Goal: Task Accomplishment & Management: Use online tool/utility

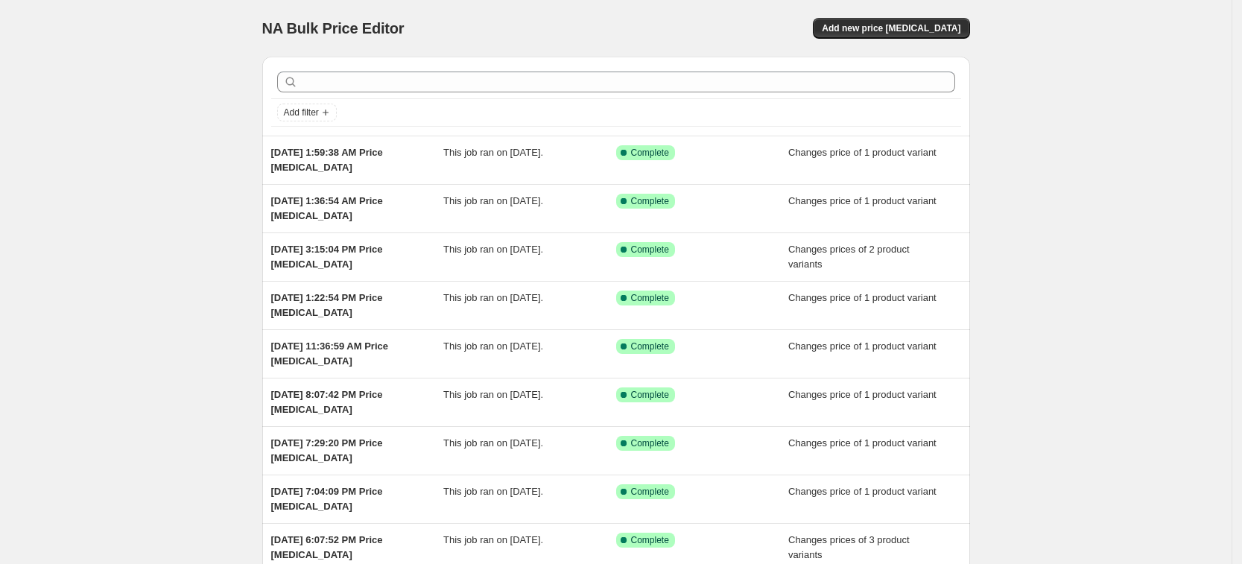
click at [937, 50] on div "NA Bulk Price Editor. This page is ready NA Bulk Price Editor Add new price [ME…" at bounding box center [616, 28] width 708 height 57
click at [947, 39] on div "NA Bulk Price Editor. This page is ready NA Bulk Price Editor Add new price [ME…" at bounding box center [616, 28] width 708 height 57
click at [947, 27] on span "Add new price [MEDICAL_DATA]" at bounding box center [891, 28] width 139 height 12
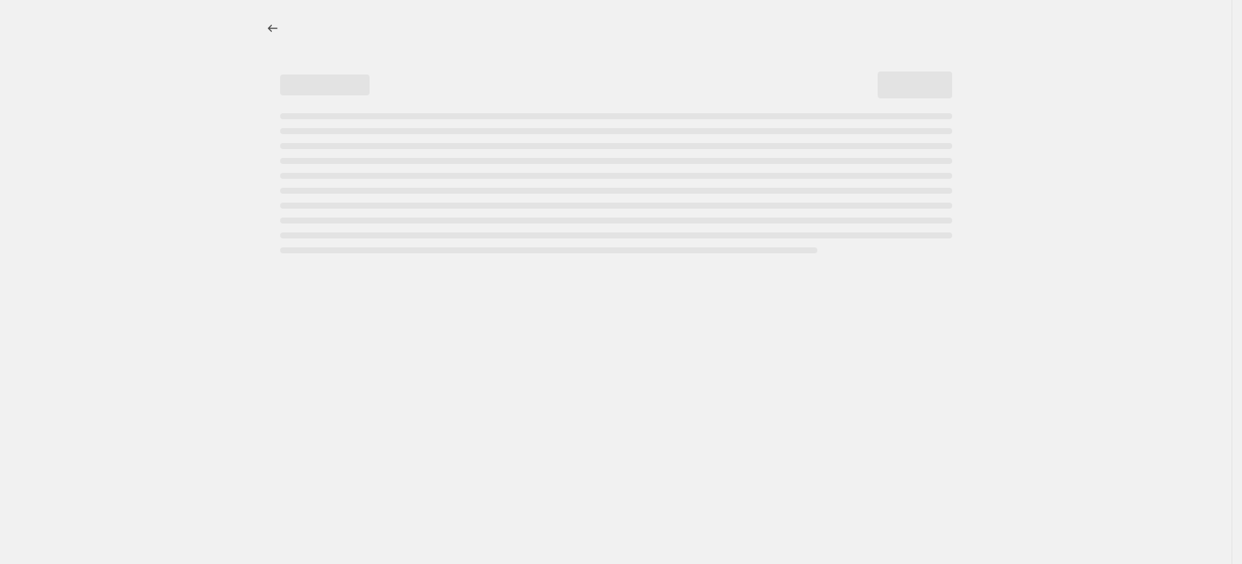
select select "percentage"
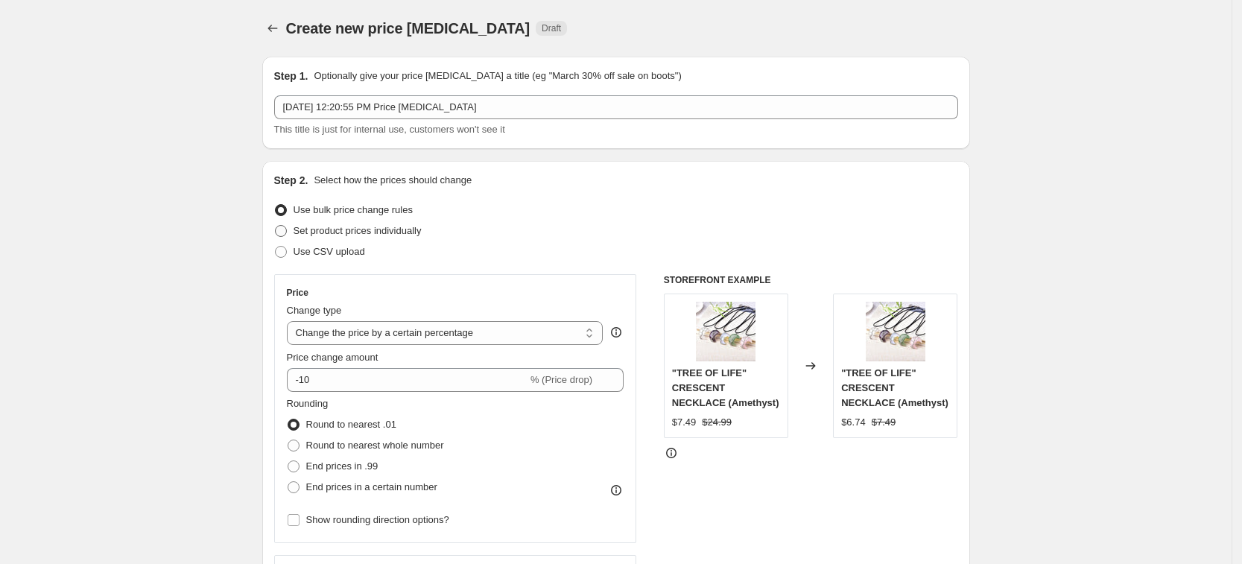
click at [422, 238] on span "Set product prices individually" at bounding box center [357, 230] width 128 height 15
click at [276, 226] on input "Set product prices individually" at bounding box center [275, 225] width 1 height 1
radio input "true"
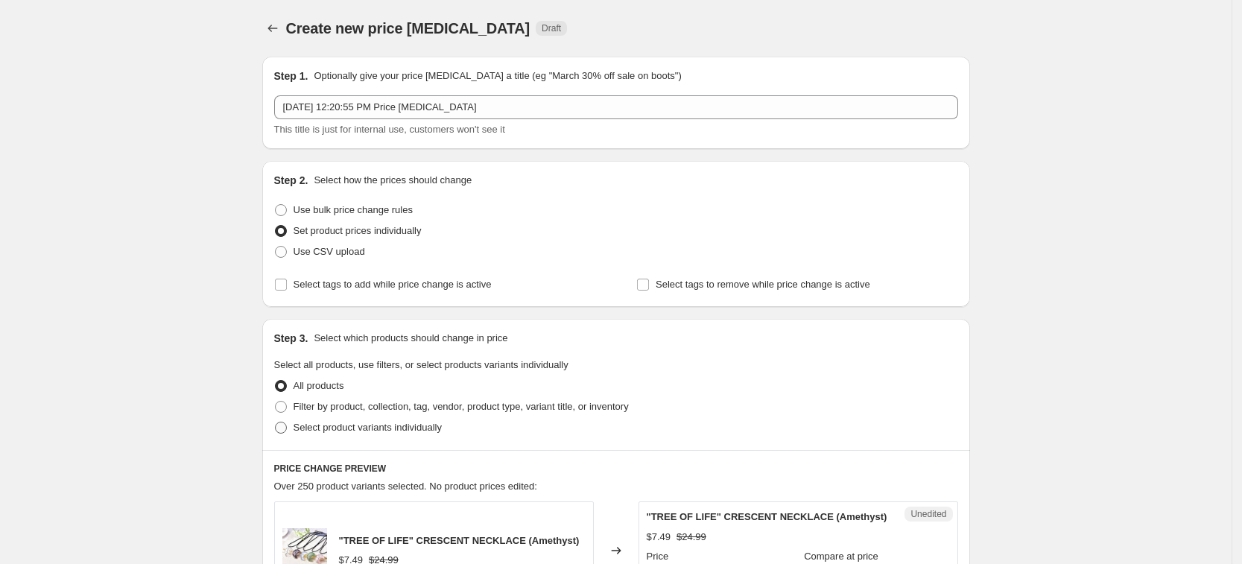
click at [420, 434] on span "Select product variants individually" at bounding box center [367, 427] width 148 height 15
click at [276, 422] on input "Select product variants individually" at bounding box center [275, 422] width 1 height 1
radio input "true"
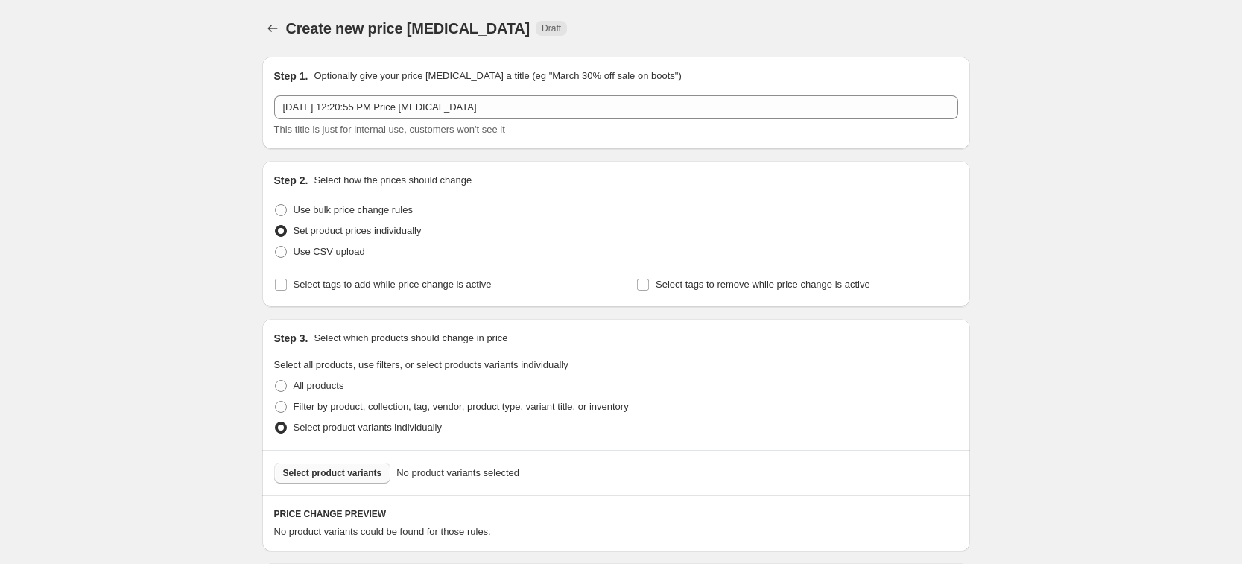
click at [341, 480] on button "Select product variants" at bounding box center [332, 473] width 117 height 21
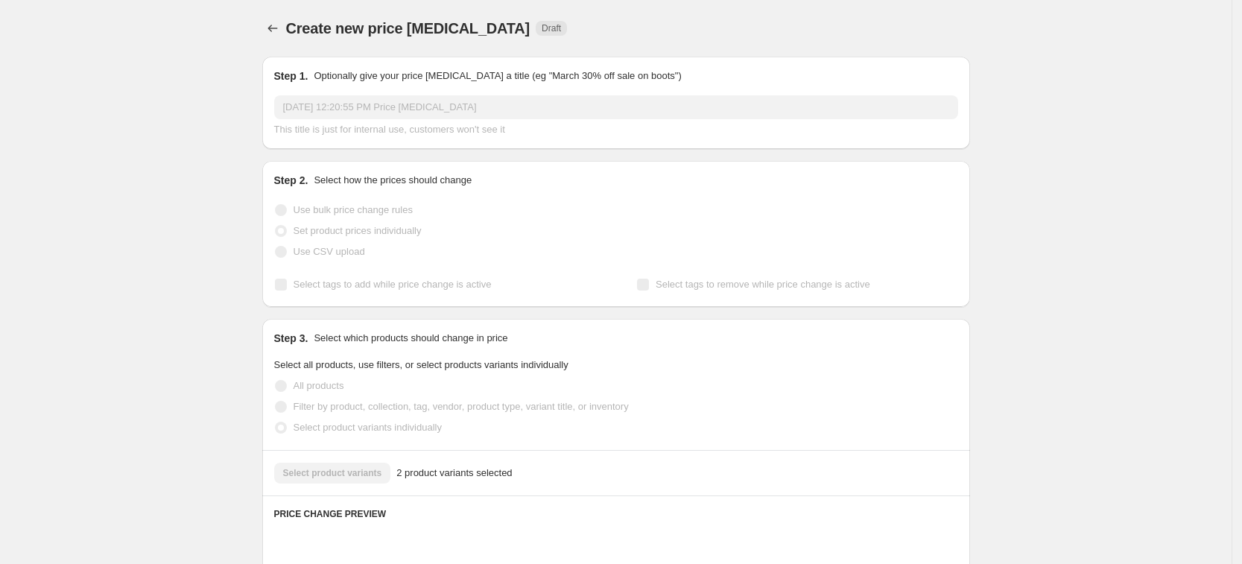
scroll to position [545, 0]
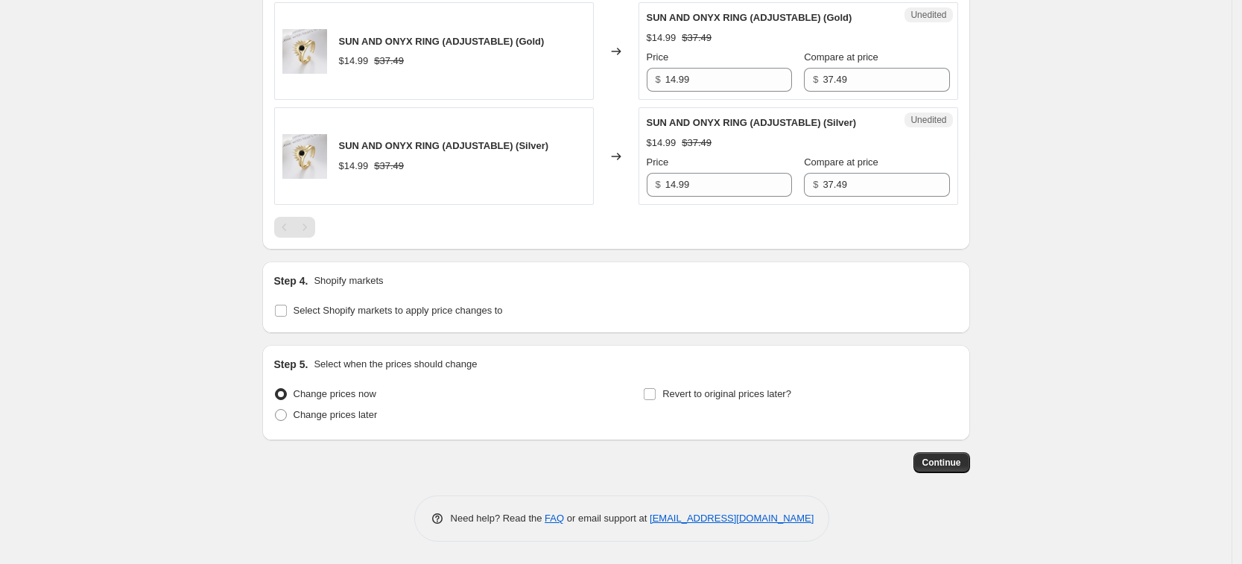
drag, startPoint x: 428, startPoint y: 317, endPoint x: 414, endPoint y: 329, distance: 17.9
click at [428, 316] on span "Select Shopify markets to apply price changes to" at bounding box center [397, 310] width 209 height 15
click at [287, 316] on input "Select Shopify markets to apply price changes to" at bounding box center [281, 311] width 12 height 12
checkbox input "true"
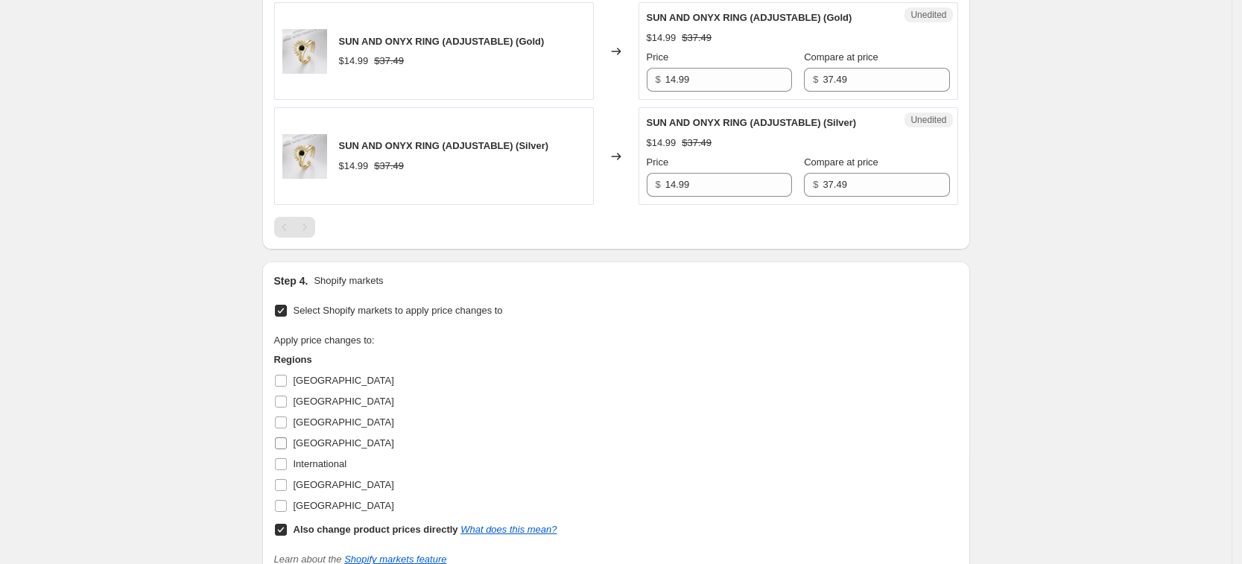
click at [299, 441] on span "[GEOGRAPHIC_DATA]" at bounding box center [343, 442] width 101 height 11
click at [287, 441] on input "[GEOGRAPHIC_DATA]" at bounding box center [281, 443] width 12 height 12
checkbox input "true"
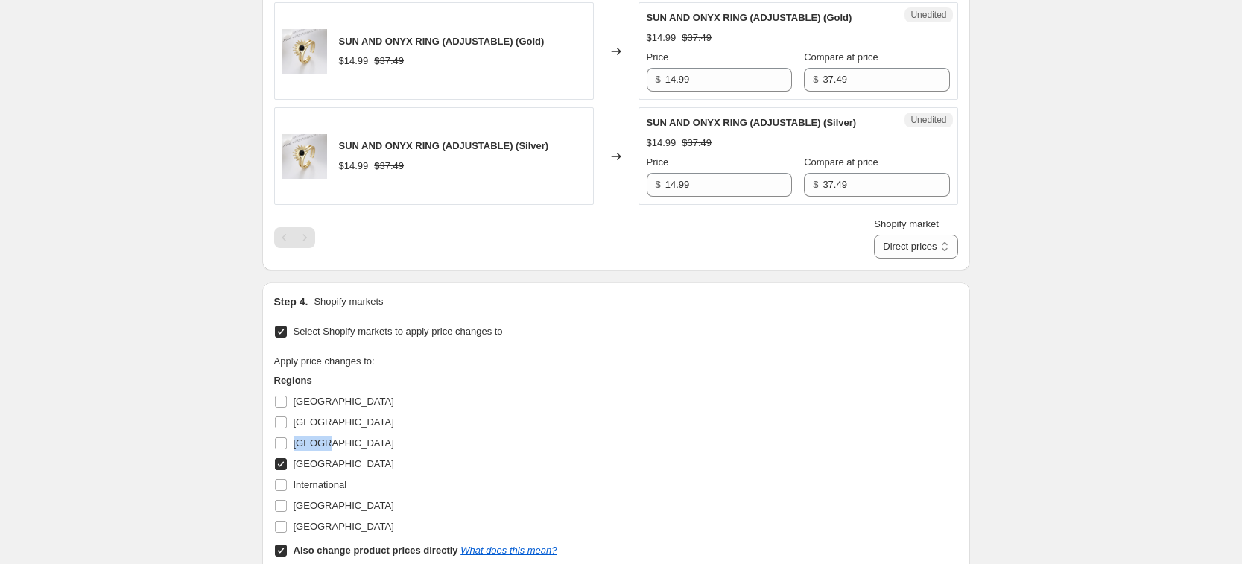
click at [299, 441] on span "[GEOGRAPHIC_DATA]" at bounding box center [343, 442] width 101 height 11
click at [287, 441] on input "[GEOGRAPHIC_DATA]" at bounding box center [281, 443] width 12 height 12
checkbox input "true"
click at [313, 477] on span "International" at bounding box center [320, 484] width 54 height 15
click at [287, 479] on input "International" at bounding box center [281, 485] width 12 height 12
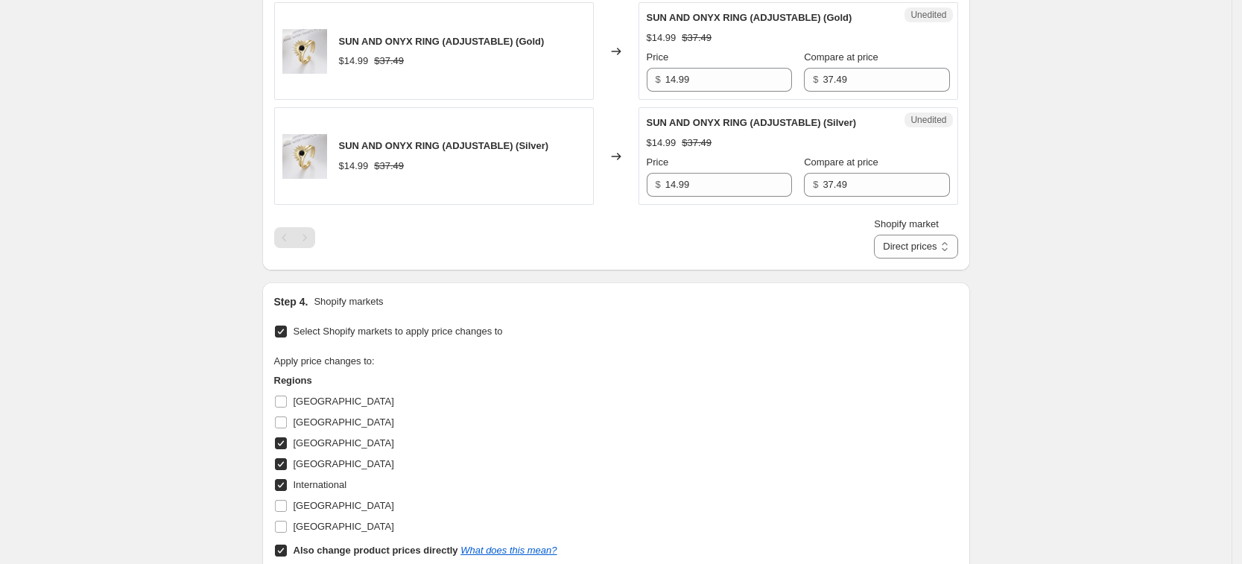
click at [340, 483] on span "International" at bounding box center [320, 484] width 54 height 11
click at [287, 483] on input "International" at bounding box center [281, 485] width 12 height 12
checkbox input "false"
click at [346, 508] on span "[GEOGRAPHIC_DATA]" at bounding box center [343, 505] width 101 height 11
click at [287, 508] on input "[GEOGRAPHIC_DATA]" at bounding box center [281, 506] width 12 height 12
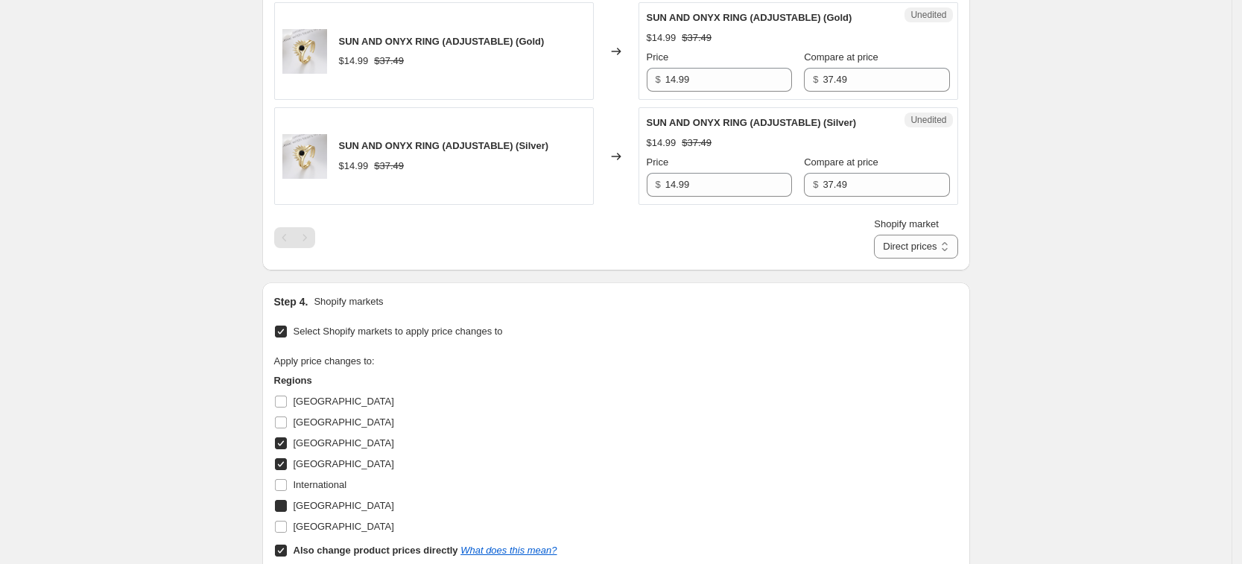
checkbox input "true"
click at [349, 527] on span "[GEOGRAPHIC_DATA]" at bounding box center [343, 526] width 101 height 11
click at [287, 527] on input "[GEOGRAPHIC_DATA]" at bounding box center [281, 527] width 12 height 12
checkbox input "true"
click at [365, 547] on b "Also change product prices directly" at bounding box center [375, 550] width 165 height 11
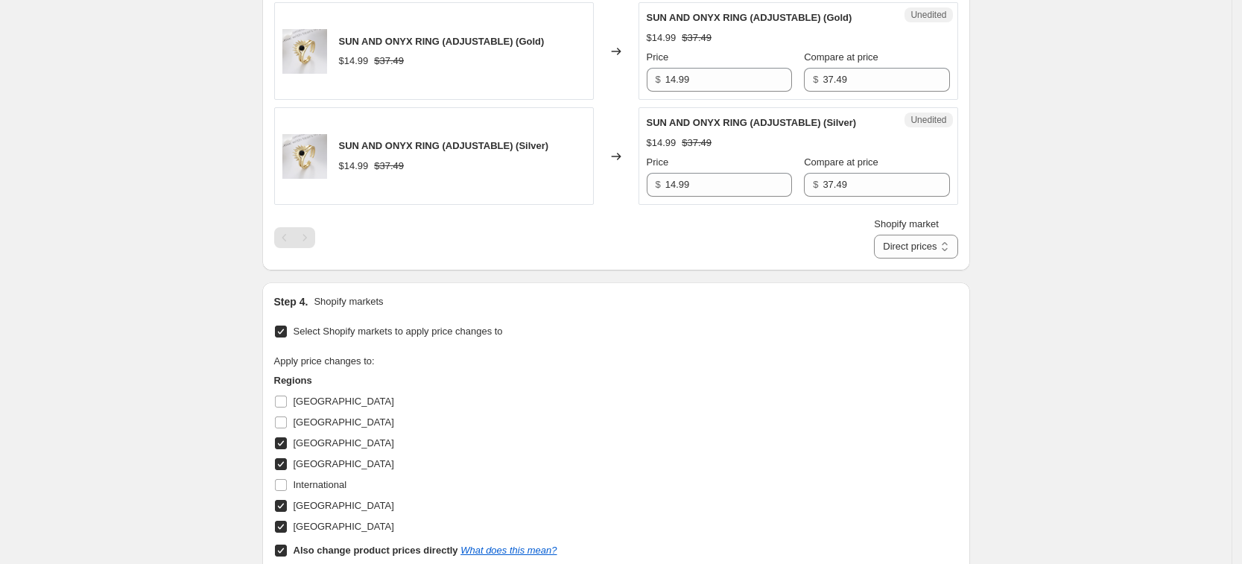
click at [287, 547] on input "Also change product prices directly What does this mean?" at bounding box center [281, 551] width 12 height 12
checkbox input "false"
select select "34367439004"
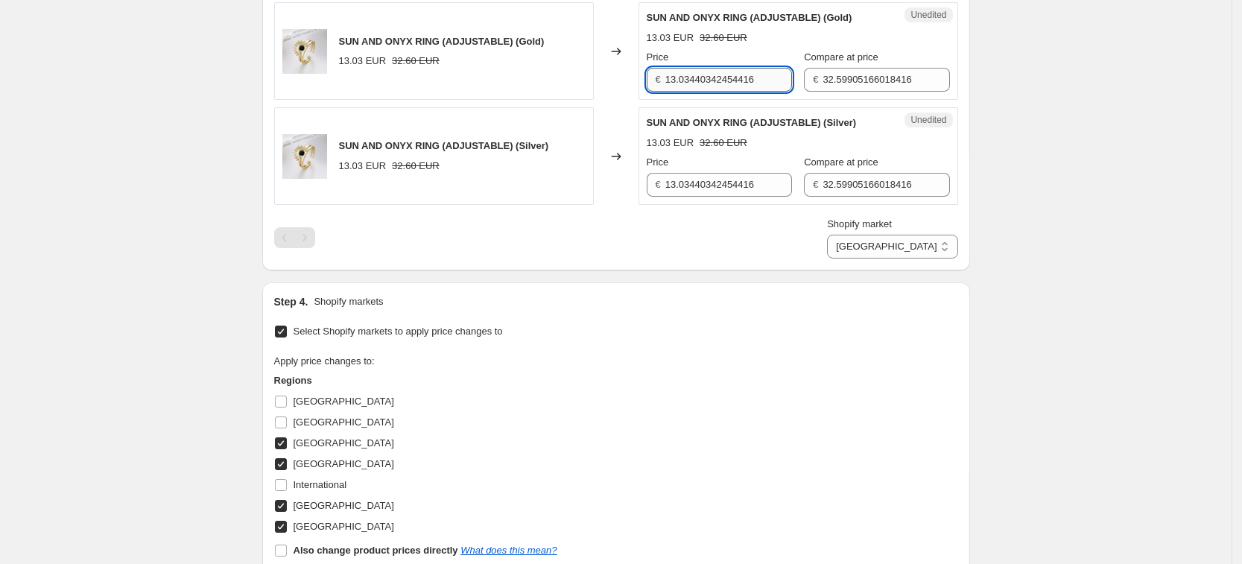
click at [757, 82] on input "13.03440342454416" at bounding box center [728, 80] width 127 height 24
type input "14.99"
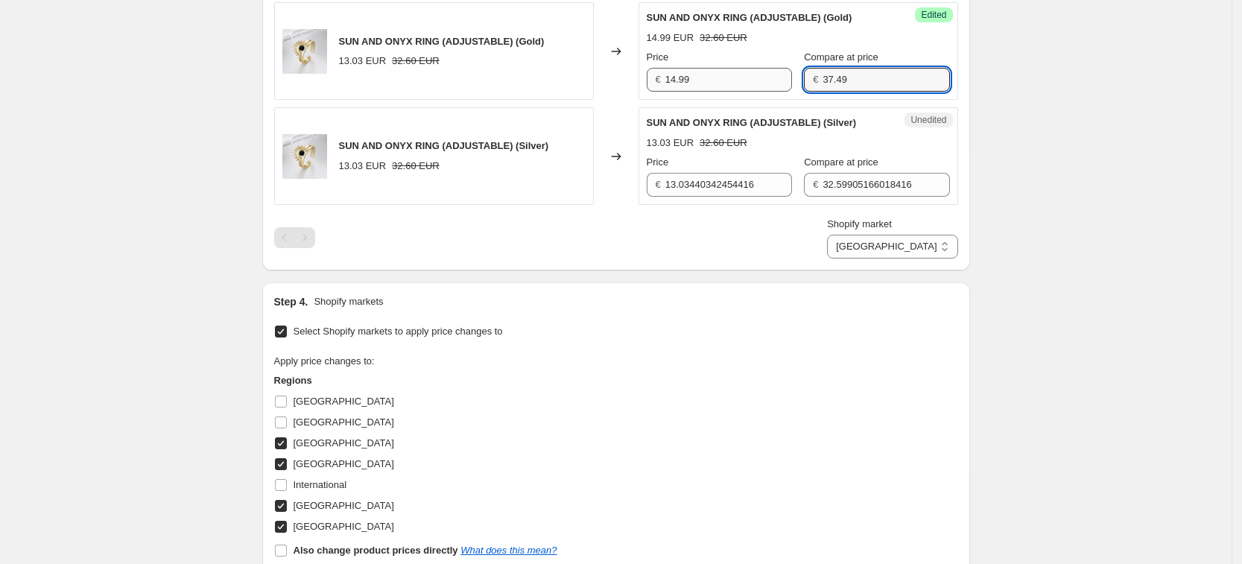
type input "37.49"
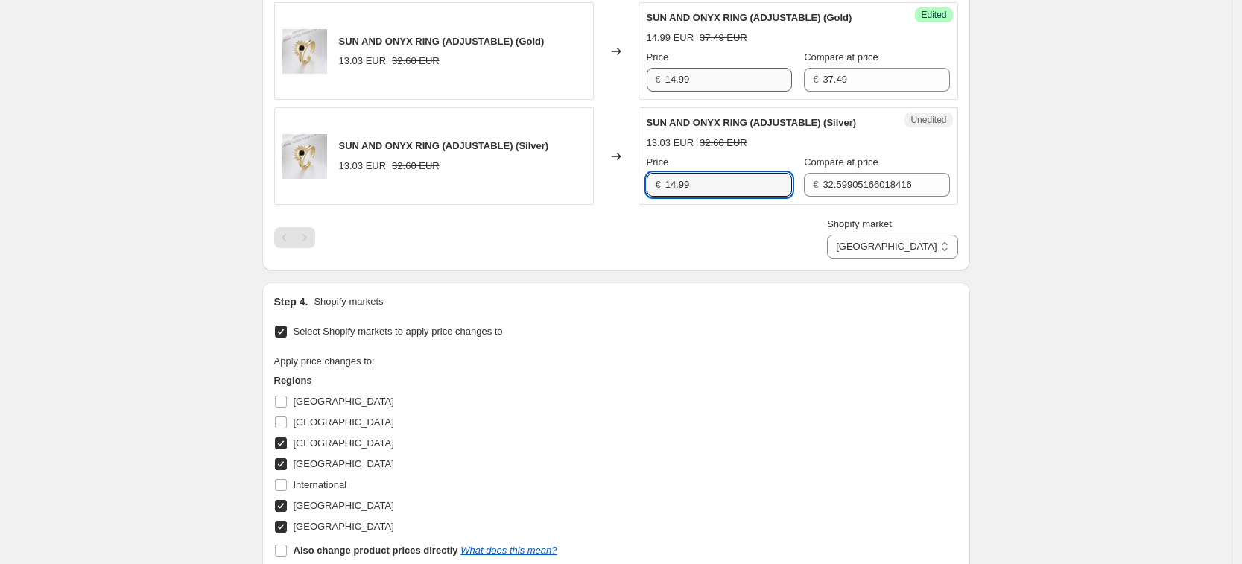
type input "14.99"
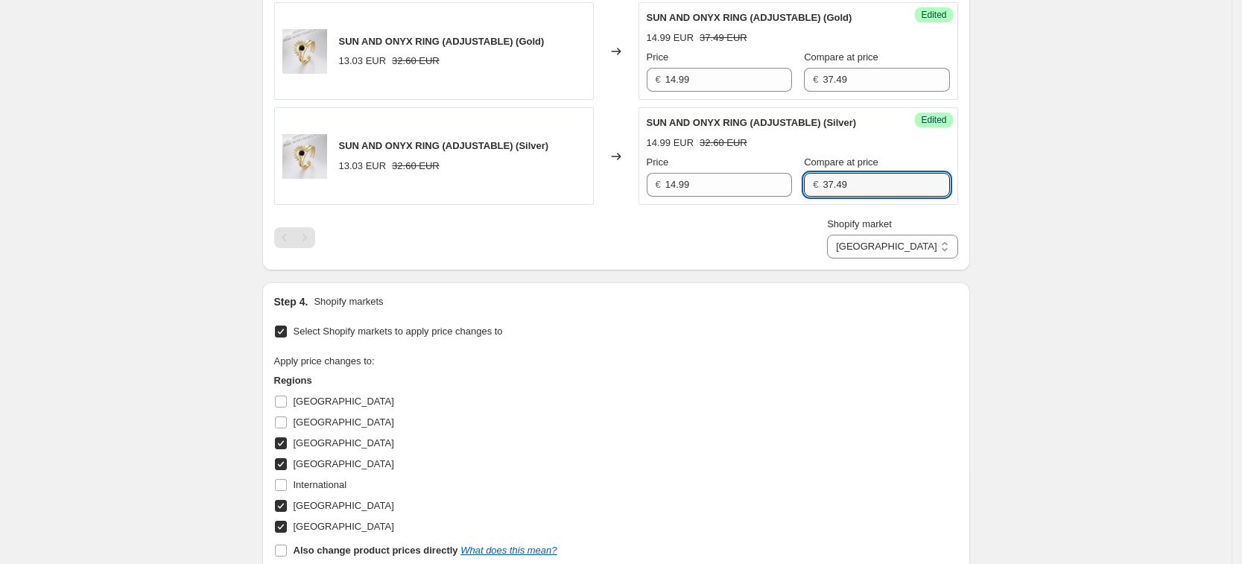
type input "37.49"
click at [749, 232] on div "Shopify market [GEOGRAPHIC_DATA] [GEOGRAPHIC_DATA] [GEOGRAPHIC_DATA] [GEOGRAPHI…" at bounding box center [616, 238] width 684 height 42
click at [918, 248] on select "[GEOGRAPHIC_DATA] [GEOGRAPHIC_DATA] [GEOGRAPHIC_DATA] [GEOGRAPHIC_DATA]" at bounding box center [892, 247] width 130 height 24
select select "34367406236"
click at [894, 258] on select "[GEOGRAPHIC_DATA] [GEOGRAPHIC_DATA] [GEOGRAPHIC_DATA] [GEOGRAPHIC_DATA]" at bounding box center [892, 247] width 130 height 24
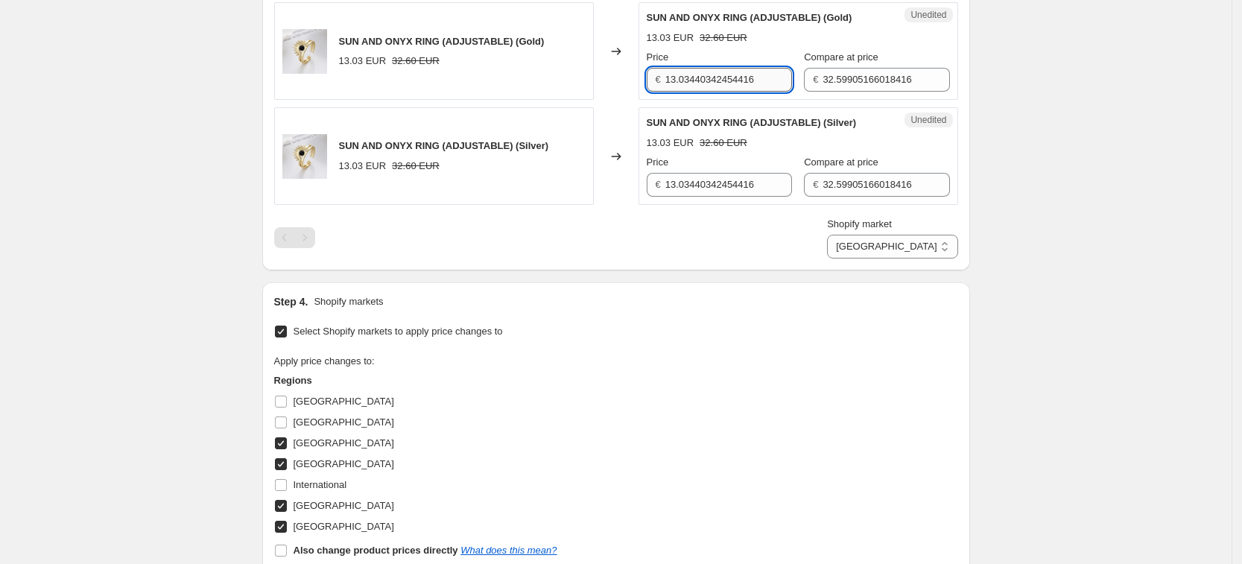
click at [741, 83] on input "13.03440342454416" at bounding box center [728, 80] width 127 height 24
type input "14.99"
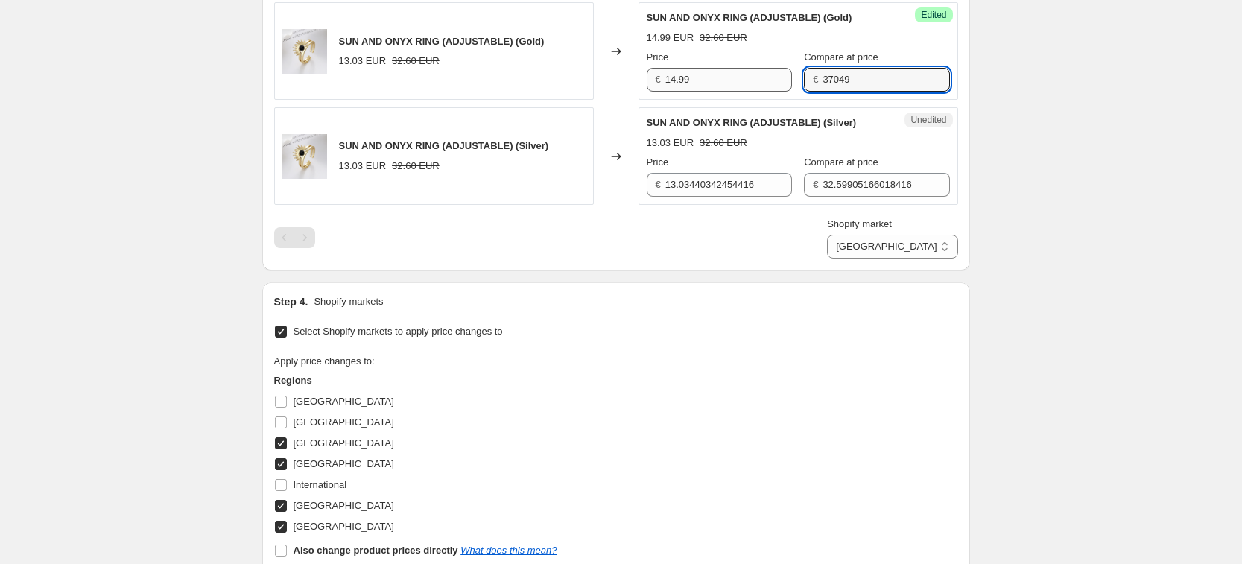
type input "37049"
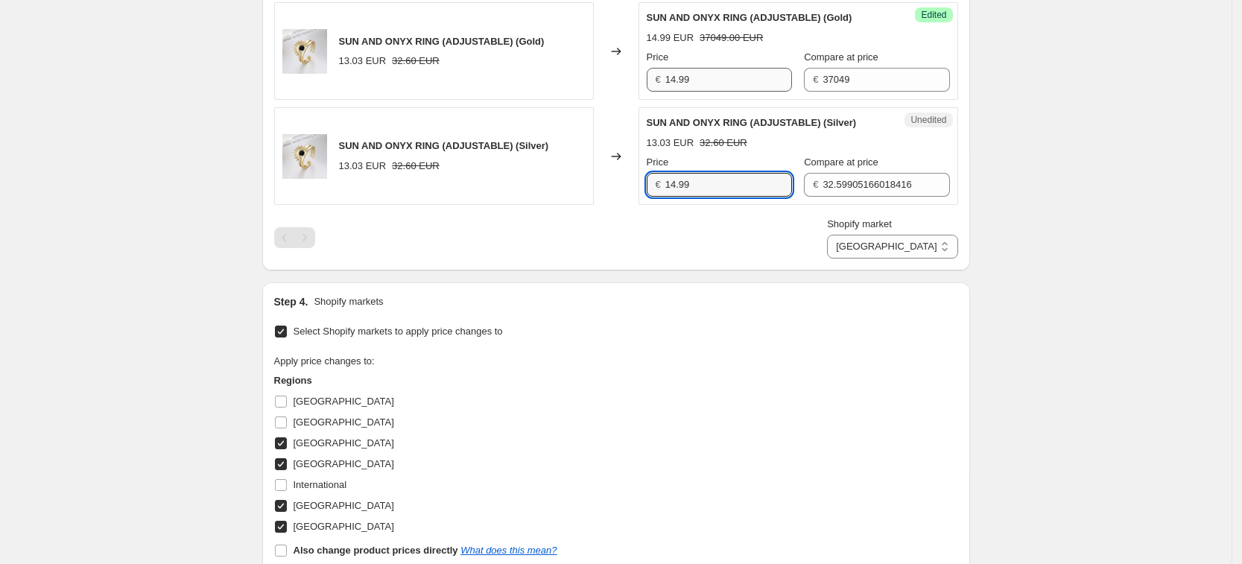
type input "14.99"
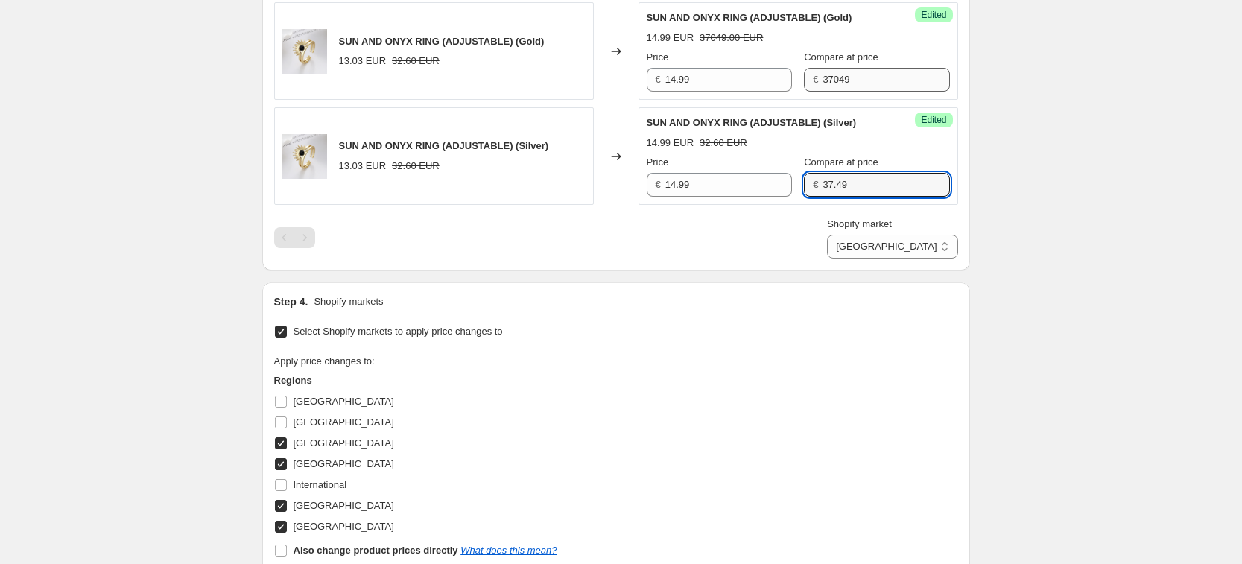
type input "37.49"
click at [830, 83] on input "37049" at bounding box center [885, 80] width 127 height 24
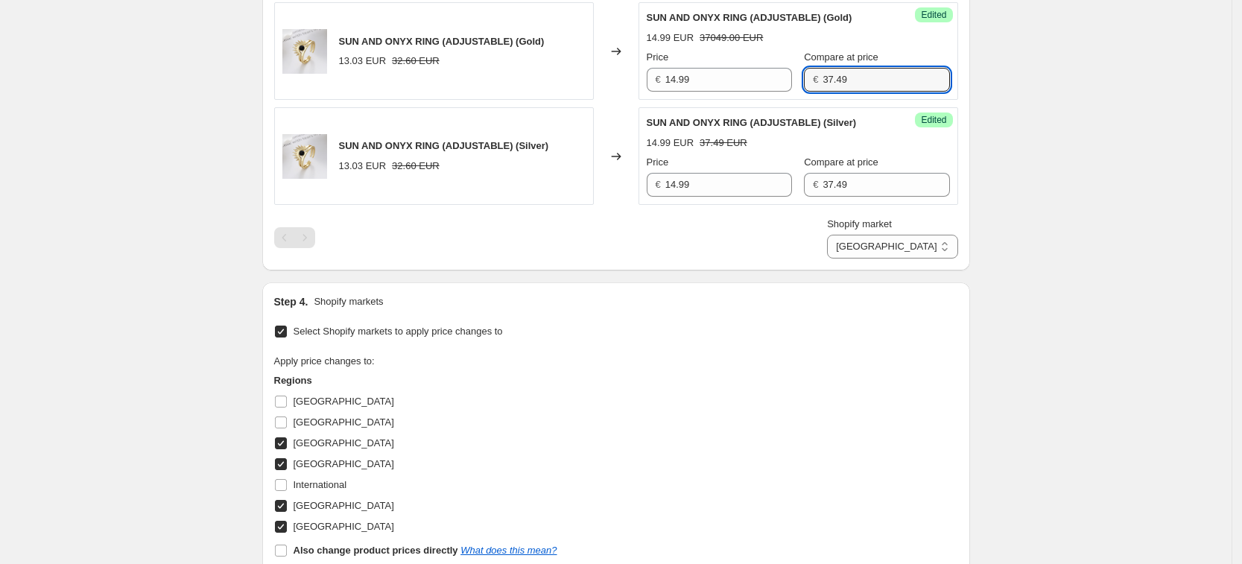
type input "37.49"
click at [1038, 157] on div "Create new price [MEDICAL_DATA]. This page is ready Create new price [MEDICAL_D…" at bounding box center [615, 142] width 1231 height 1375
click at [944, 257] on select "[GEOGRAPHIC_DATA] [GEOGRAPHIC_DATA] [GEOGRAPHIC_DATA] [GEOGRAPHIC_DATA]" at bounding box center [892, 247] width 130 height 24
select select "34367209628"
click at [862, 258] on select "[GEOGRAPHIC_DATA] [GEOGRAPHIC_DATA] [GEOGRAPHIC_DATA] [GEOGRAPHIC_DATA]" at bounding box center [892, 247] width 130 height 24
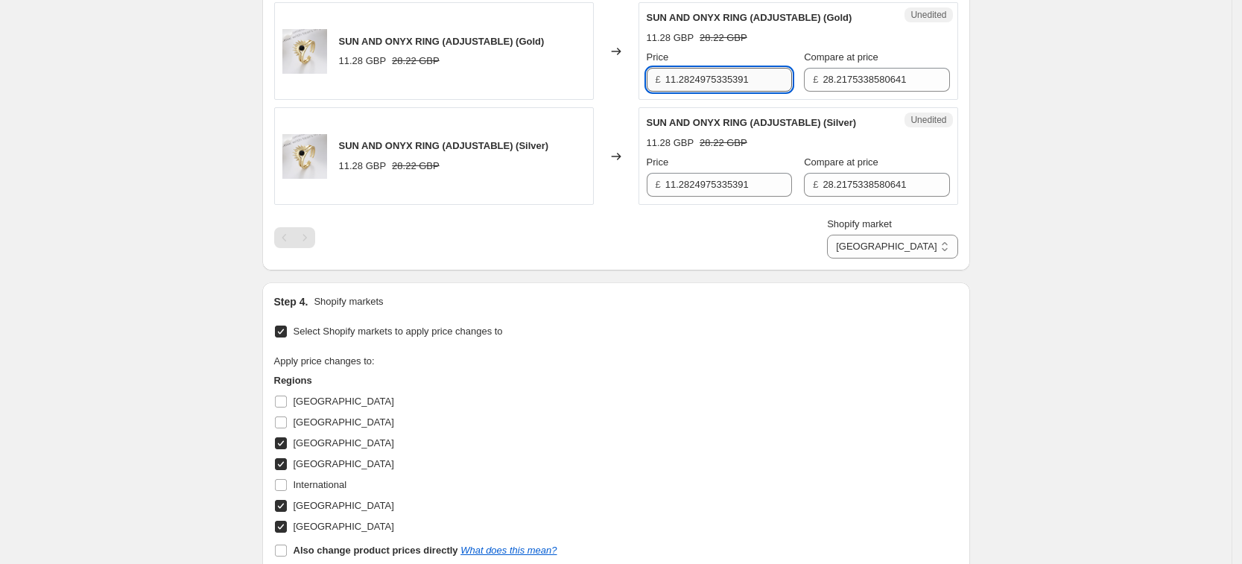
click at [775, 74] on input "11.2824975335391" at bounding box center [728, 80] width 127 height 24
type input "14.99"
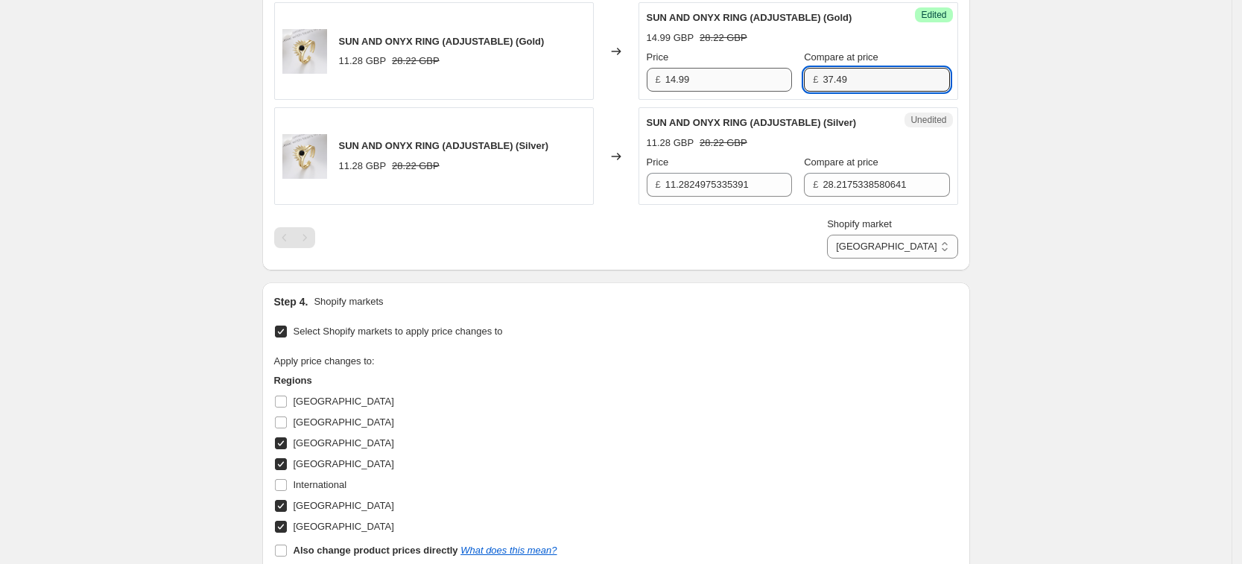
type input "37.49"
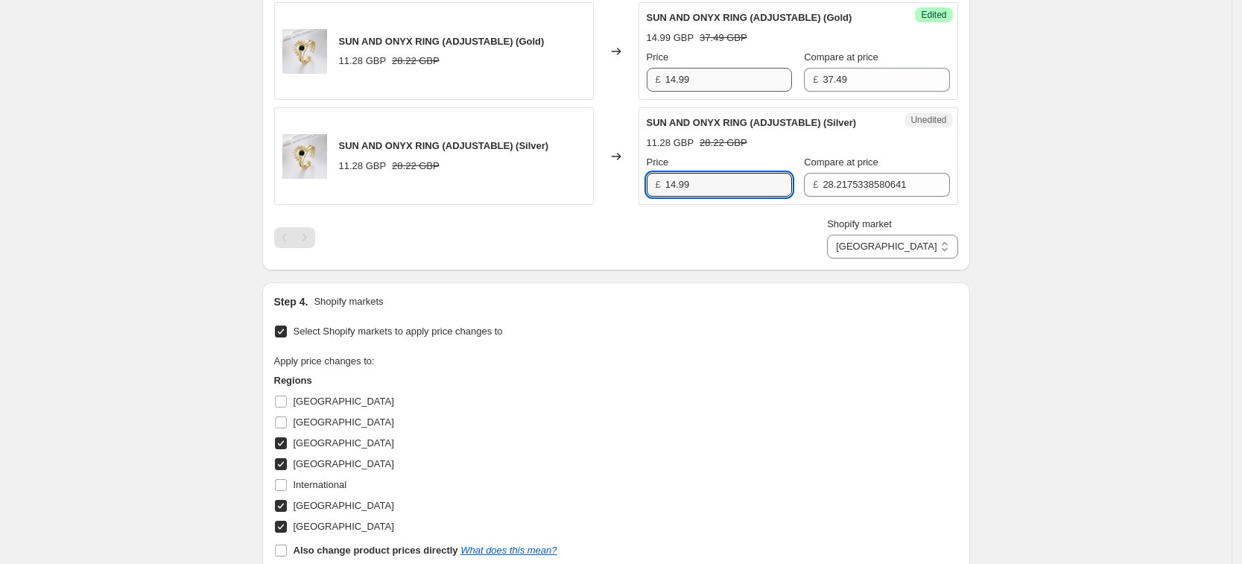
type input "14.99"
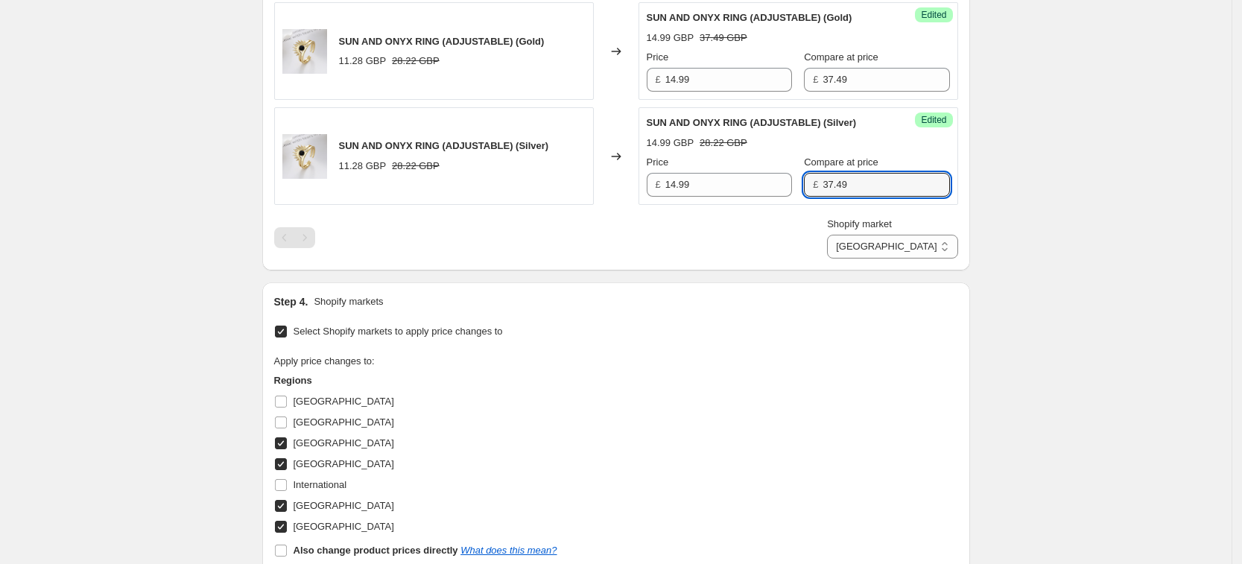
type input "37.49"
click at [1204, 430] on div "Create new price [MEDICAL_DATA]. This page is ready Create new price [MEDICAL_D…" at bounding box center [615, 142] width 1231 height 1375
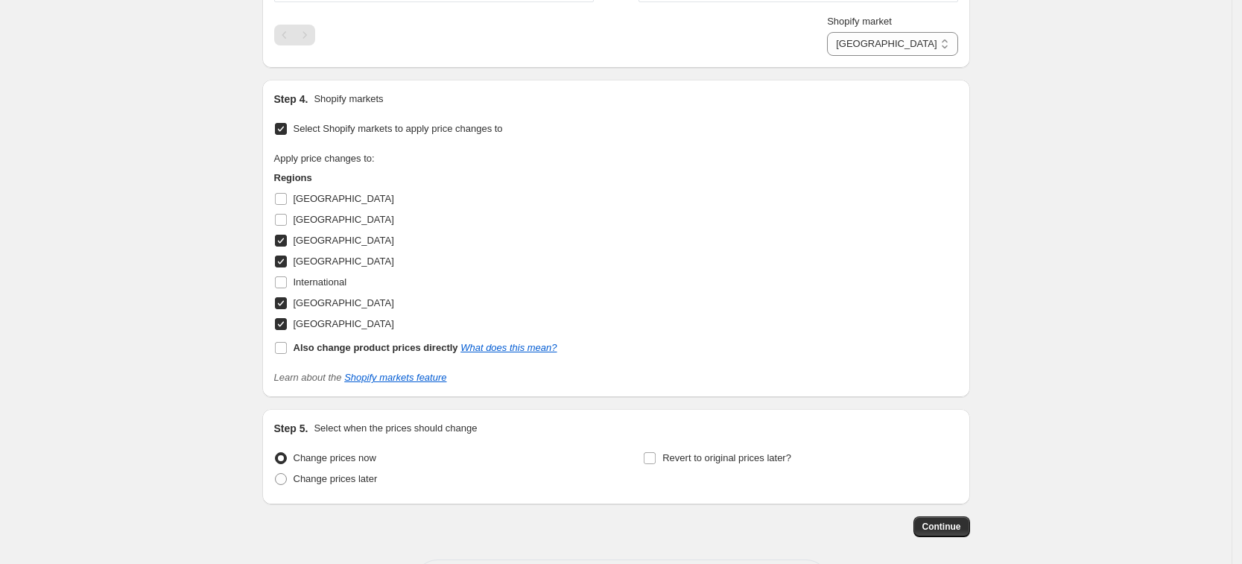
scroll to position [811, 0]
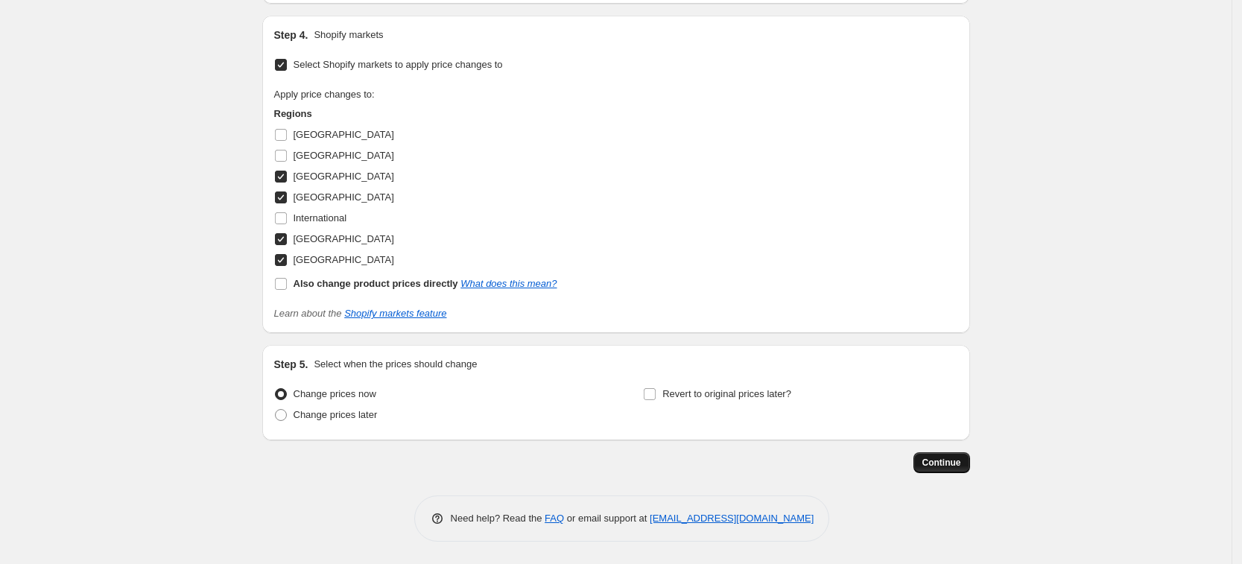
click at [950, 457] on span "Continue" at bounding box center [941, 463] width 39 height 12
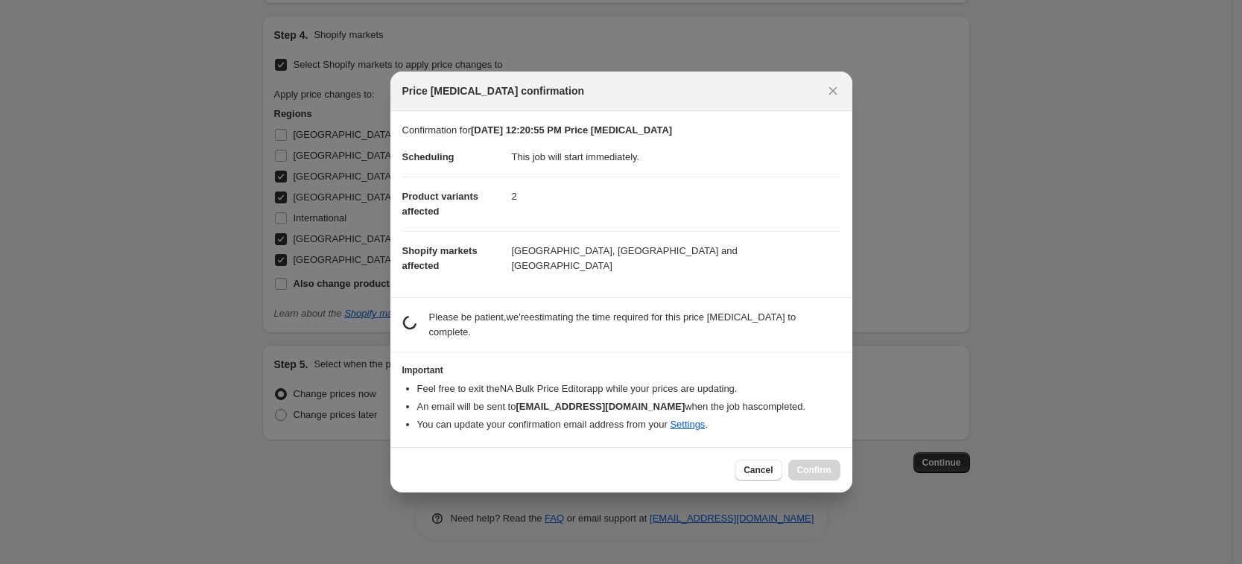
scroll to position [0, 0]
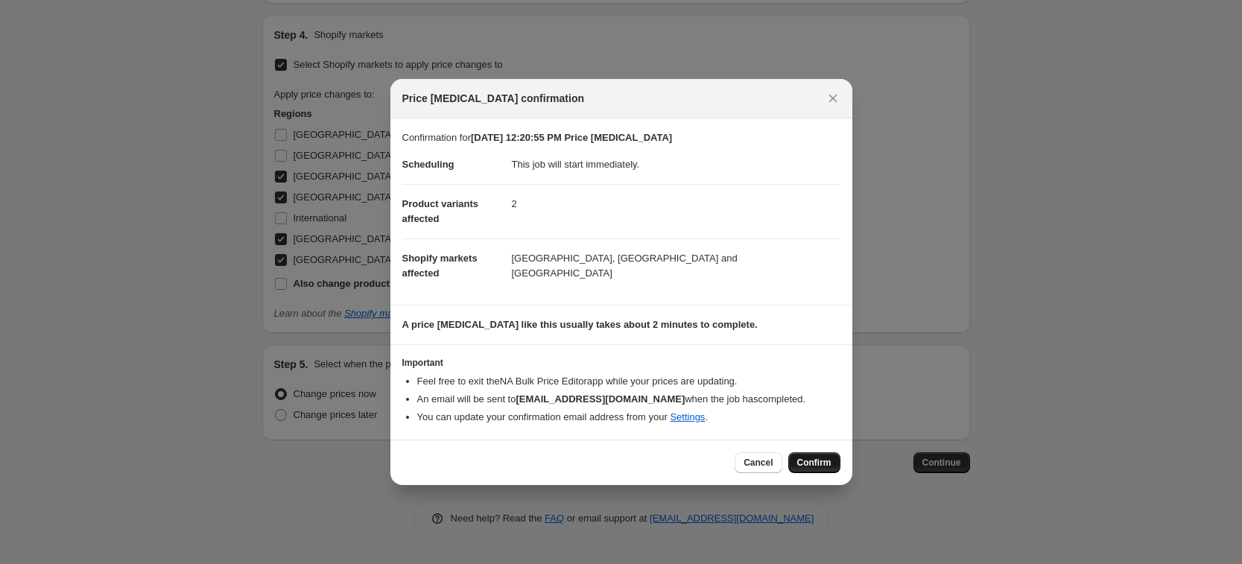
click at [819, 467] on span "Confirm" at bounding box center [814, 463] width 34 height 12
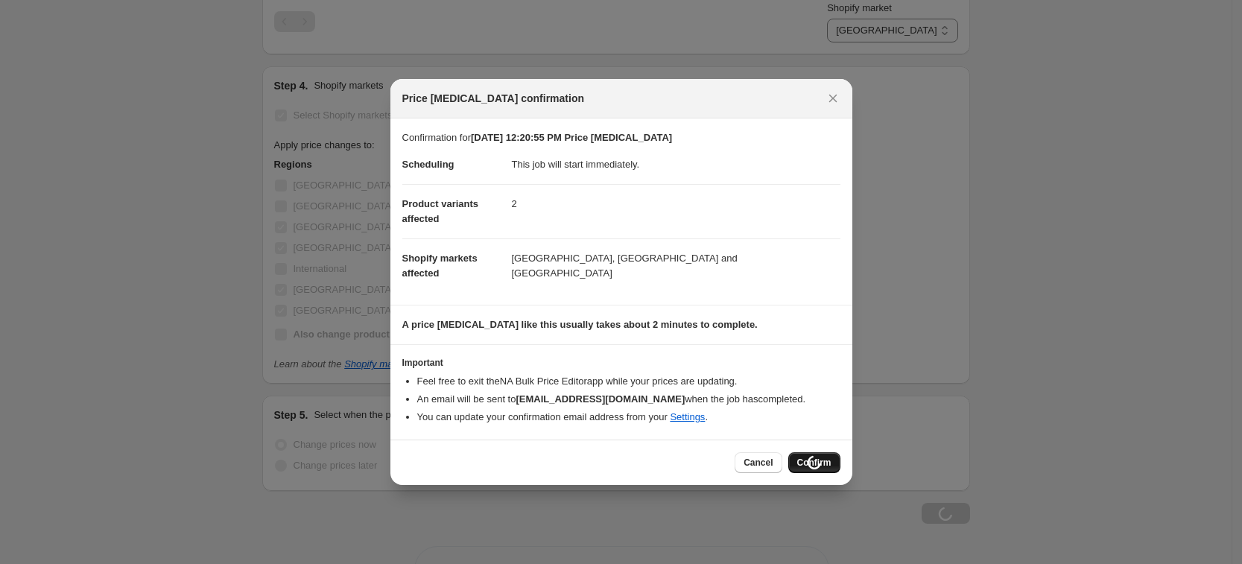
scroll to position [862, 0]
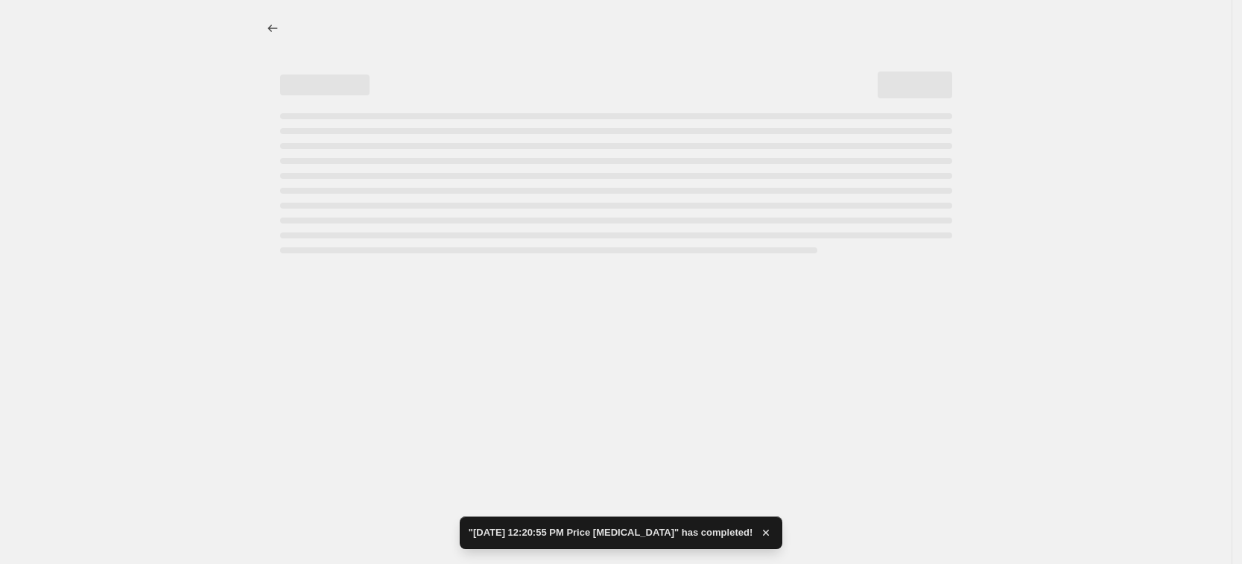
select select "34367209628"
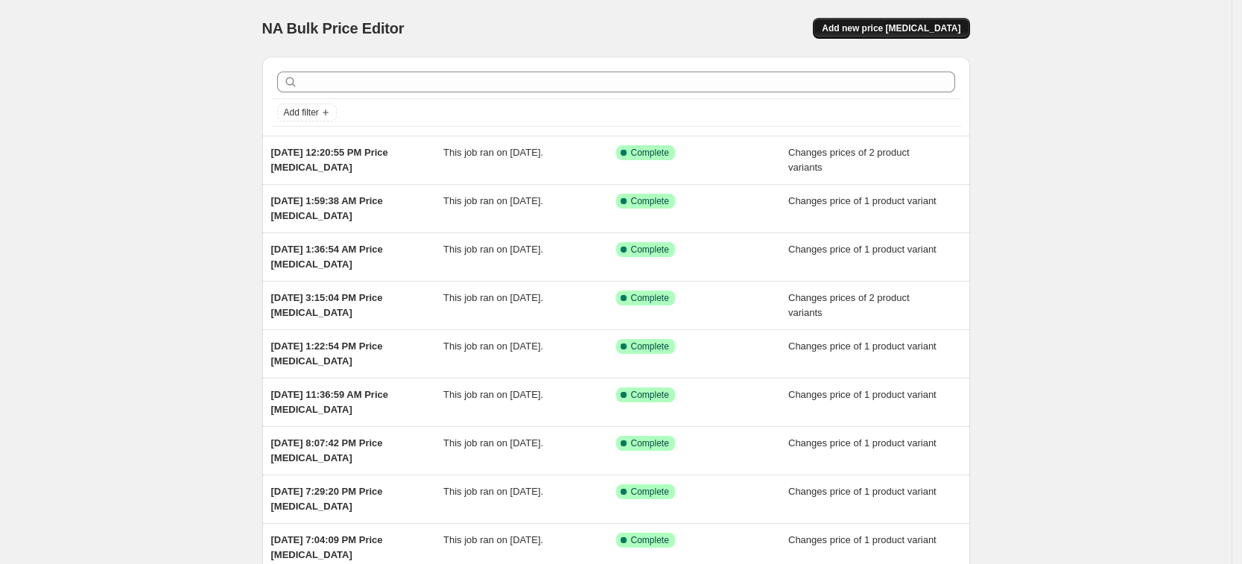
click at [925, 33] on span "Add new price [MEDICAL_DATA]" at bounding box center [891, 28] width 139 height 12
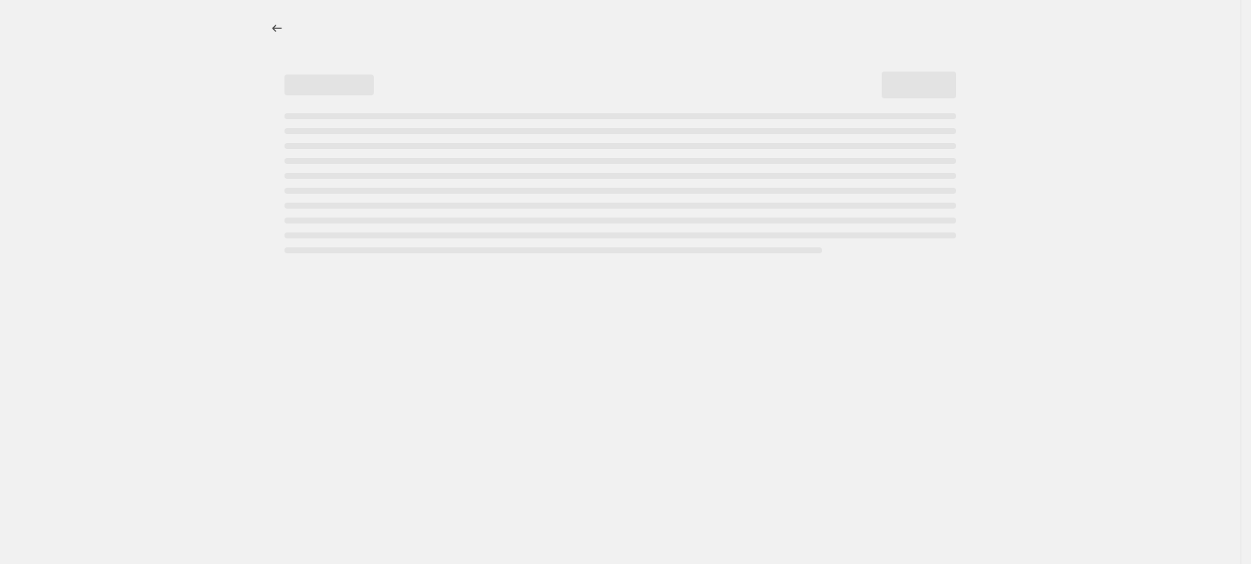
select select "percentage"
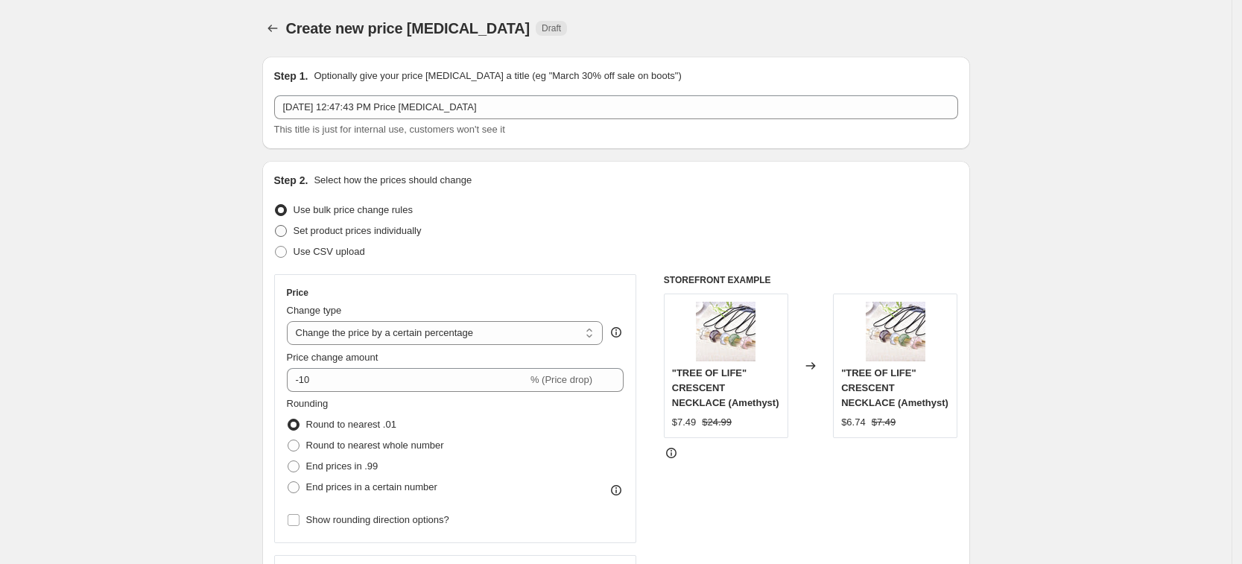
click at [380, 235] on span "Set product prices individually" at bounding box center [357, 230] width 128 height 11
click at [276, 226] on input "Set product prices individually" at bounding box center [275, 225] width 1 height 1
radio input "true"
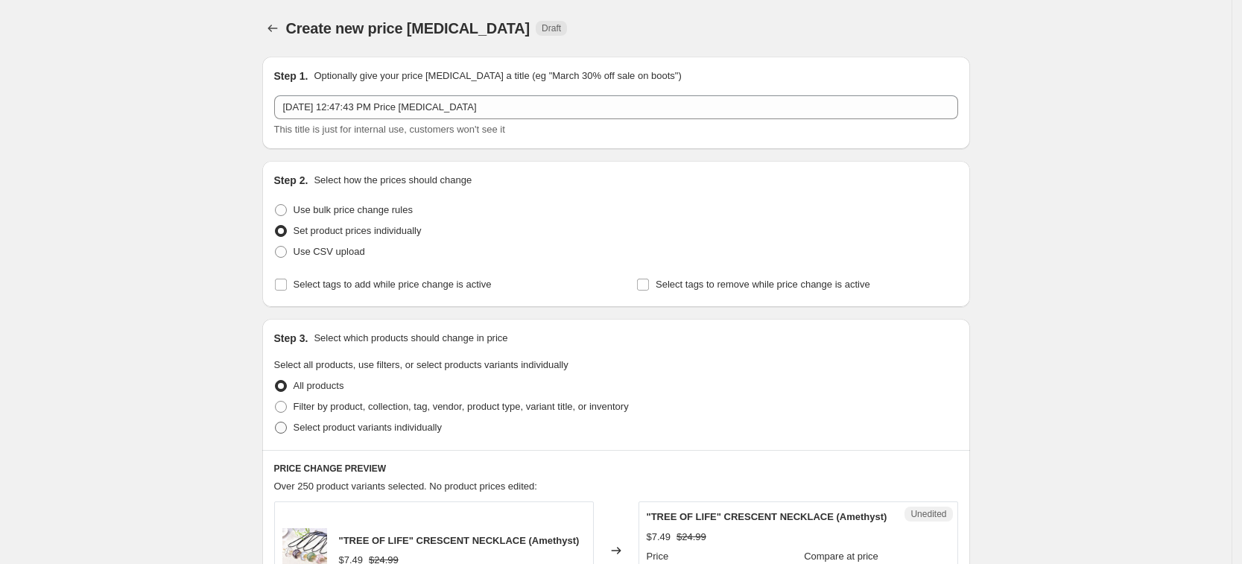
click at [393, 432] on span "Select product variants individually" at bounding box center [367, 427] width 148 height 11
click at [276, 422] on input "Select product variants individually" at bounding box center [275, 422] width 1 height 1
radio input "true"
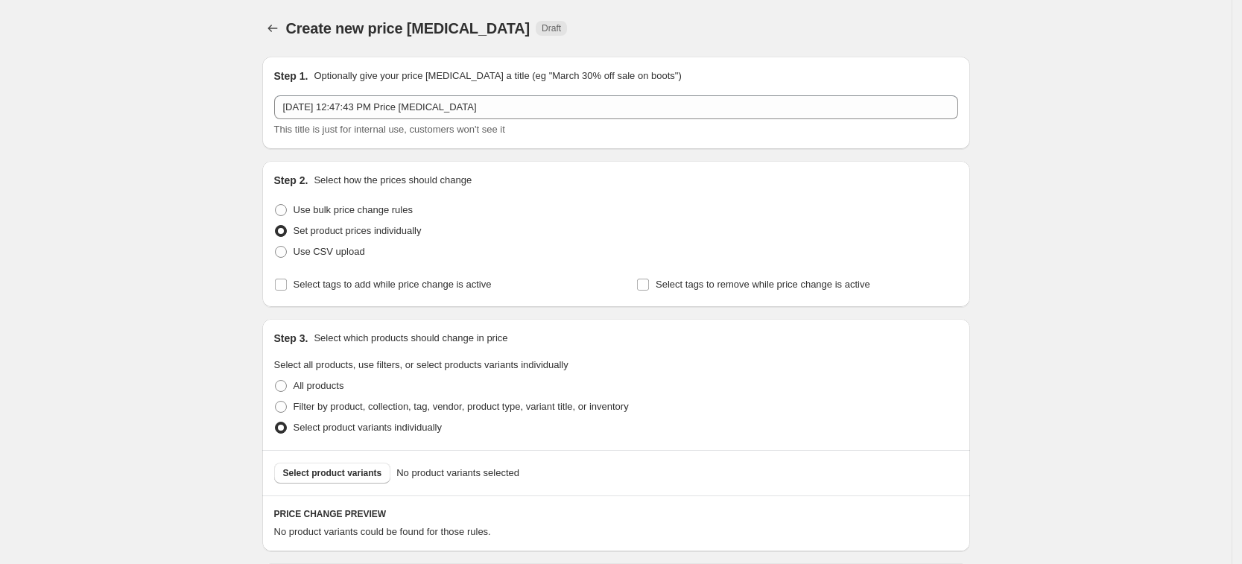
click at [362, 473] on span "Select product variants" at bounding box center [332, 473] width 99 height 12
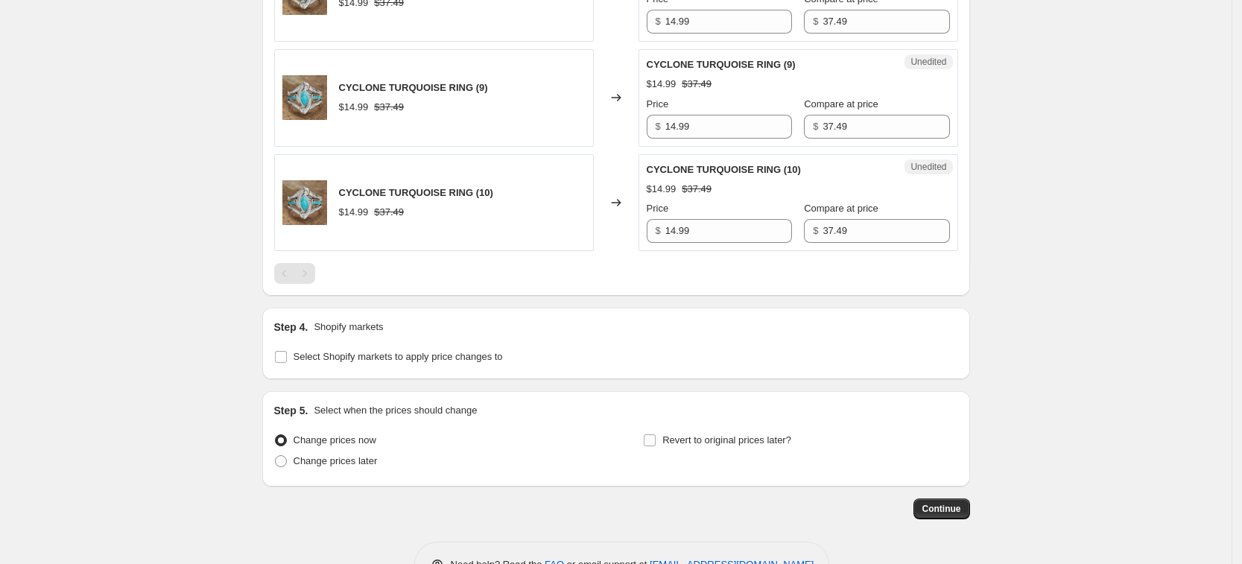
scroll to position [859, 0]
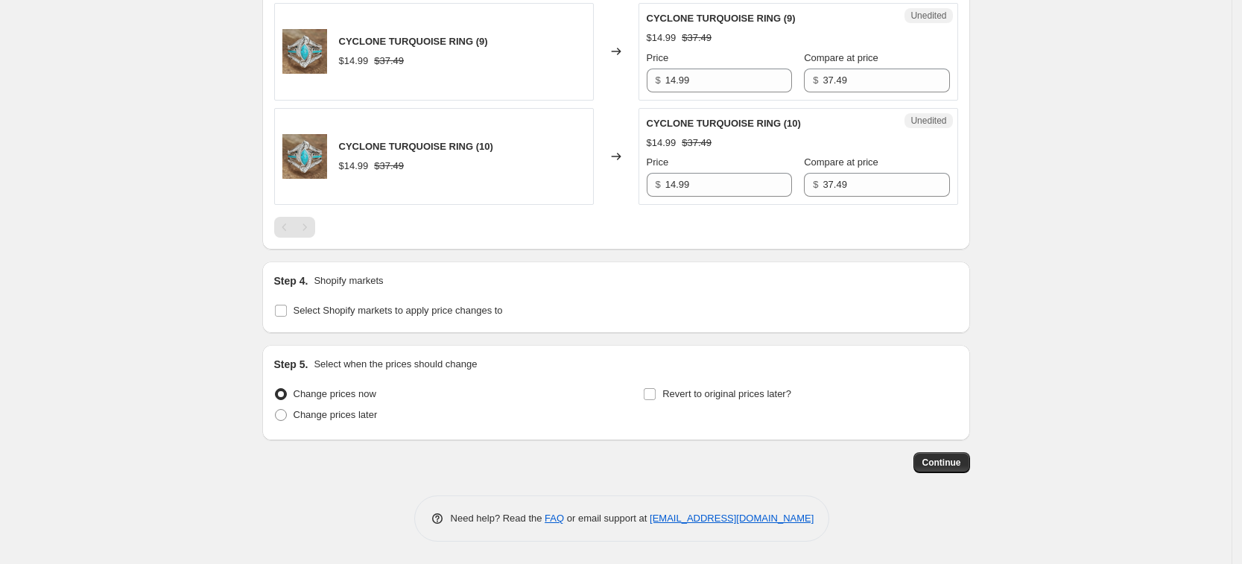
click at [380, 311] on span "Select Shopify markets to apply price changes to" at bounding box center [397, 310] width 209 height 11
click at [287, 311] on input "Select Shopify markets to apply price changes to" at bounding box center [281, 311] width 12 height 12
checkbox input "true"
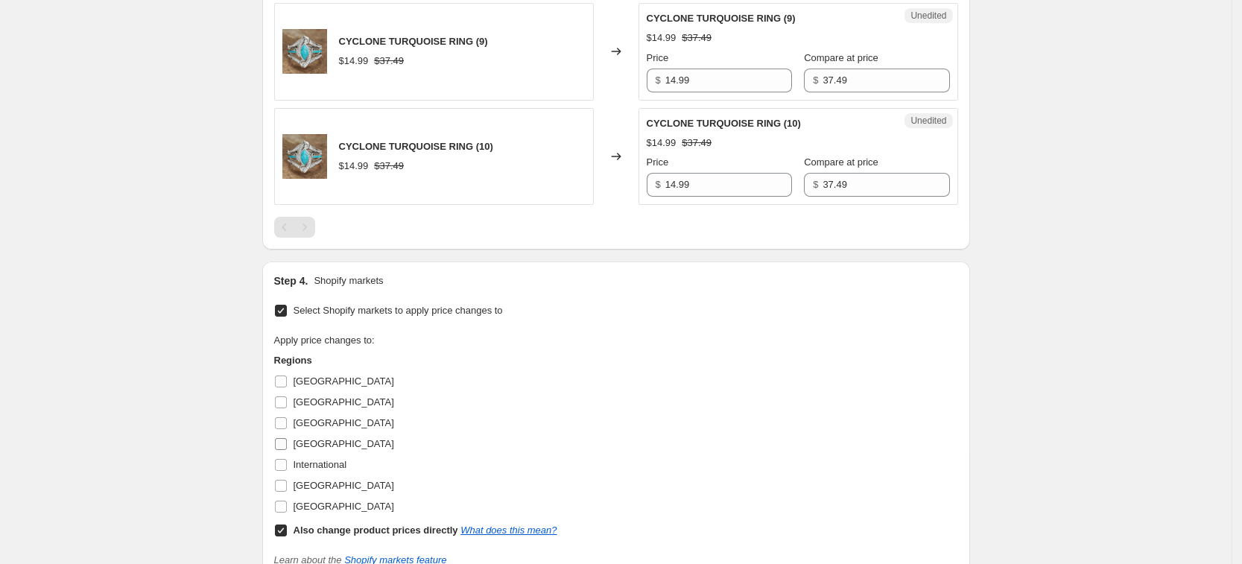
click at [308, 451] on label "[GEOGRAPHIC_DATA]" at bounding box center [334, 444] width 120 height 21
click at [287, 450] on input "[GEOGRAPHIC_DATA]" at bounding box center [281, 444] width 12 height 12
checkbox input "true"
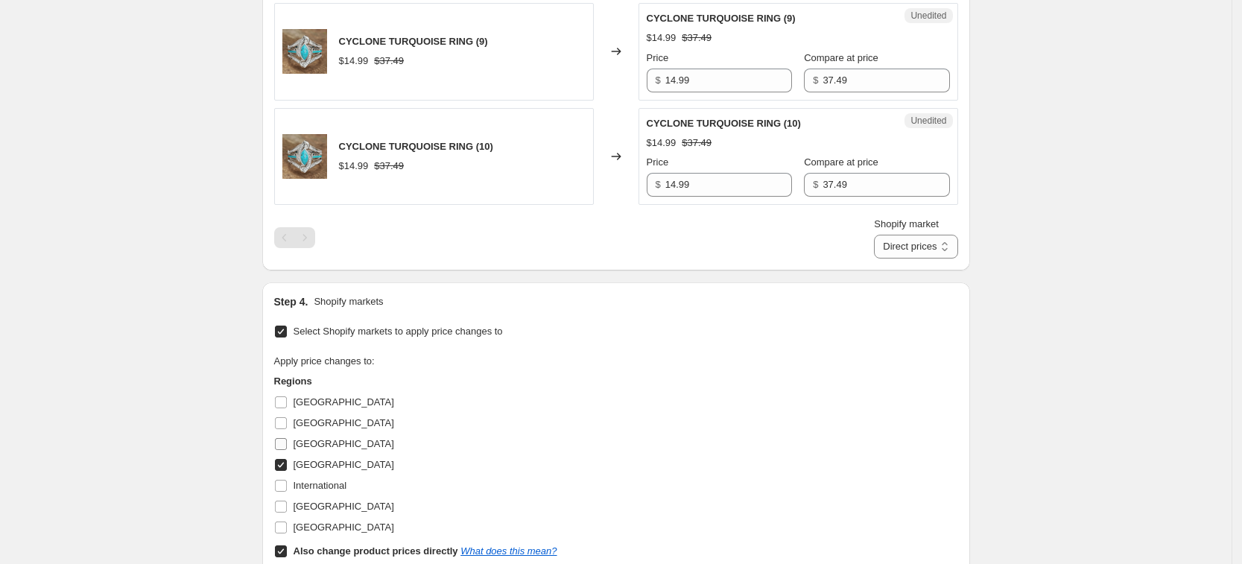
click at [308, 449] on span "[GEOGRAPHIC_DATA]" at bounding box center [343, 443] width 101 height 11
click at [287, 449] on input "[GEOGRAPHIC_DATA]" at bounding box center [281, 444] width 12 height 12
checkbox input "true"
click at [323, 496] on label "[GEOGRAPHIC_DATA]" at bounding box center [334, 506] width 120 height 21
click at [287, 501] on input "[GEOGRAPHIC_DATA]" at bounding box center [281, 507] width 12 height 12
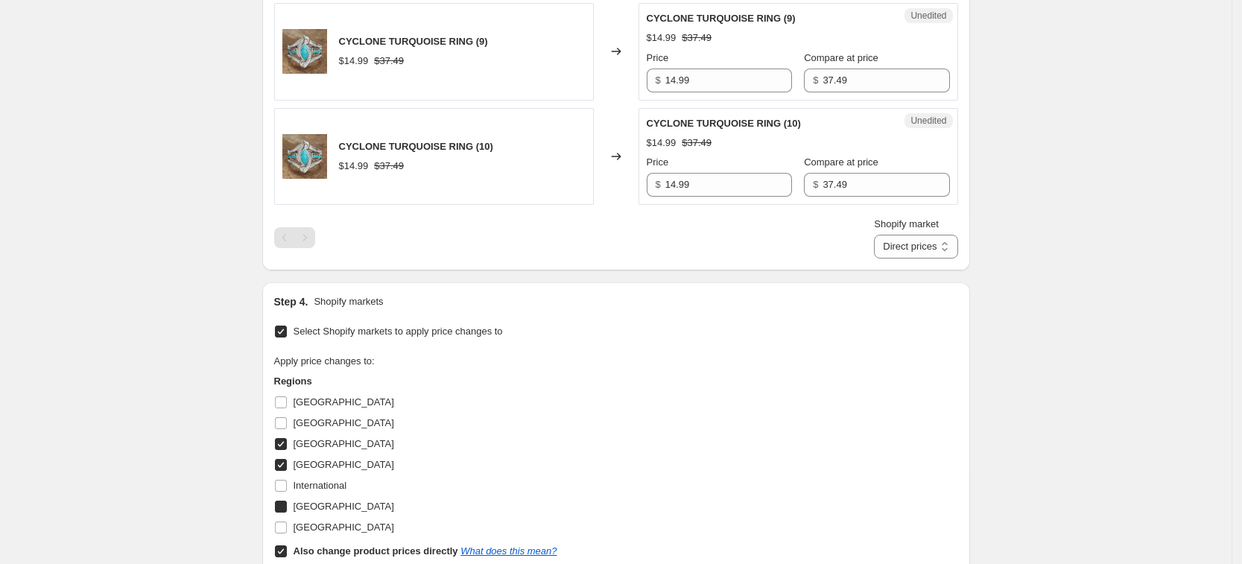
checkbox input "true"
drag, startPoint x: 328, startPoint y: 519, endPoint x: 331, endPoint y: 529, distance: 10.1
click at [328, 521] on span "[GEOGRAPHIC_DATA]" at bounding box center [343, 526] width 101 height 11
click at [337, 523] on span "[GEOGRAPHIC_DATA]" at bounding box center [343, 526] width 101 height 11
click at [287, 523] on input "[GEOGRAPHIC_DATA]" at bounding box center [281, 527] width 12 height 12
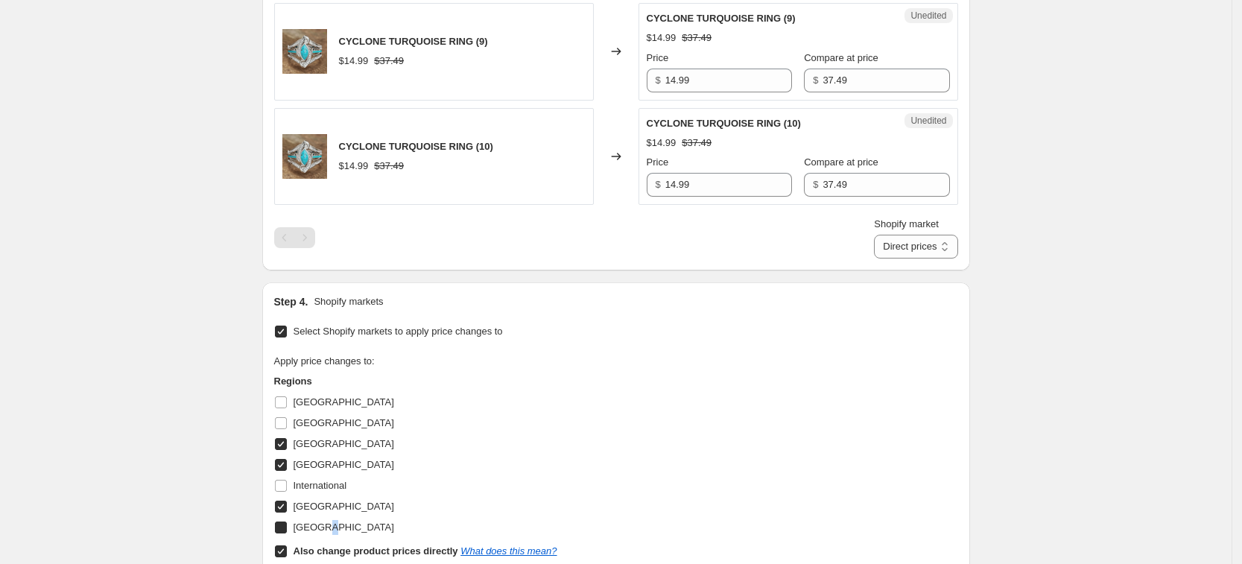
checkbox input "true"
click at [346, 545] on b "Also change product prices directly" at bounding box center [375, 550] width 165 height 11
click at [287, 545] on input "Also change product prices directly What does this mean?" at bounding box center [281, 551] width 12 height 12
checkbox input "false"
select select "34367439004"
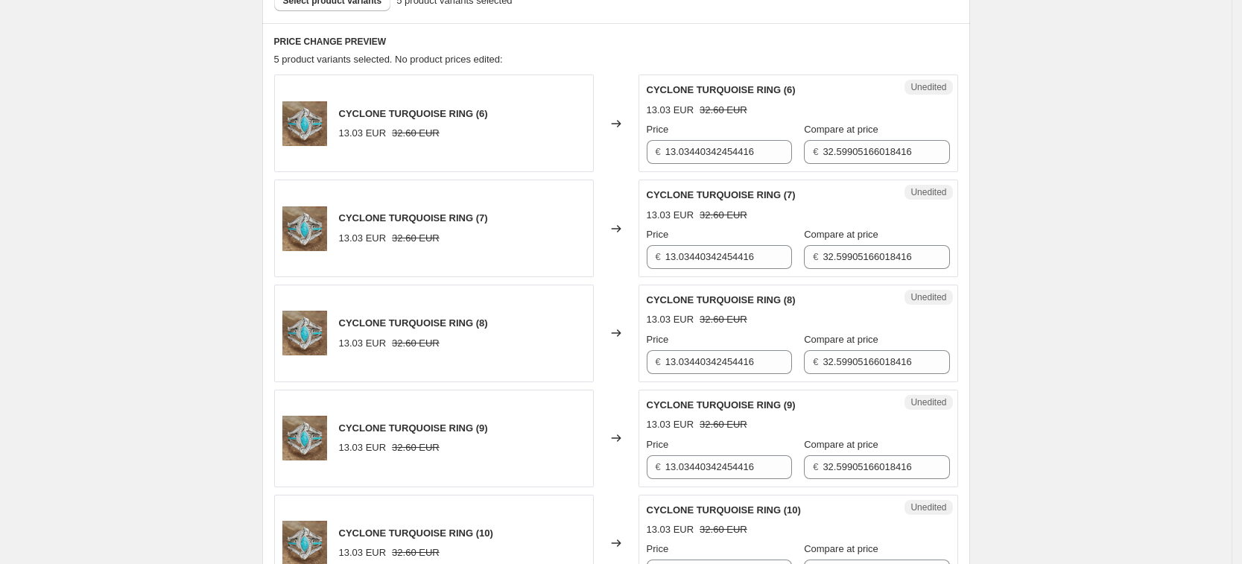
scroll to position [393, 0]
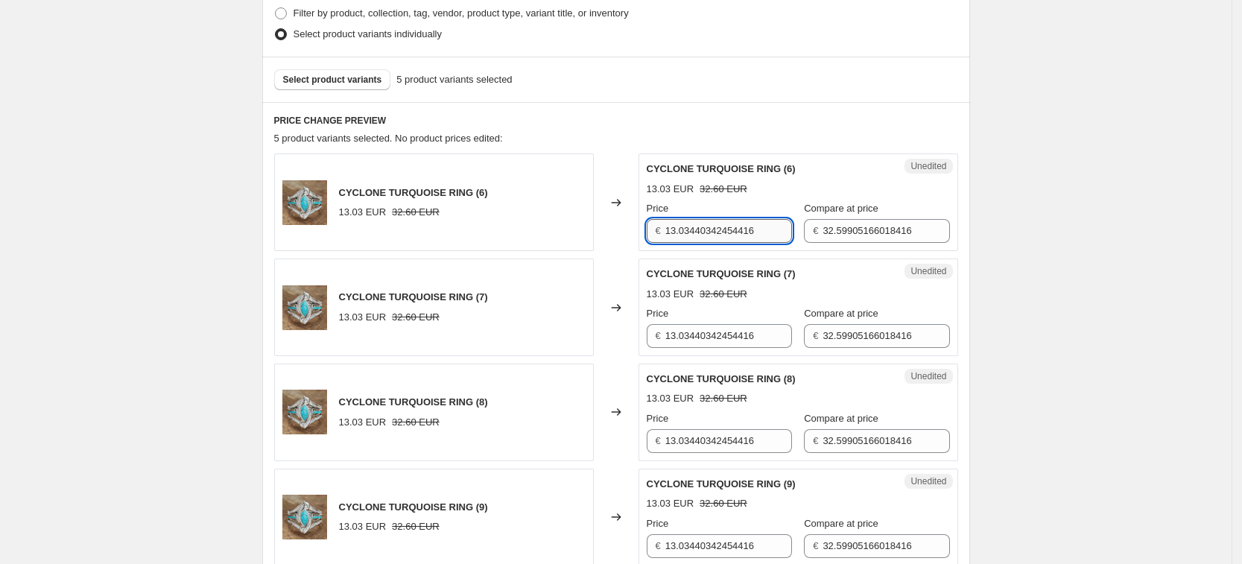
click at [743, 235] on input "13.03440342454416" at bounding box center [728, 231] width 127 height 24
type input "14.99"
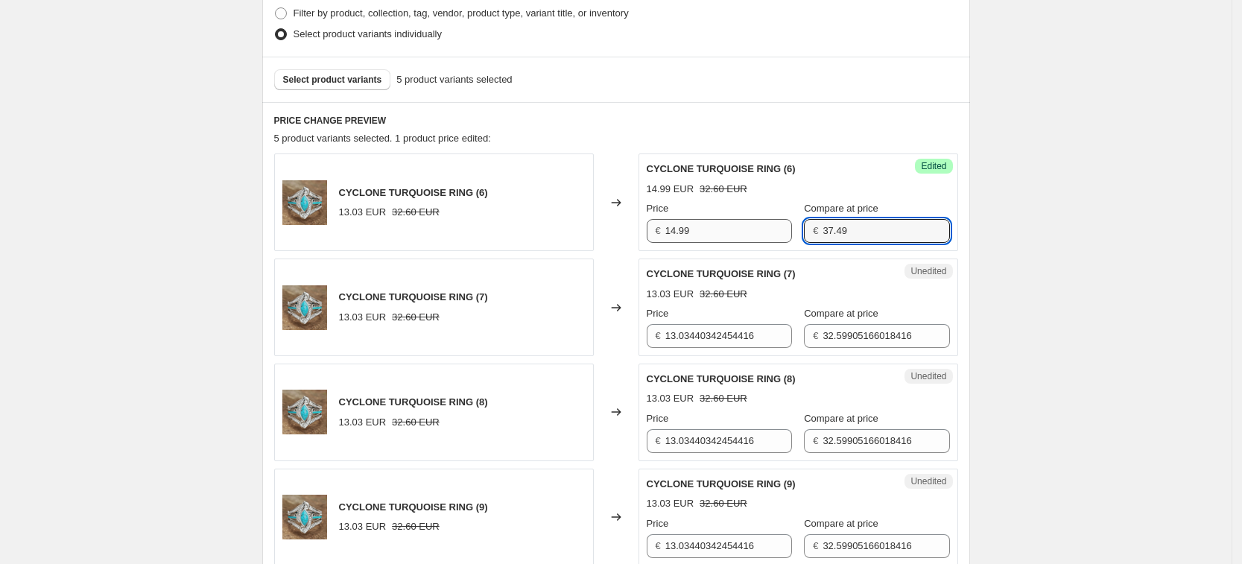
type input "37.49"
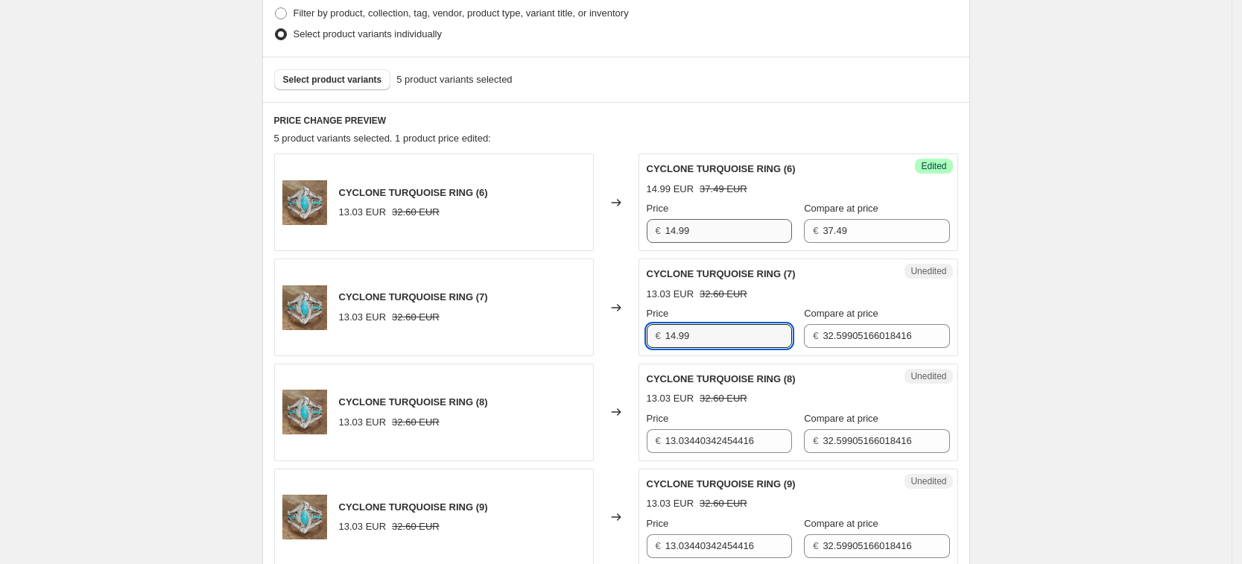
type input "14.99"
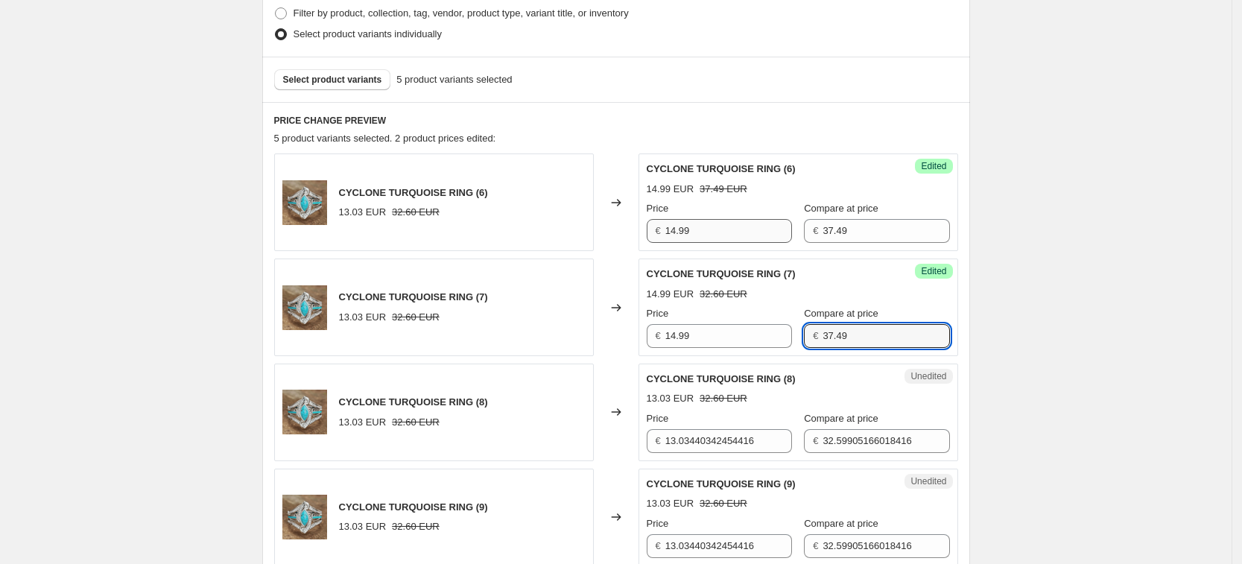
type input "37.49"
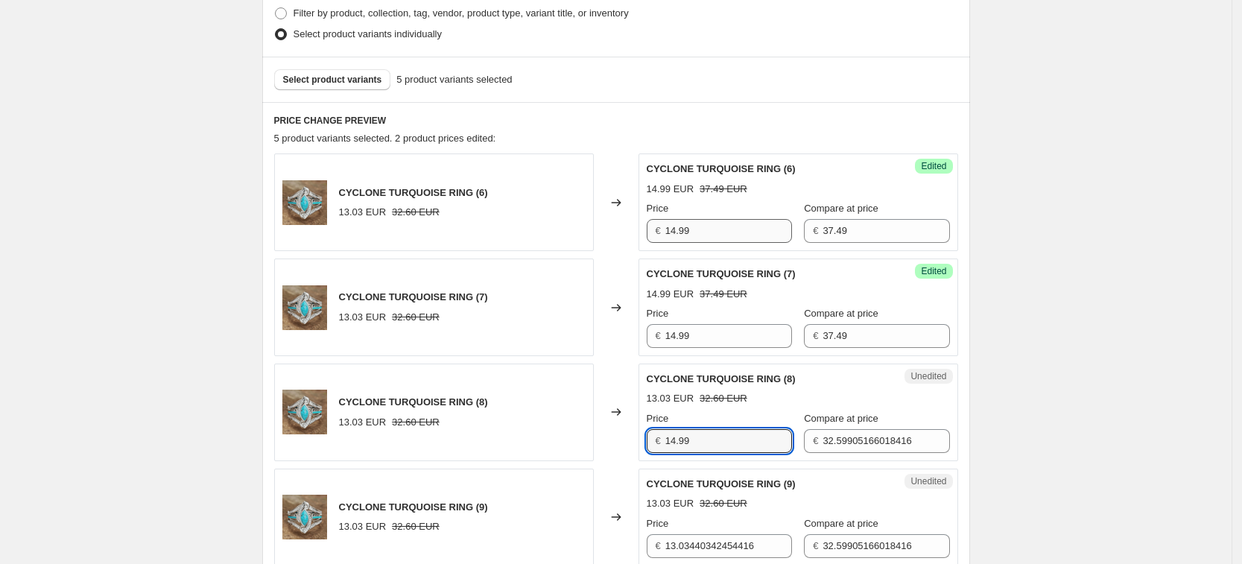
type input "14.99"
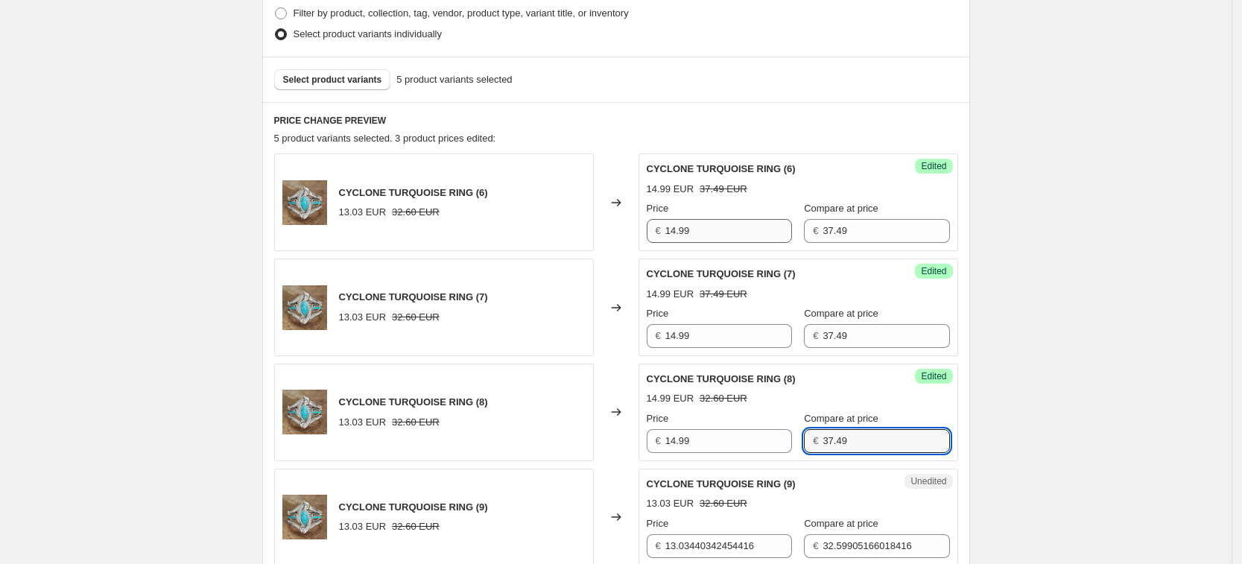
type input "37.49"
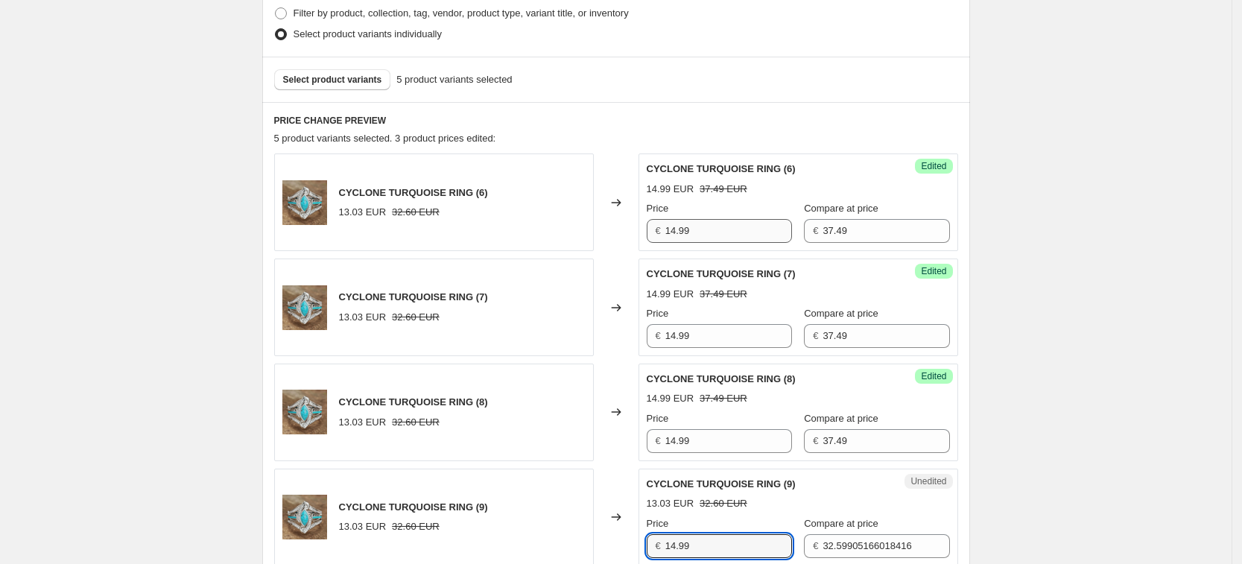
type input "14.99"
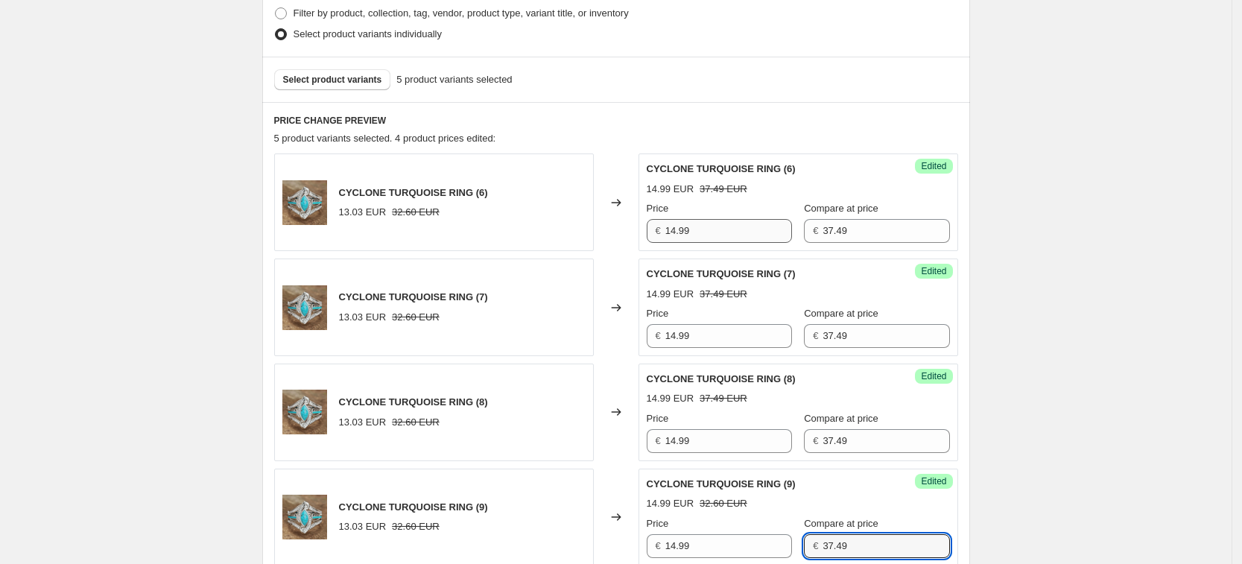
type input "37.49"
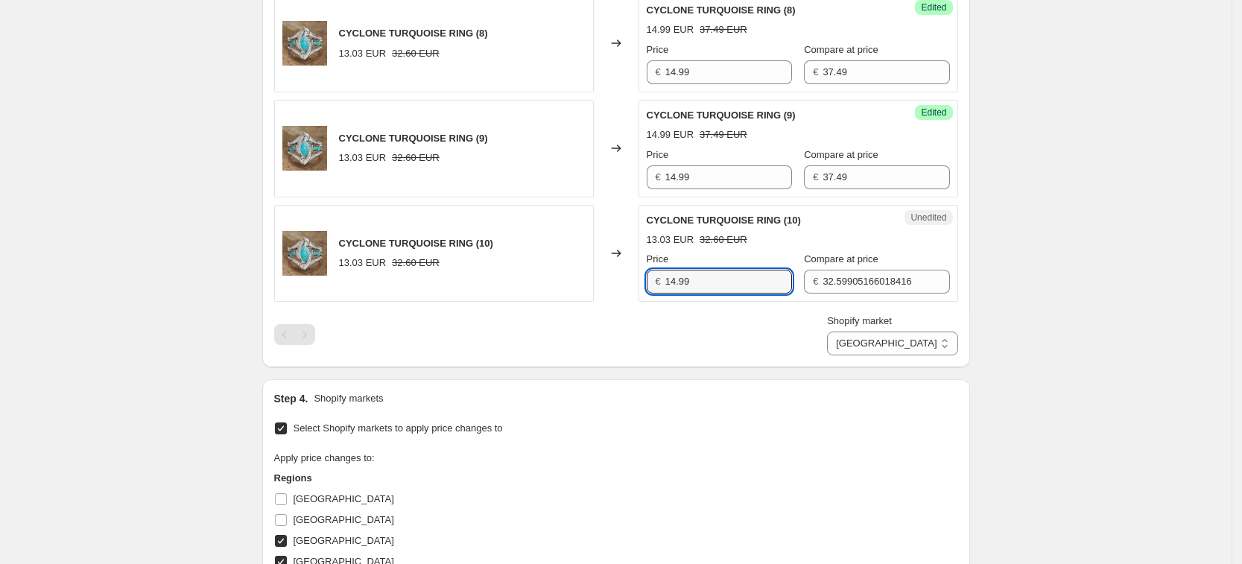
type input "14.99"
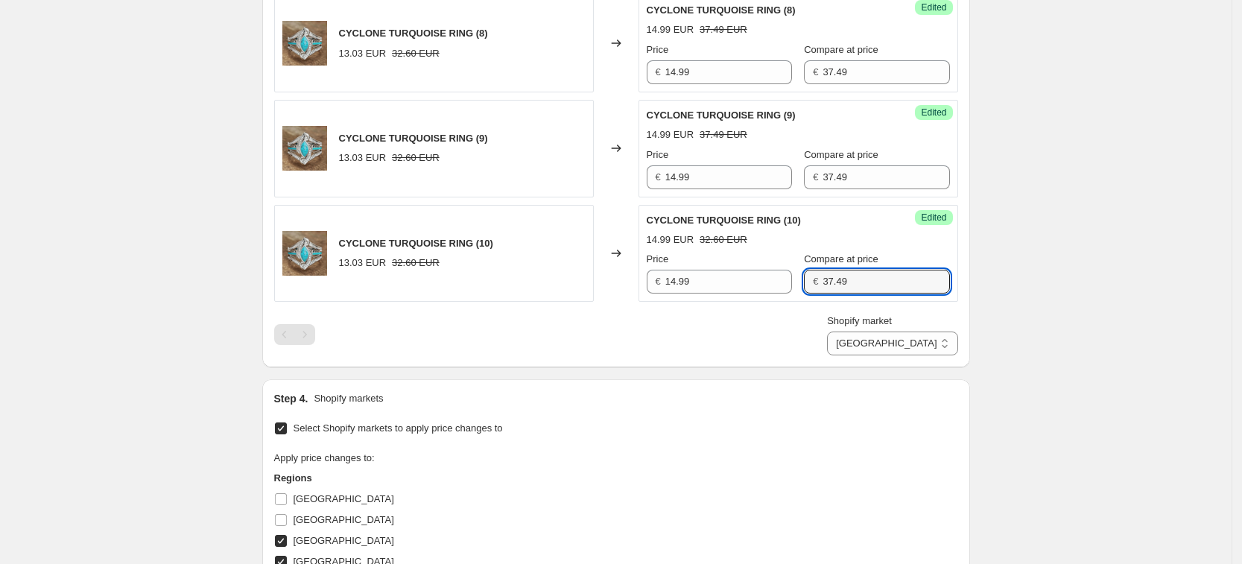
type input "37.49"
click at [772, 325] on div "Shopify market [GEOGRAPHIC_DATA] [GEOGRAPHIC_DATA] [GEOGRAPHIC_DATA] [GEOGRAPHI…" at bounding box center [616, 335] width 684 height 42
click at [942, 348] on select "[GEOGRAPHIC_DATA] [GEOGRAPHIC_DATA] [GEOGRAPHIC_DATA] [GEOGRAPHIC_DATA]" at bounding box center [892, 343] width 130 height 24
select select "34367209628"
click at [862, 355] on select "[GEOGRAPHIC_DATA] [GEOGRAPHIC_DATA] [GEOGRAPHIC_DATA] [GEOGRAPHIC_DATA]" at bounding box center [892, 343] width 130 height 24
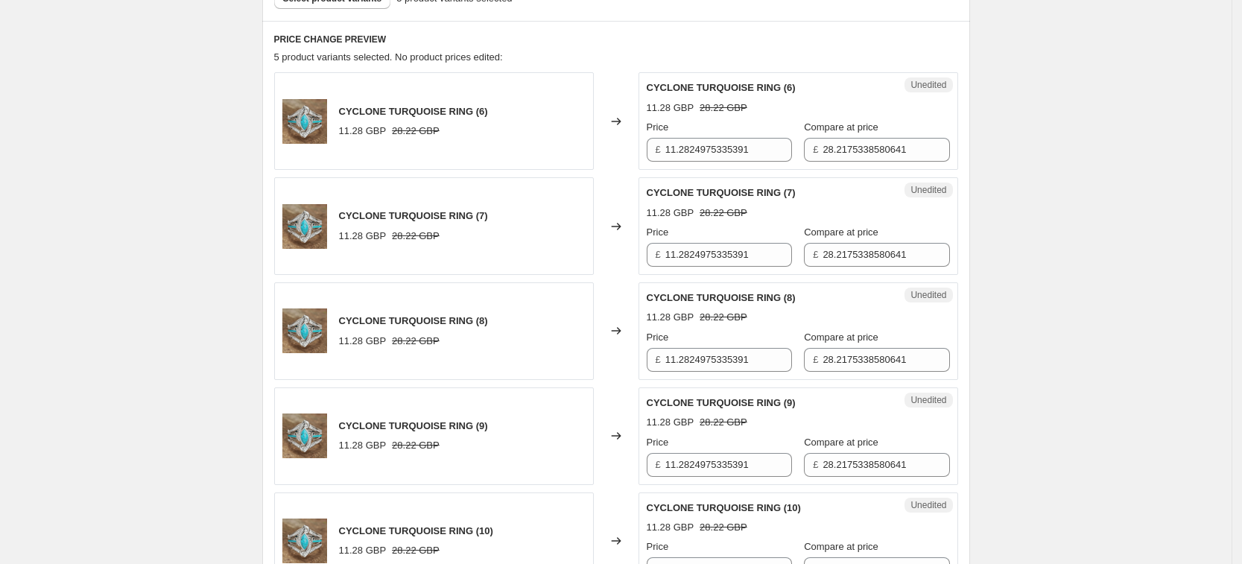
scroll to position [483, 0]
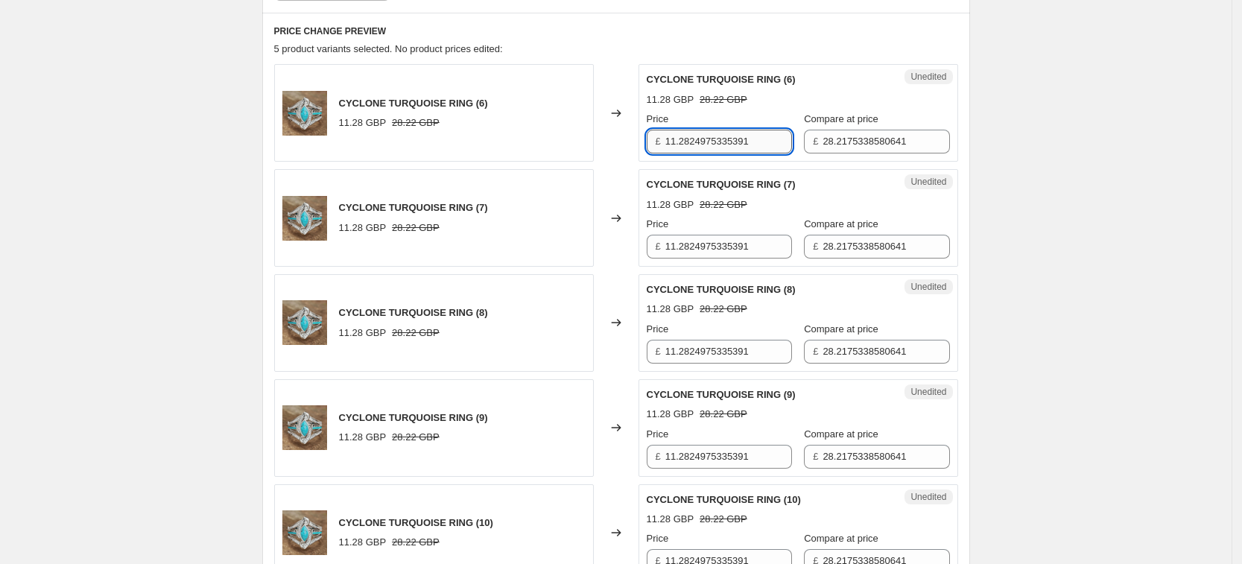
click at [716, 132] on input "11.2824975335391" at bounding box center [728, 142] width 127 height 24
type input "14.99"
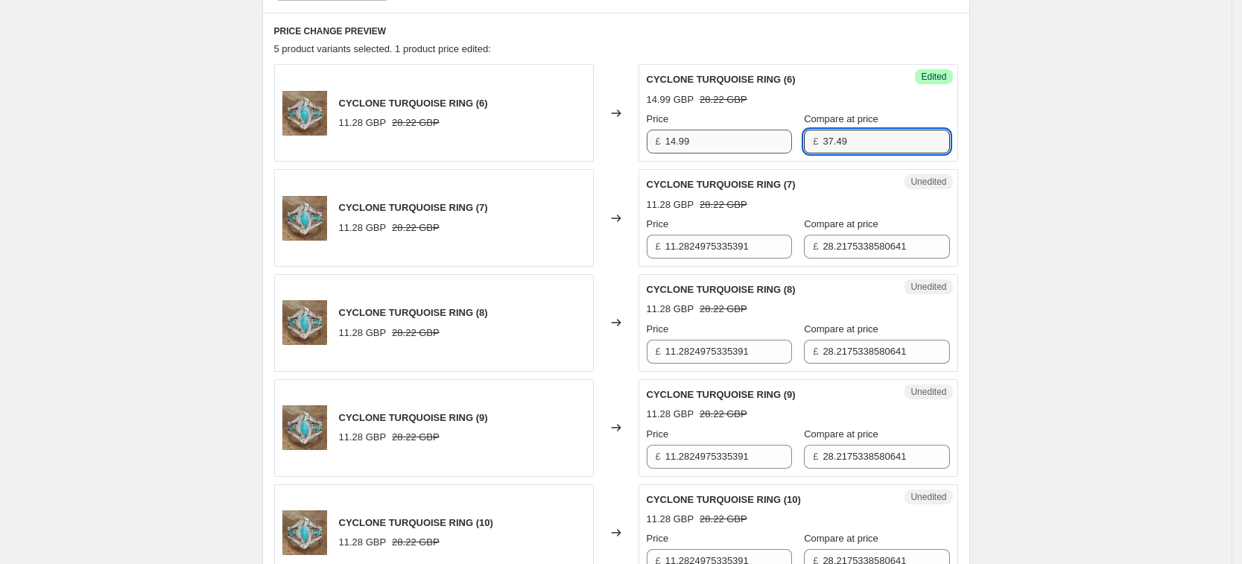
type input "37.49"
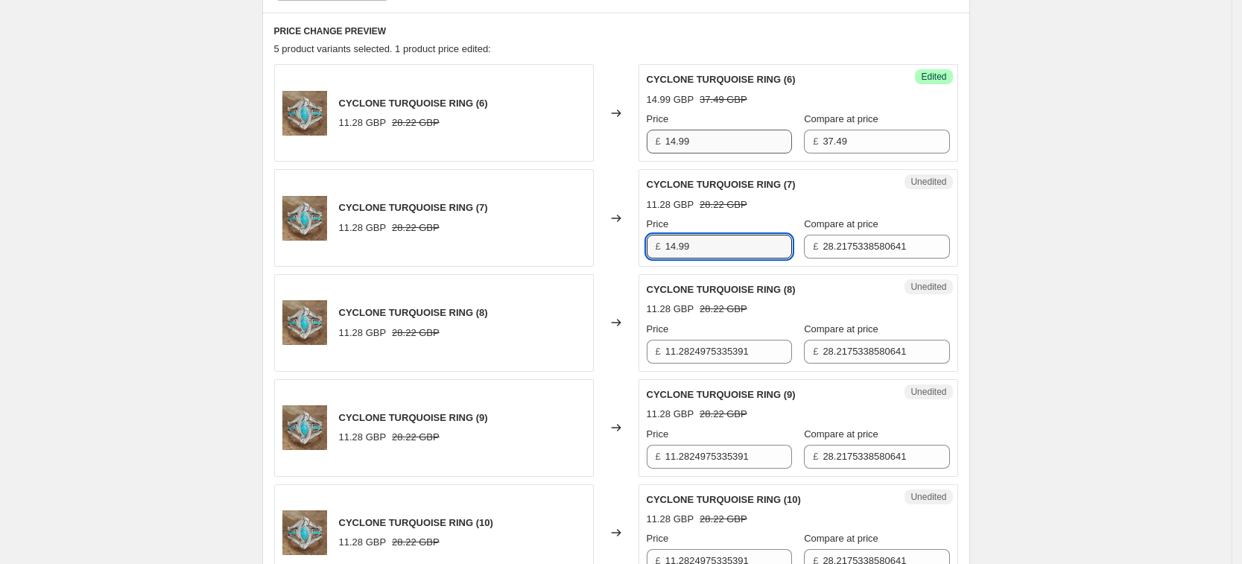
type input "14.99"
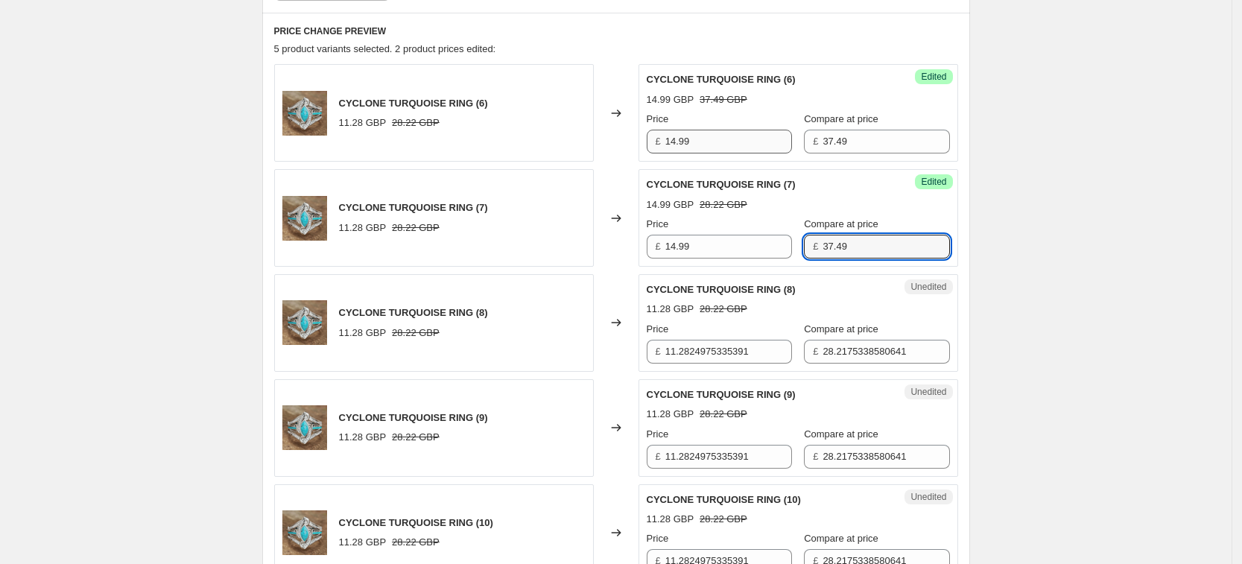
type input "37.49"
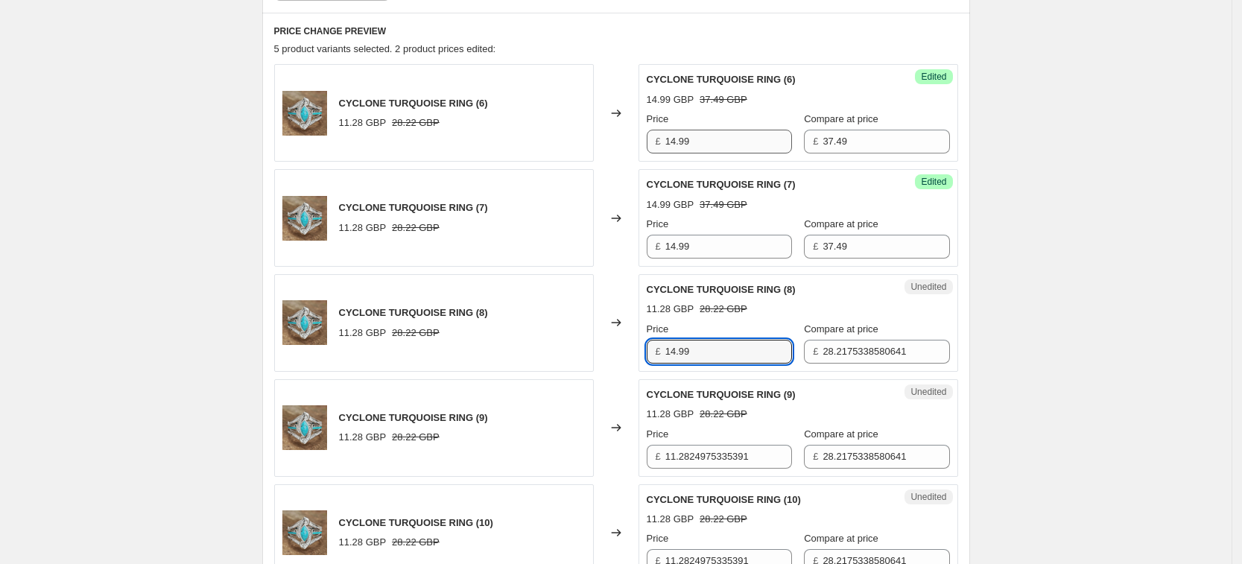
type input "14.99"
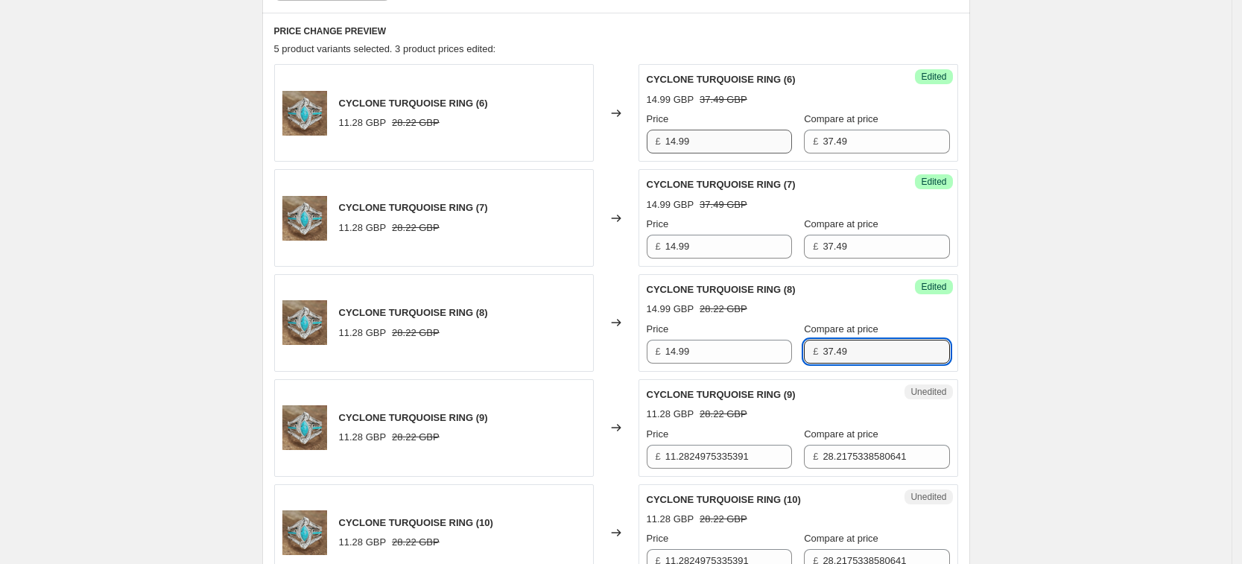
type input "37.49"
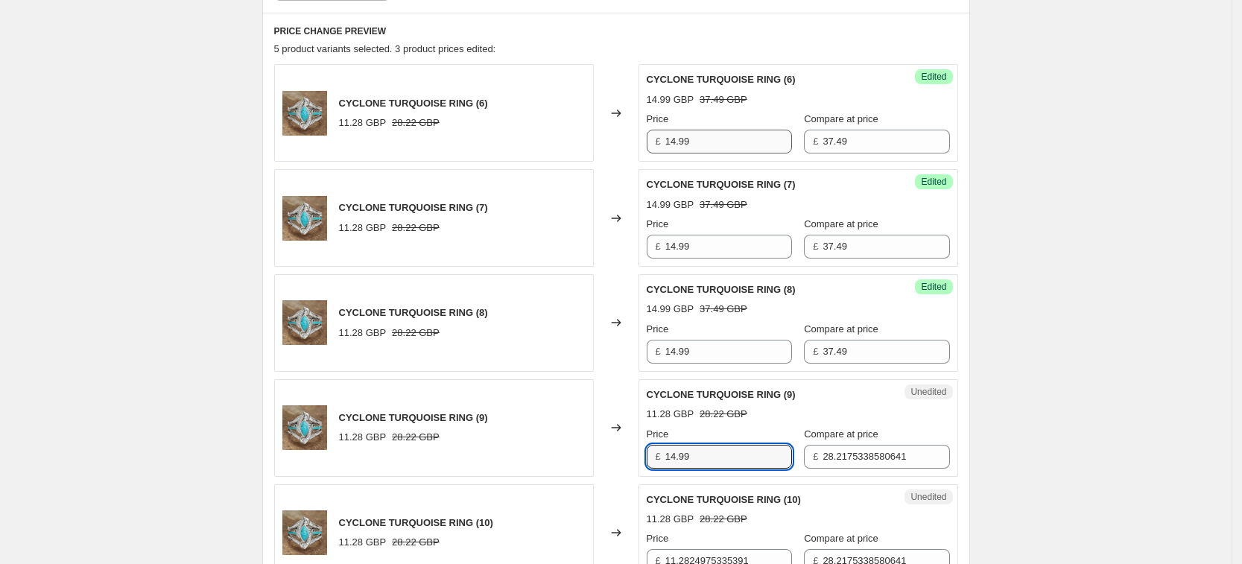
type input "14.99"
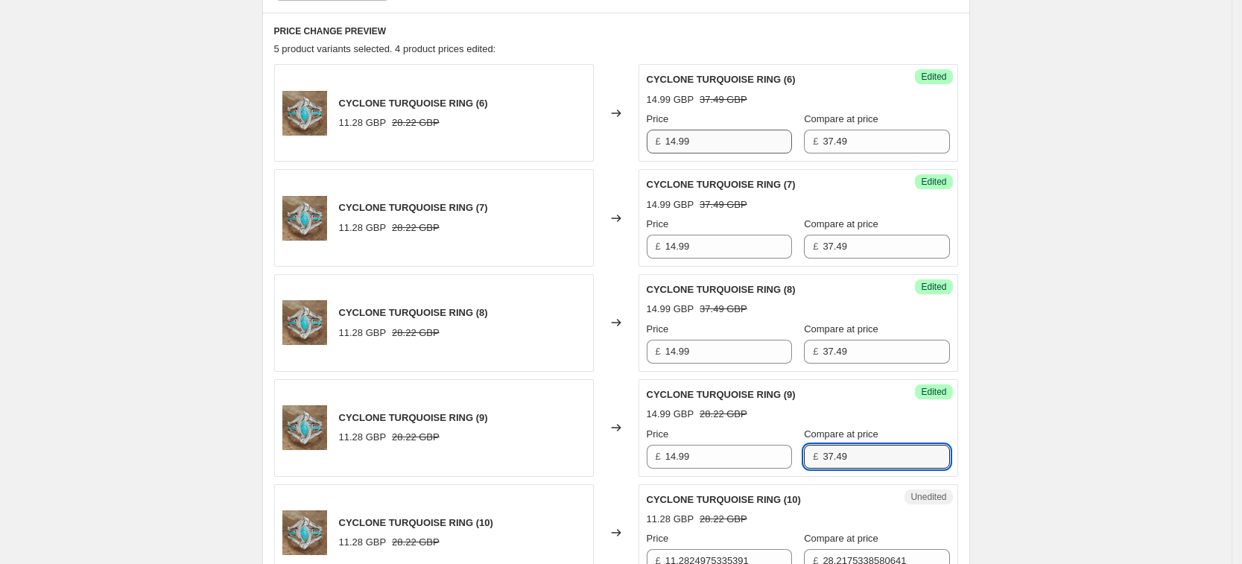
type input "37.49"
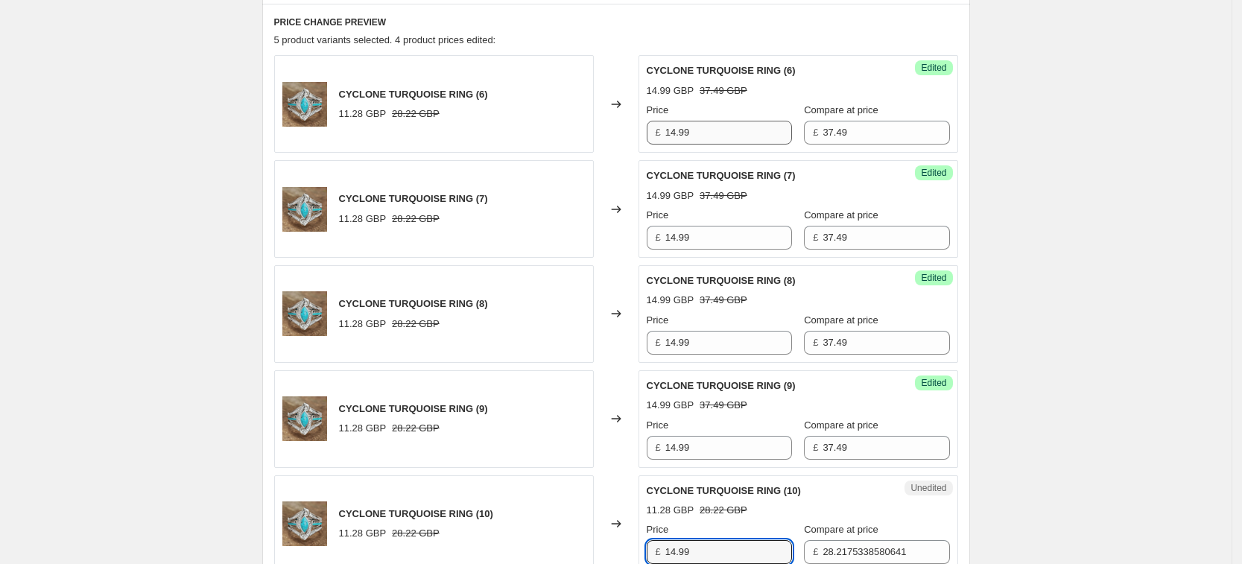
type input "14.99"
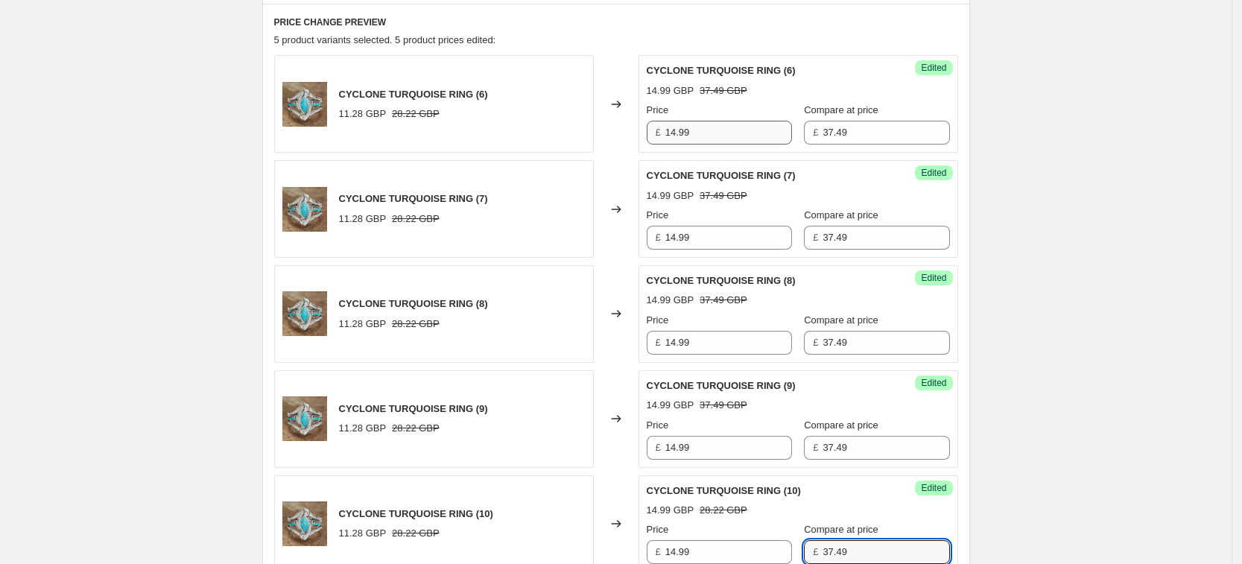
type input "37.49"
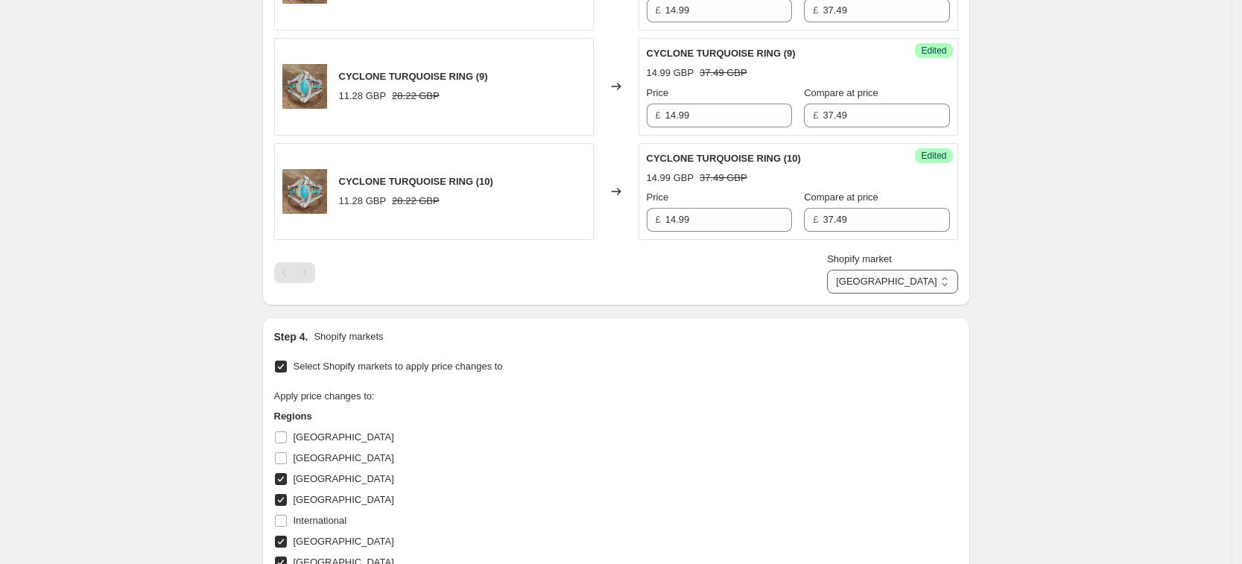
click at [898, 276] on select "[GEOGRAPHIC_DATA] [GEOGRAPHIC_DATA] [GEOGRAPHIC_DATA] [GEOGRAPHIC_DATA]" at bounding box center [892, 282] width 130 height 24
select select "34367406236"
click at [894, 293] on select "[GEOGRAPHIC_DATA] [GEOGRAPHIC_DATA] [GEOGRAPHIC_DATA] [GEOGRAPHIC_DATA]" at bounding box center [892, 282] width 130 height 24
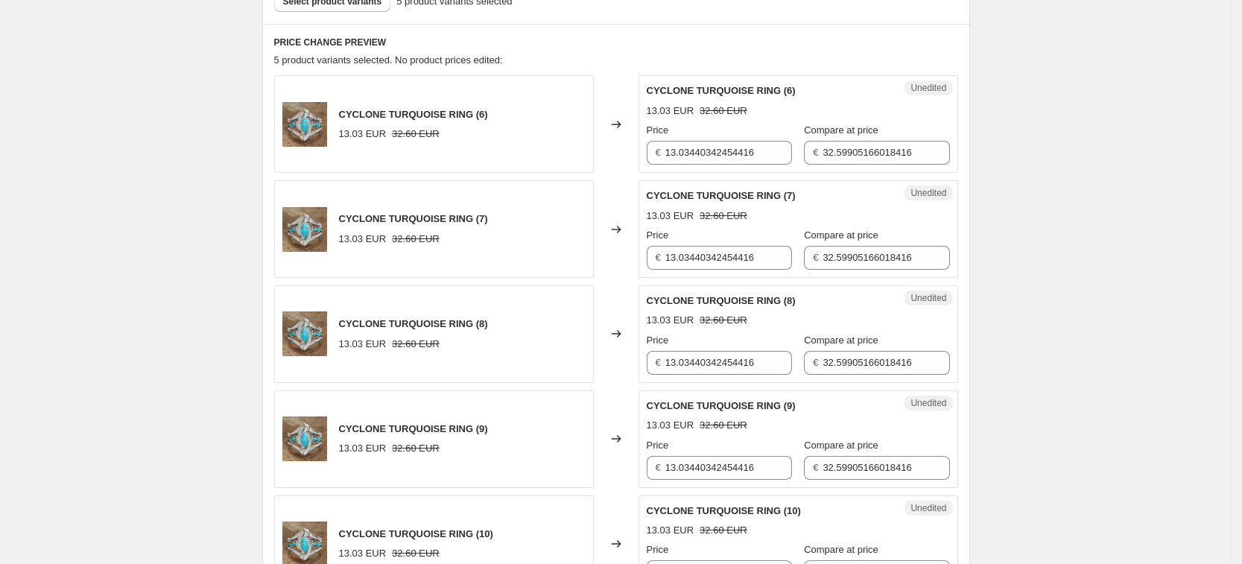
scroll to position [451, 0]
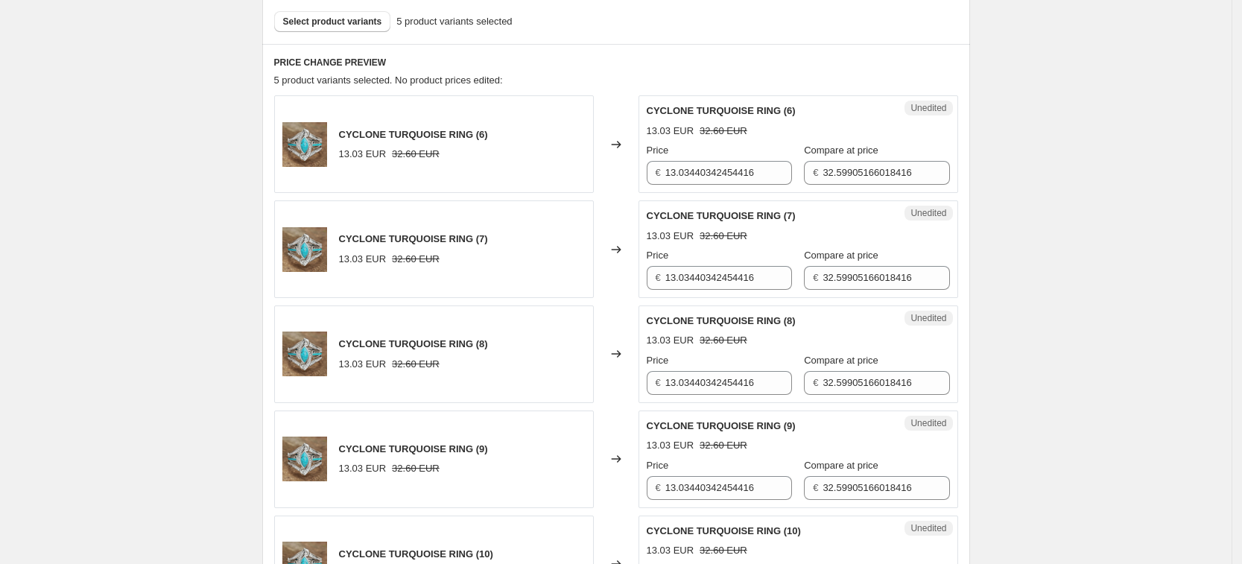
click at [706, 198] on div "CYCLONE TURQUOISE RING (6) 13.03 EUR 32.60 EUR Changed to Unedited CYCLONE TURQ…" at bounding box center [616, 353] width 684 height 517
click at [705, 172] on input "13.03440342454416" at bounding box center [728, 173] width 127 height 24
click at [708, 167] on input "13.03440342454416" at bounding box center [728, 173] width 127 height 24
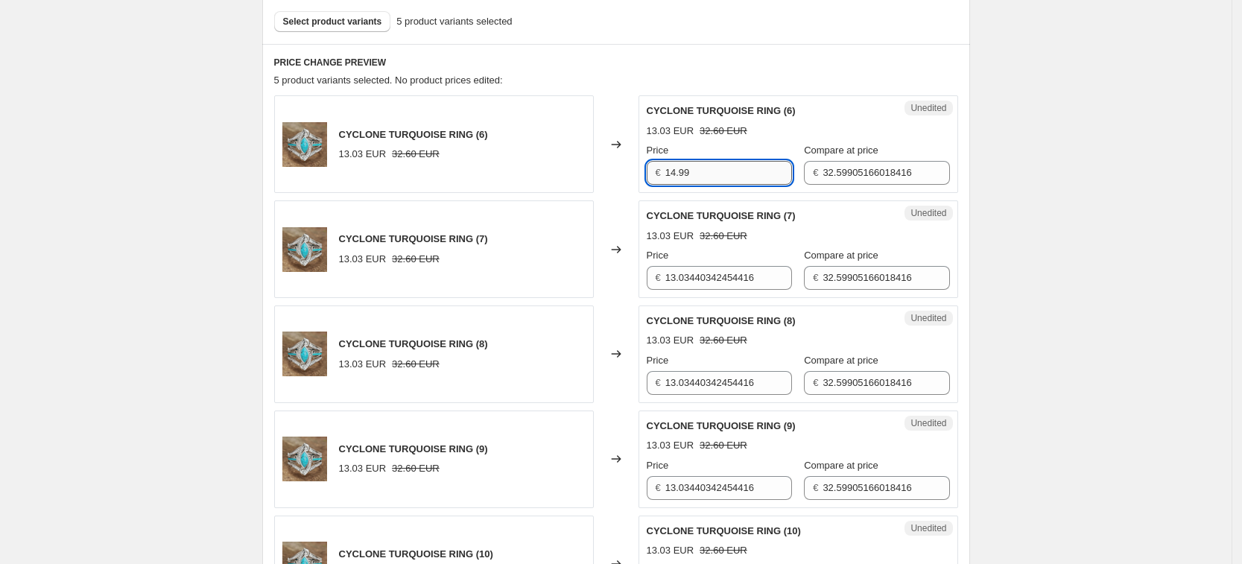
type input "14.99"
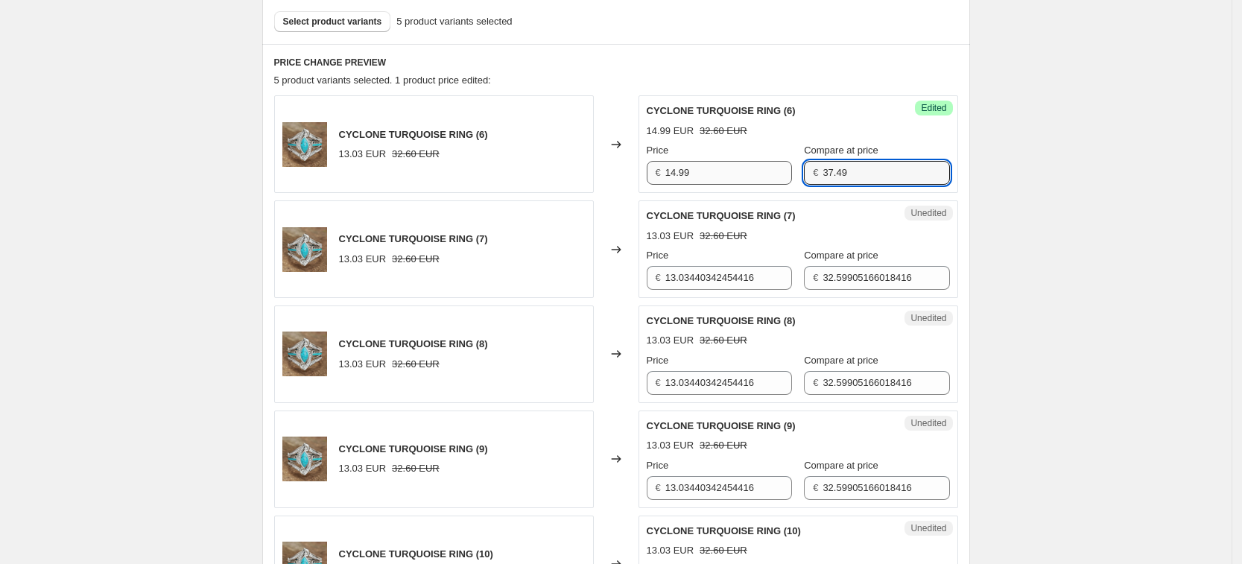
type input "37.49"
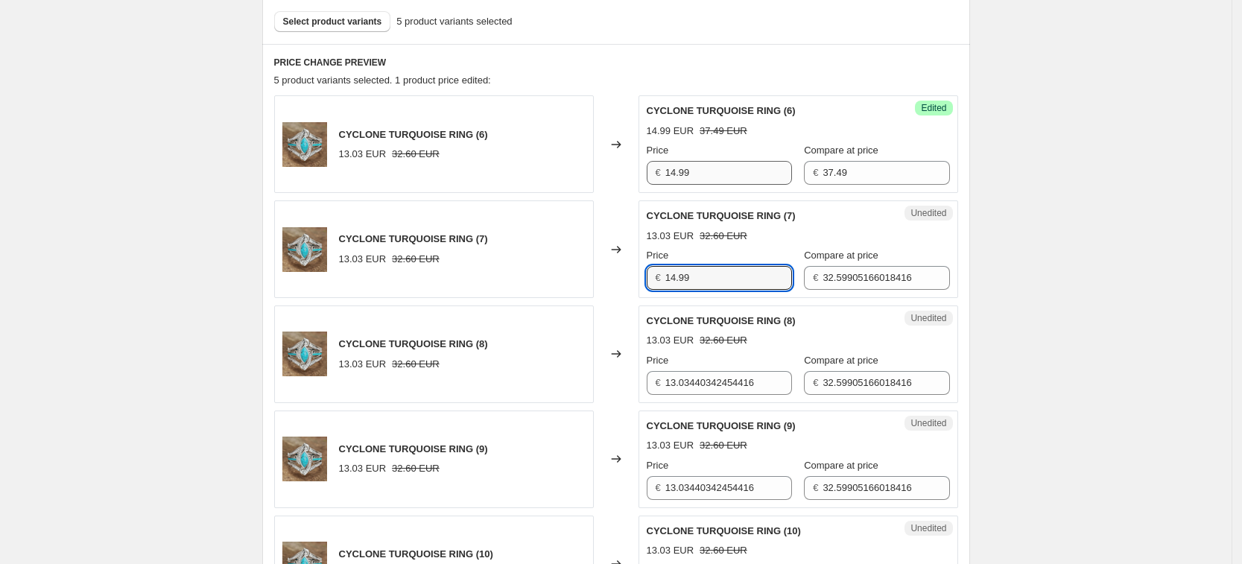
type input "14.99"
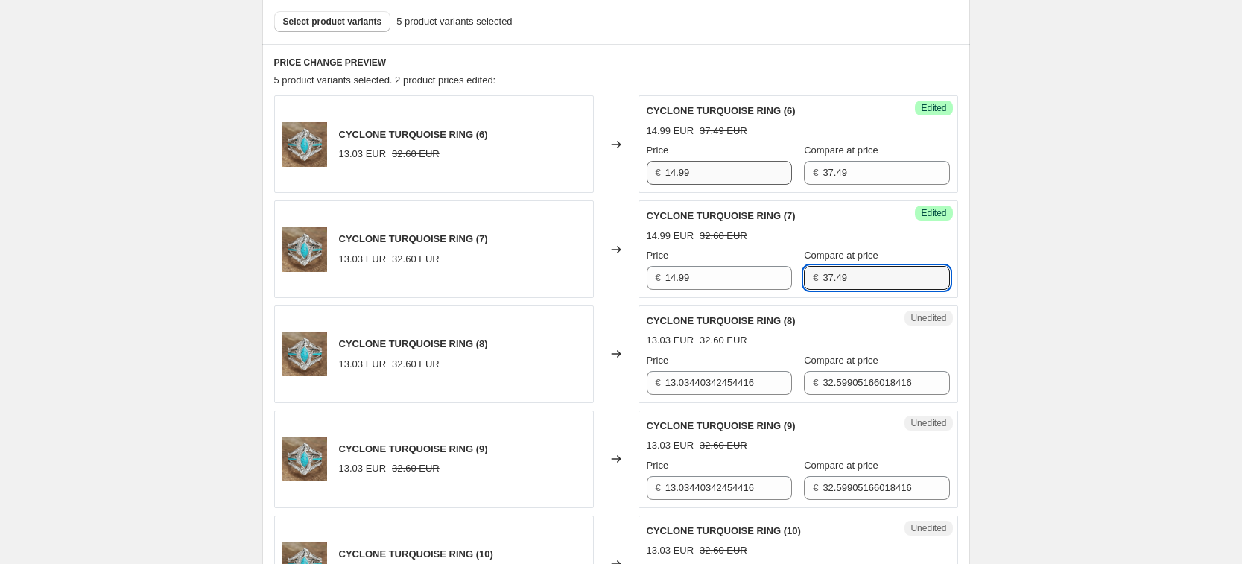
type input "37.49"
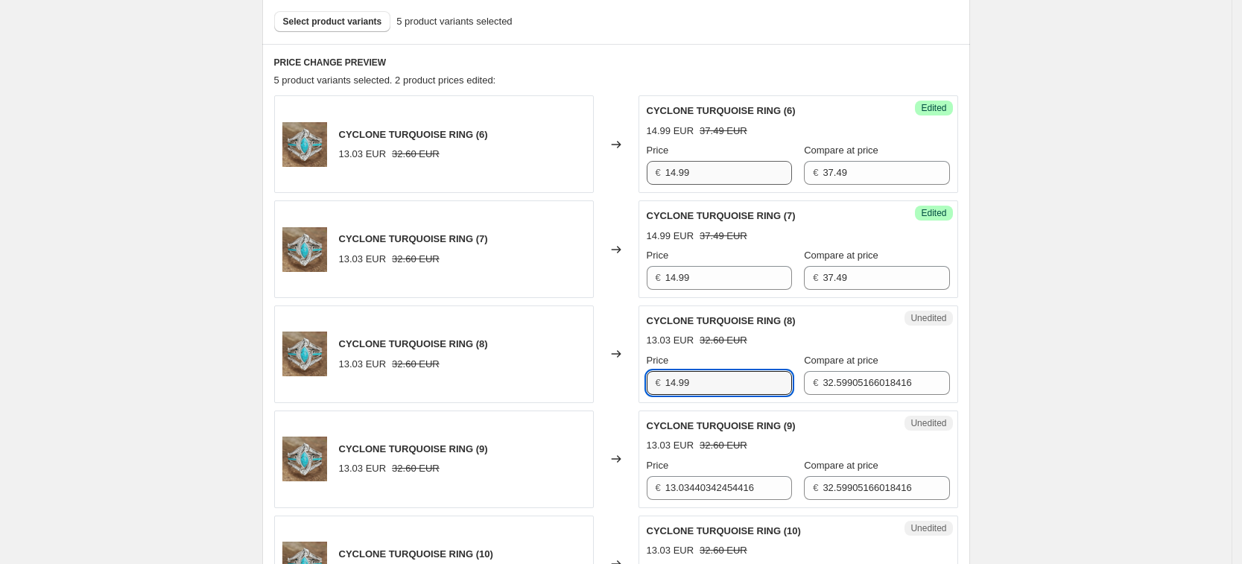
type input "14.99"
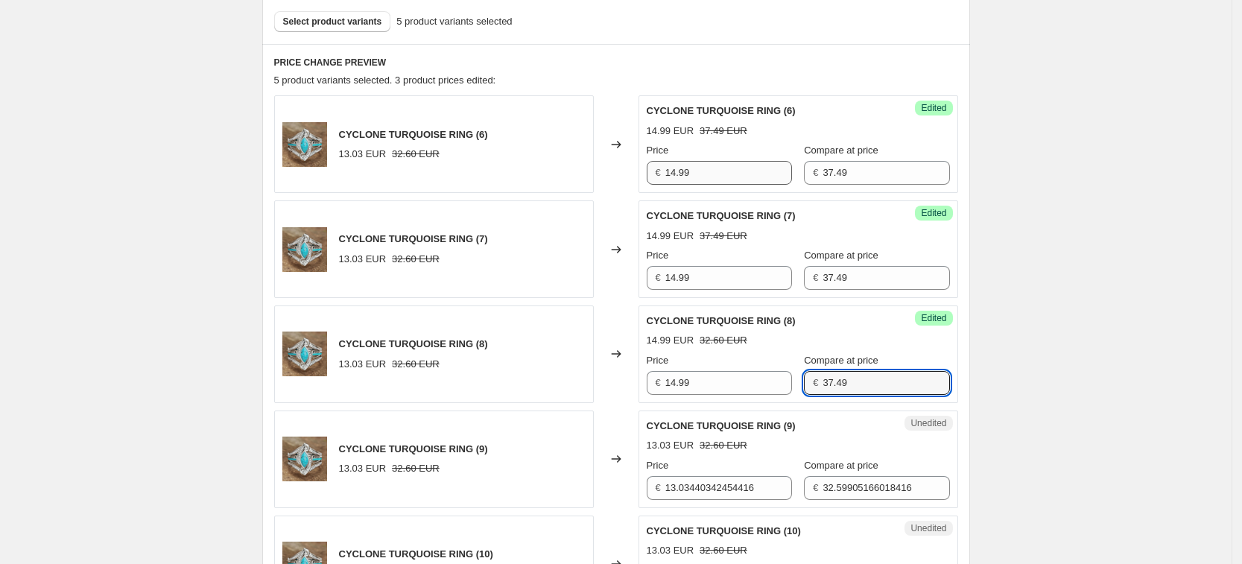
type input "37.49"
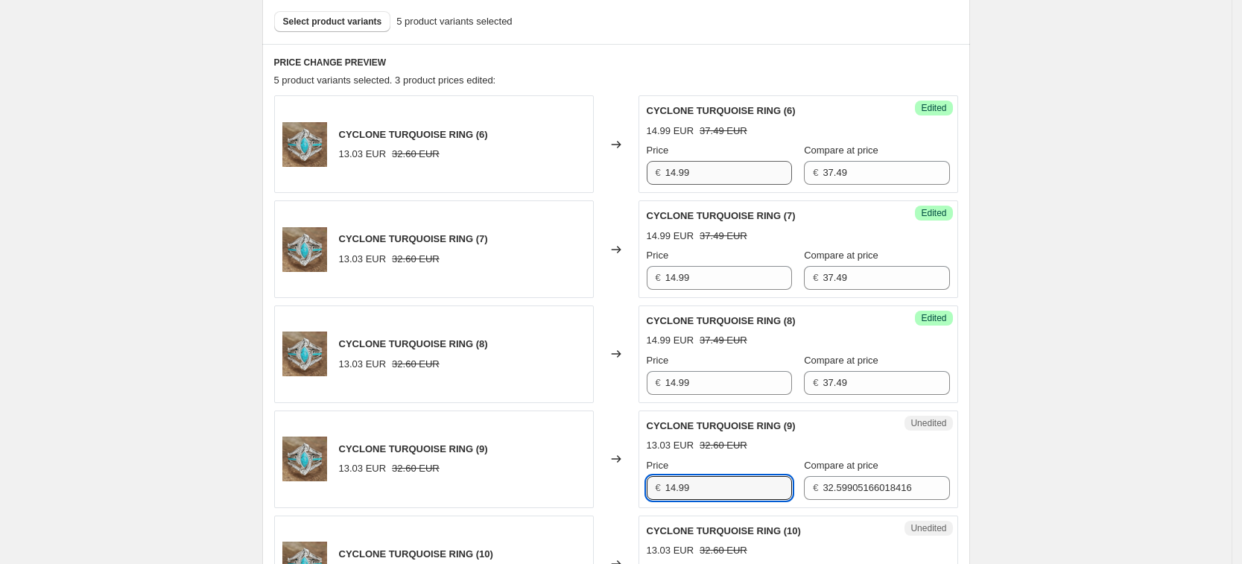
type input "14.99"
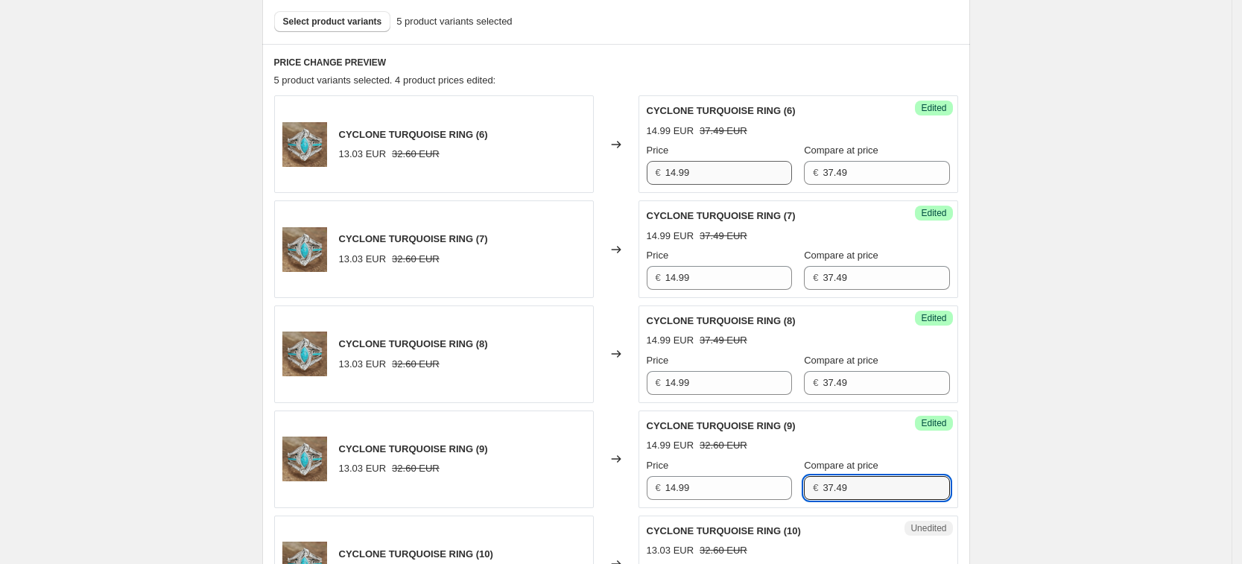
type input "37.49"
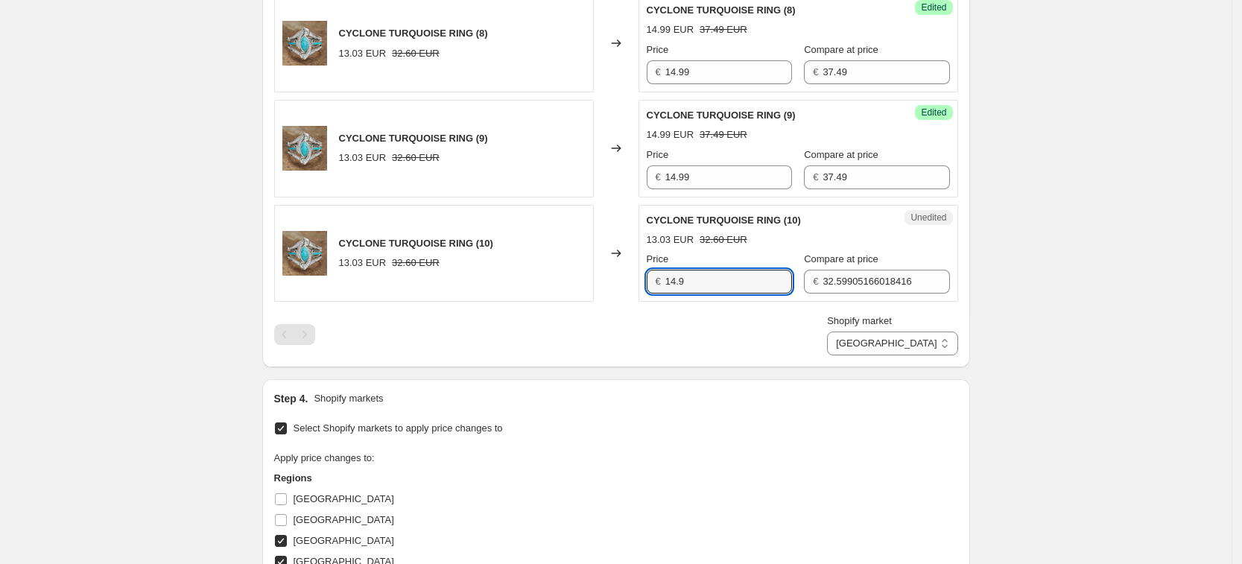
type input "14.9"
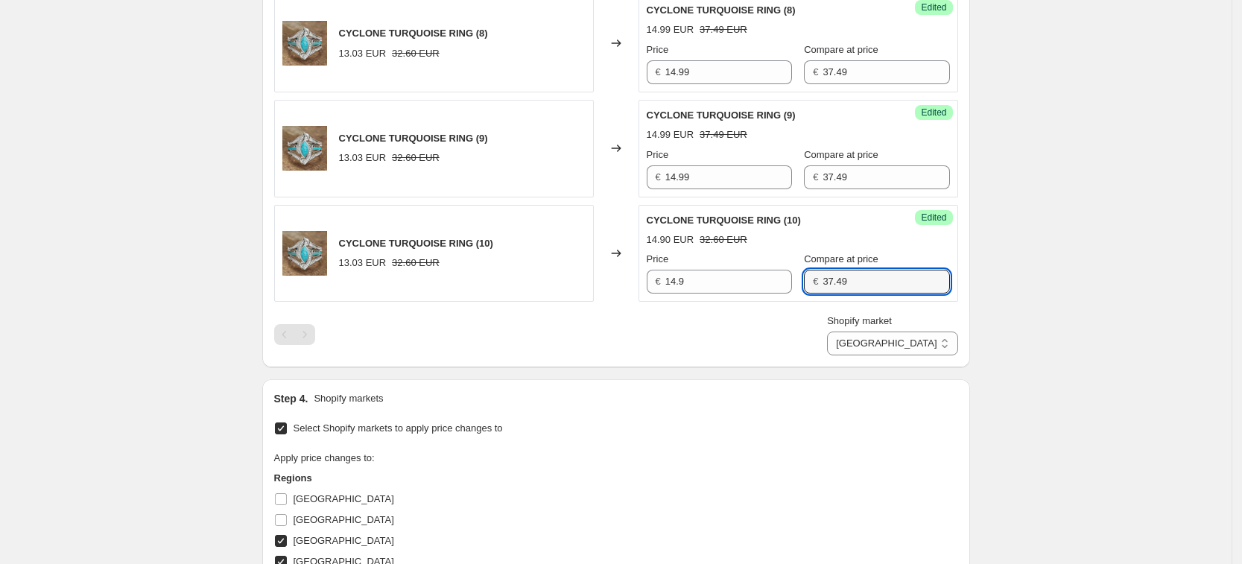
type input "37.49"
click at [725, 267] on div "Price € 14.9" at bounding box center [719, 273] width 145 height 42
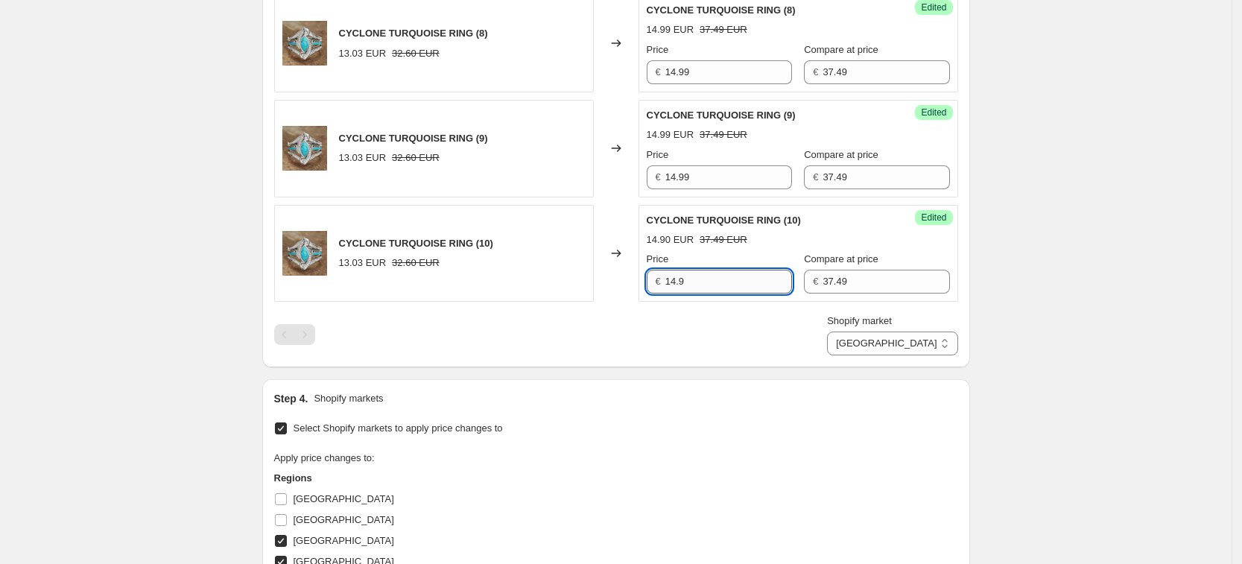
click at [719, 284] on input "14.9" at bounding box center [728, 282] width 127 height 24
type input "14.99"
click at [1068, 227] on div "Create new price change job. This page is ready Create new price change job Dra…" at bounding box center [615, 83] width 1231 height 1690
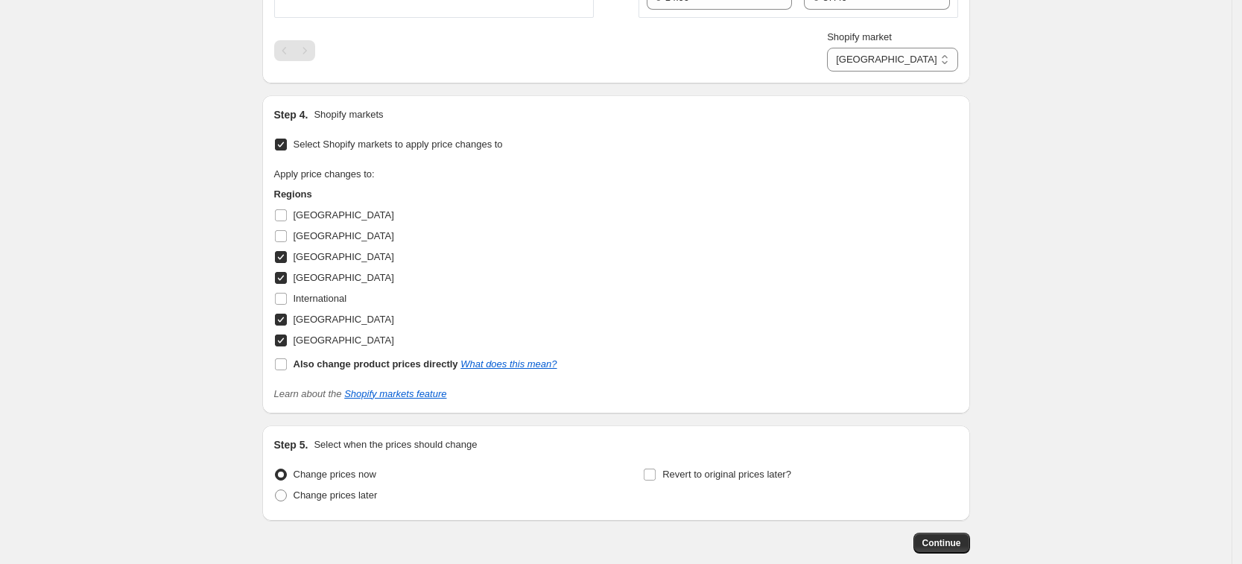
scroll to position [1126, 0]
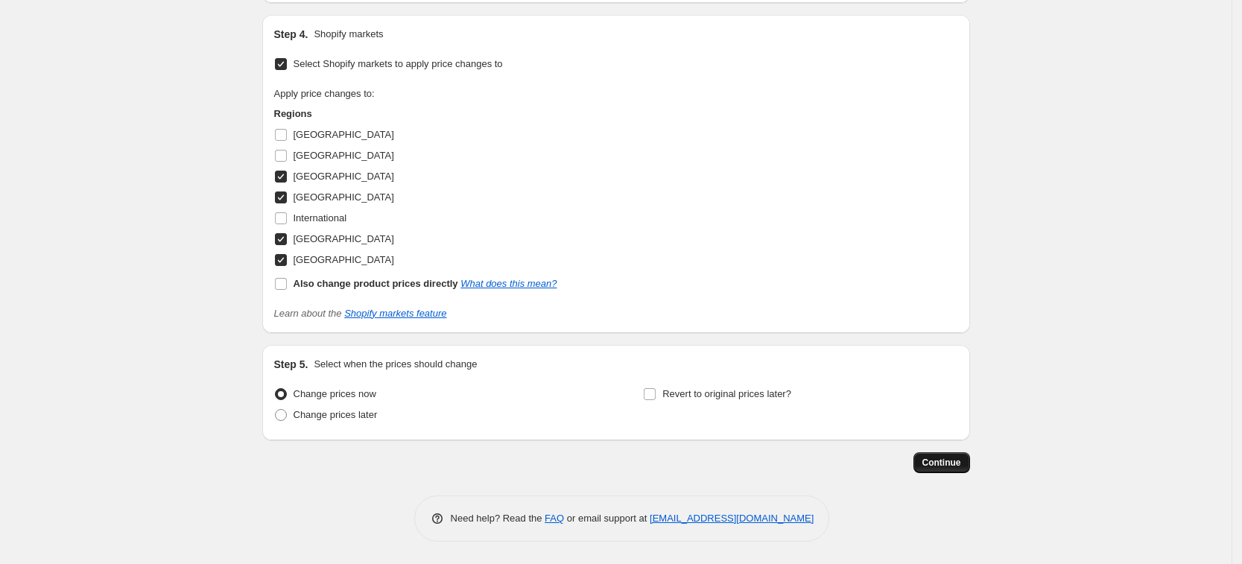
click at [954, 462] on span "Continue" at bounding box center [941, 463] width 39 height 12
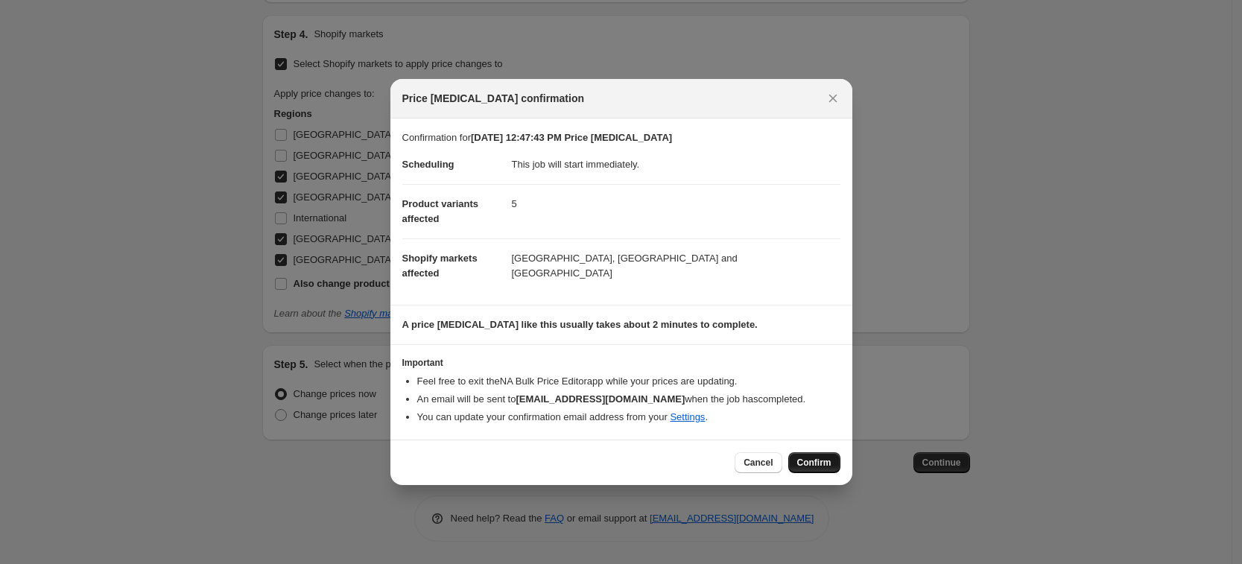
click at [813, 472] on div "Cancel Confirm" at bounding box center [621, 461] width 462 height 45
click at [815, 467] on span "Confirm" at bounding box center [814, 463] width 34 height 12
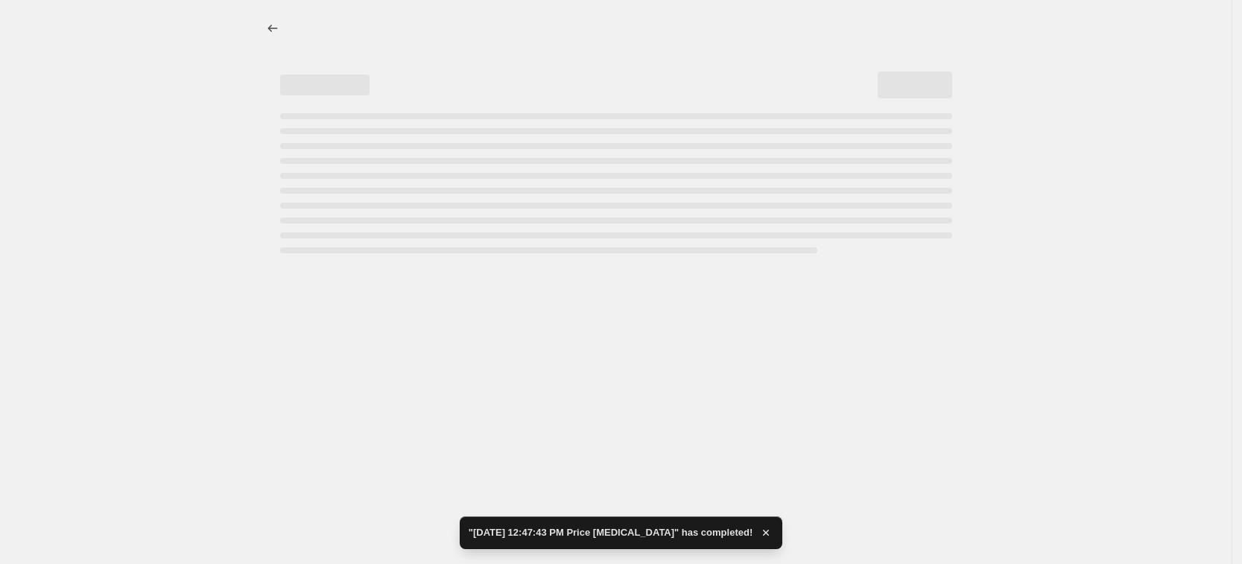
select select "34367406236"
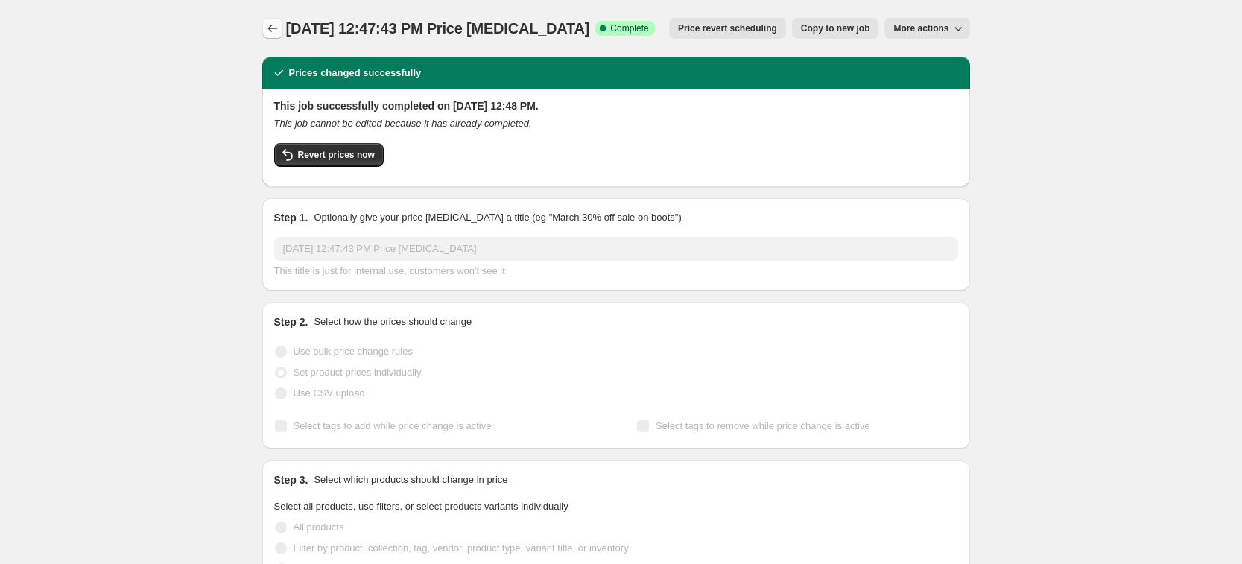
click at [274, 28] on icon "Price change jobs" at bounding box center [272, 28] width 10 height 7
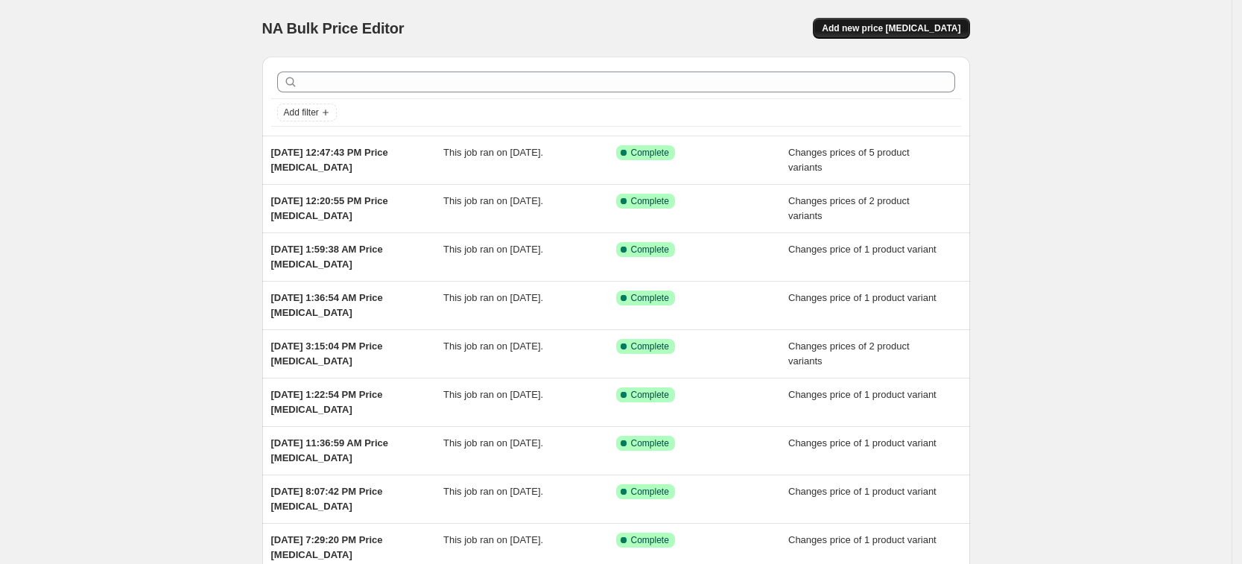
click at [886, 33] on span "Add new price [MEDICAL_DATA]" at bounding box center [891, 28] width 139 height 12
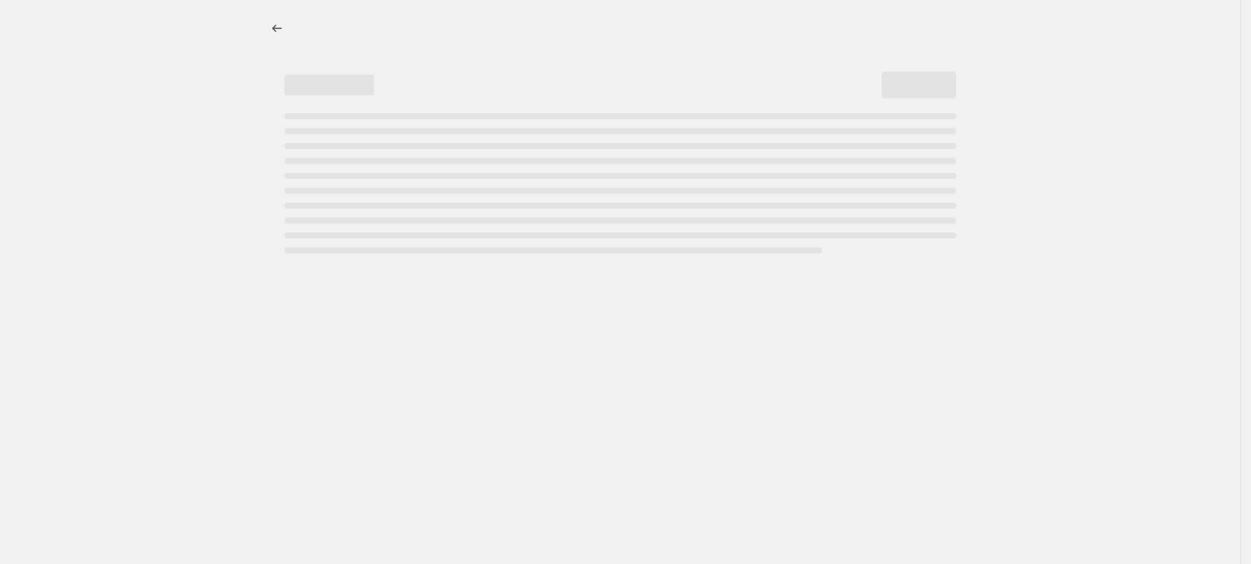
select select "percentage"
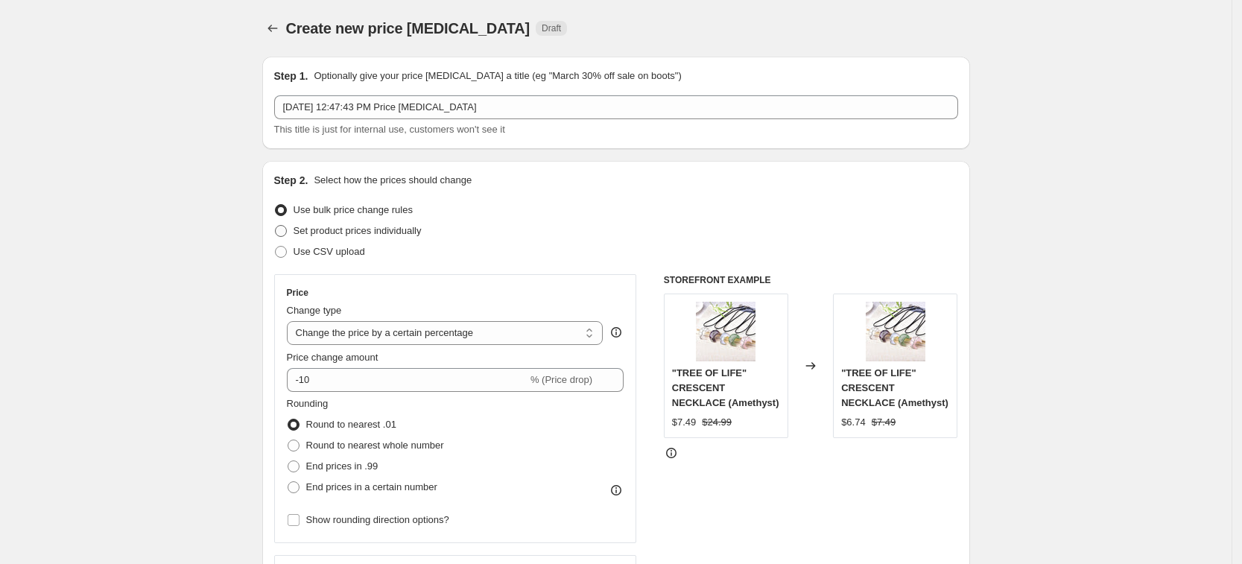
click at [352, 221] on label "Set product prices individually" at bounding box center [347, 230] width 147 height 21
click at [276, 225] on input "Set product prices individually" at bounding box center [275, 225] width 1 height 1
radio input "true"
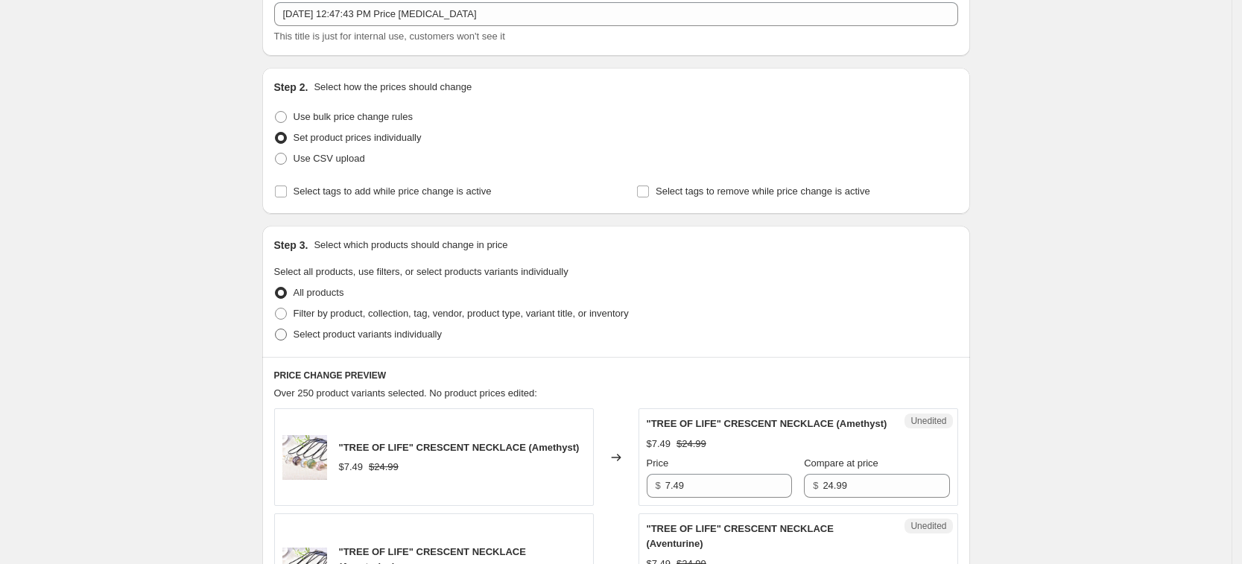
click at [385, 331] on span "Select product variants individually" at bounding box center [367, 333] width 148 height 11
click at [276, 329] on input "Select product variants individually" at bounding box center [275, 328] width 1 height 1
radio input "true"
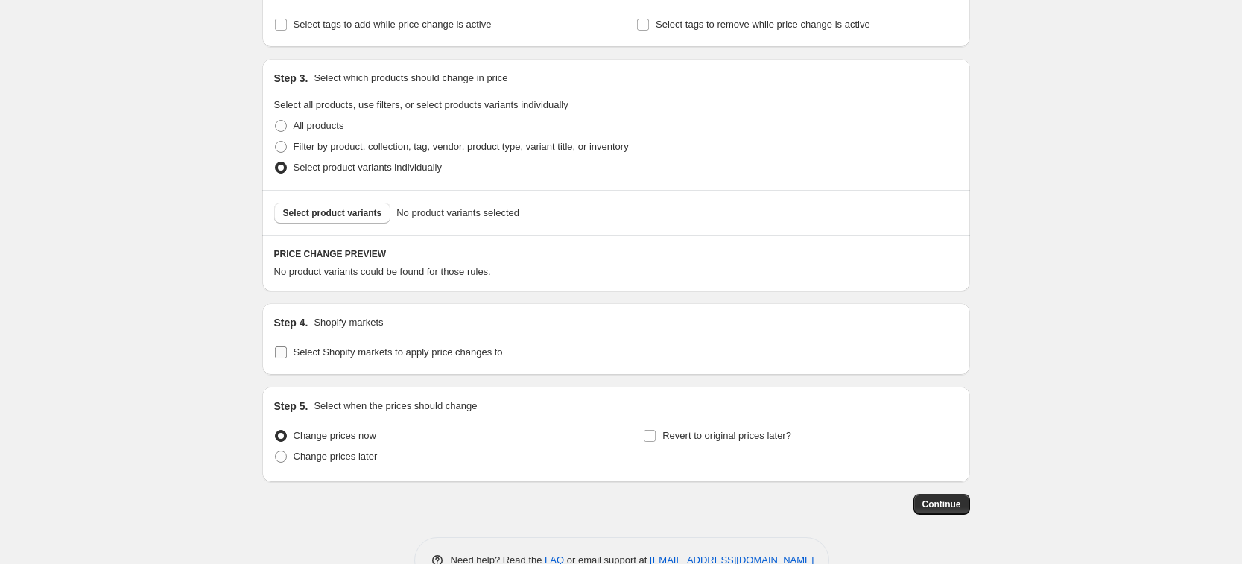
scroll to position [279, 0]
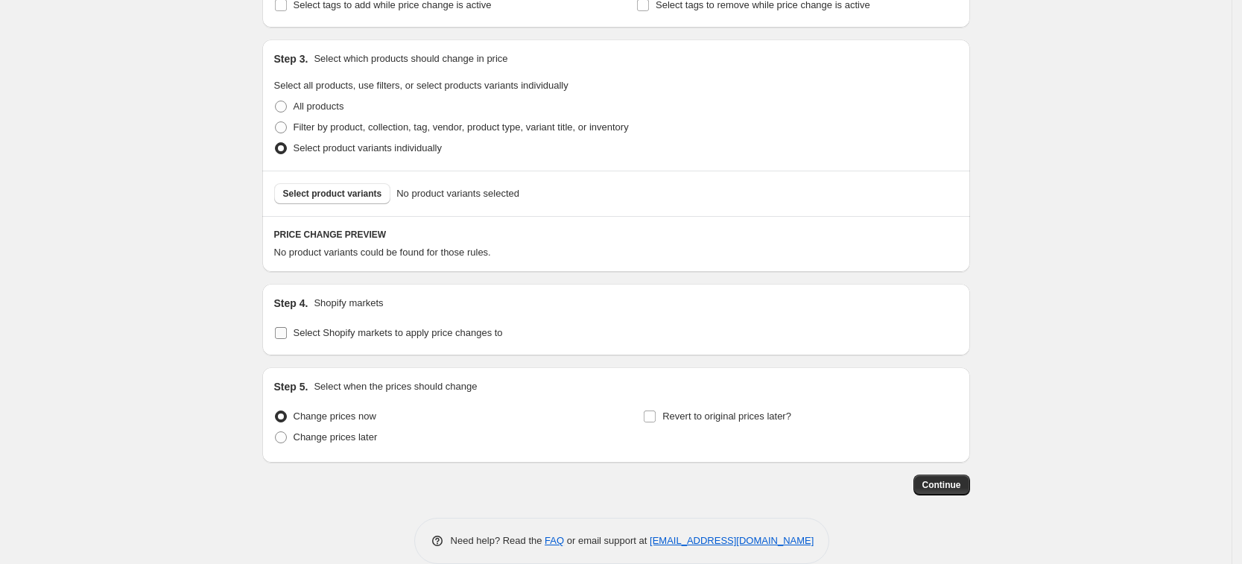
click at [381, 335] on span "Select Shopify markets to apply price changes to" at bounding box center [397, 332] width 209 height 11
click at [287, 335] on input "Select Shopify markets to apply price changes to" at bounding box center [281, 333] width 12 height 12
checkbox input "true"
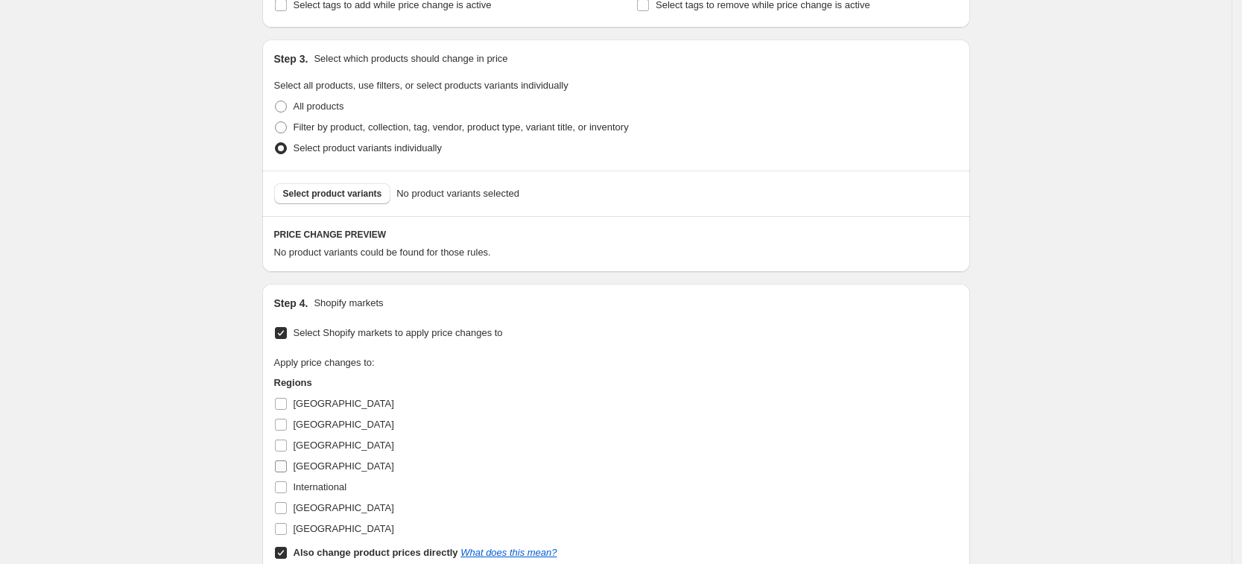
click at [332, 461] on span "[GEOGRAPHIC_DATA]" at bounding box center [343, 465] width 101 height 11
click at [287, 461] on input "[GEOGRAPHIC_DATA]" at bounding box center [281, 466] width 12 height 12
checkbox input "true"
click at [324, 452] on span "[GEOGRAPHIC_DATA]" at bounding box center [343, 445] width 101 height 15
click at [287, 451] on input "[GEOGRAPHIC_DATA]" at bounding box center [281, 445] width 12 height 12
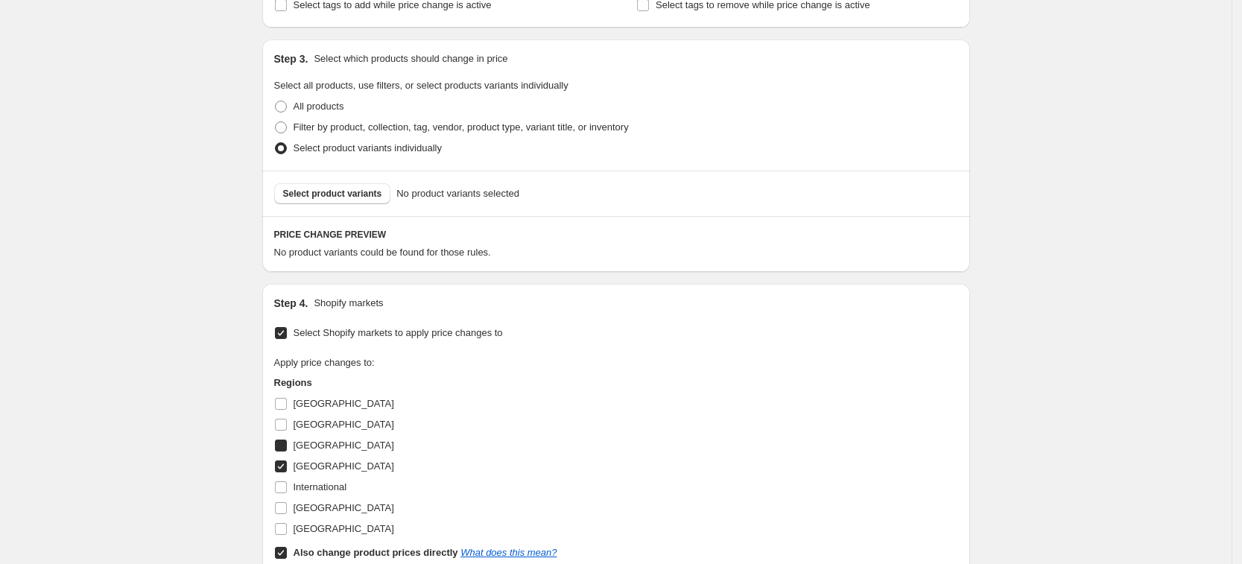
checkbox input "true"
click at [325, 501] on span "[GEOGRAPHIC_DATA]" at bounding box center [343, 508] width 101 height 15
click at [287, 502] on input "[GEOGRAPHIC_DATA]" at bounding box center [281, 508] width 12 height 12
checkbox input "true"
click at [323, 527] on span "[GEOGRAPHIC_DATA]" at bounding box center [343, 528] width 101 height 11
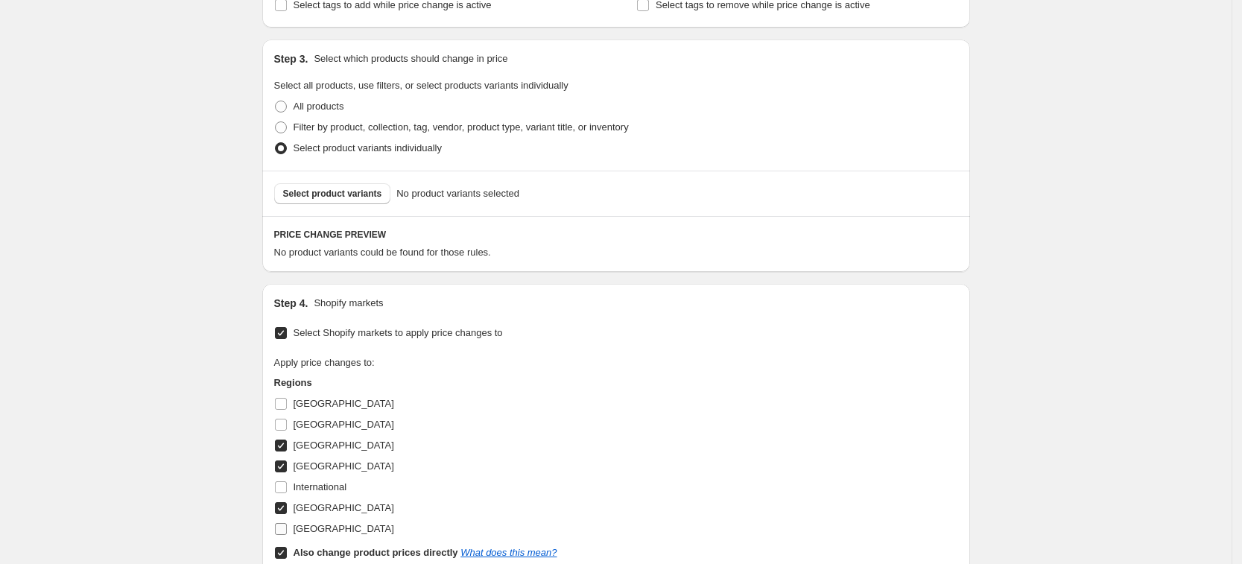
click at [287, 527] on input "[GEOGRAPHIC_DATA]" at bounding box center [281, 529] width 12 height 12
checkbox input "true"
click at [347, 548] on b "Also change product prices directly" at bounding box center [375, 552] width 165 height 11
click at [287, 548] on input "Also change product prices directly What does this mean?" at bounding box center [281, 553] width 12 height 12
checkbox input "false"
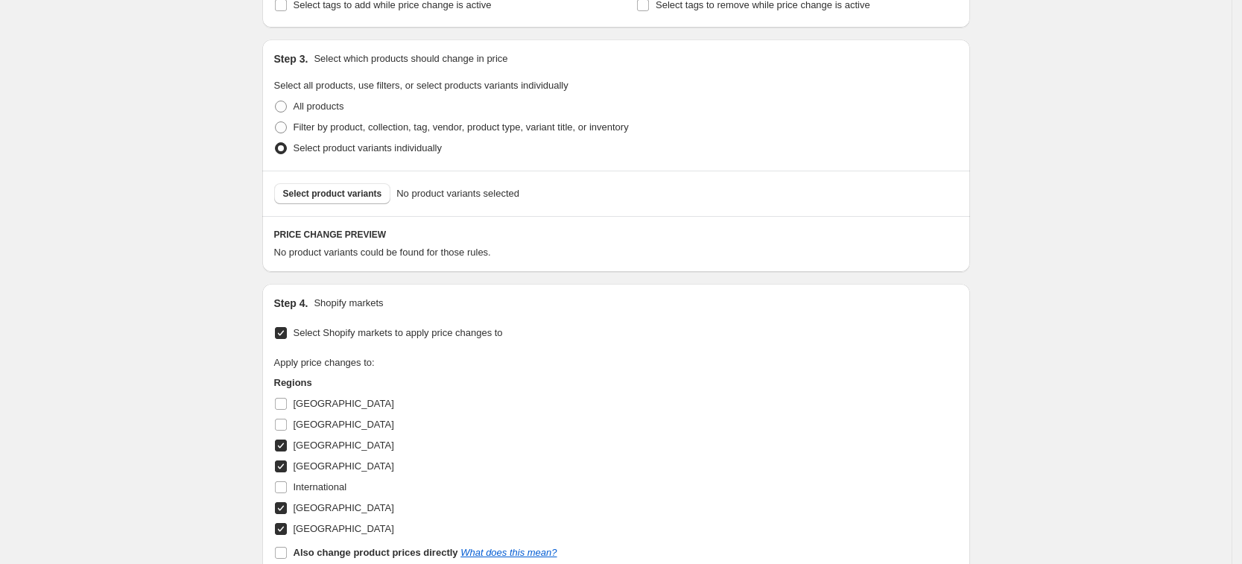
click at [345, 194] on span "Select product variants" at bounding box center [332, 194] width 99 height 12
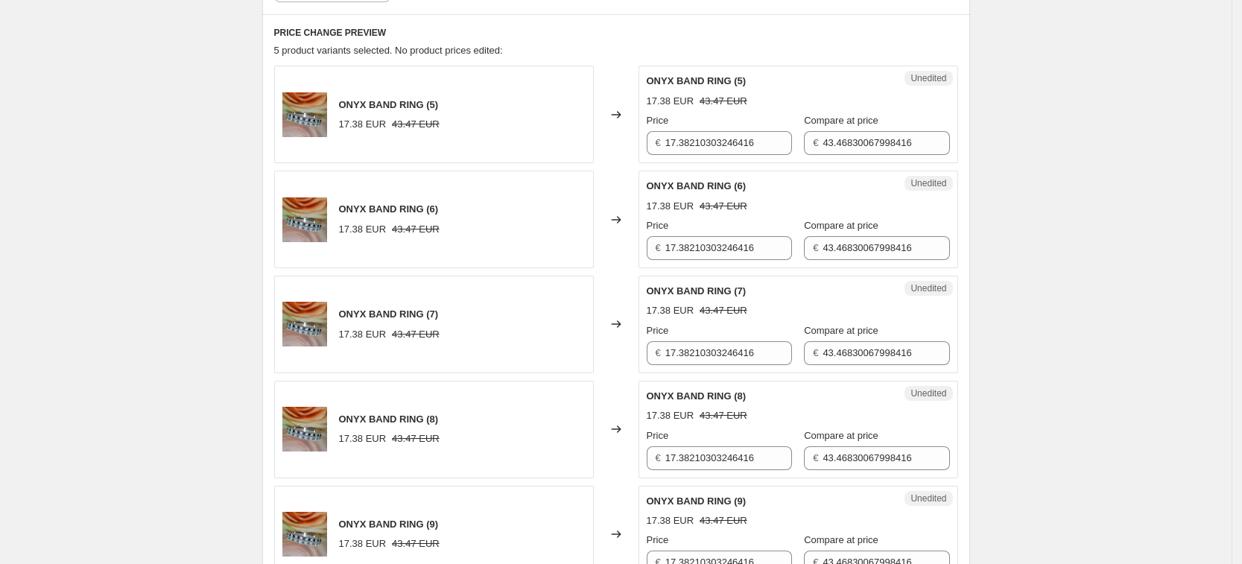
scroll to position [372, 0]
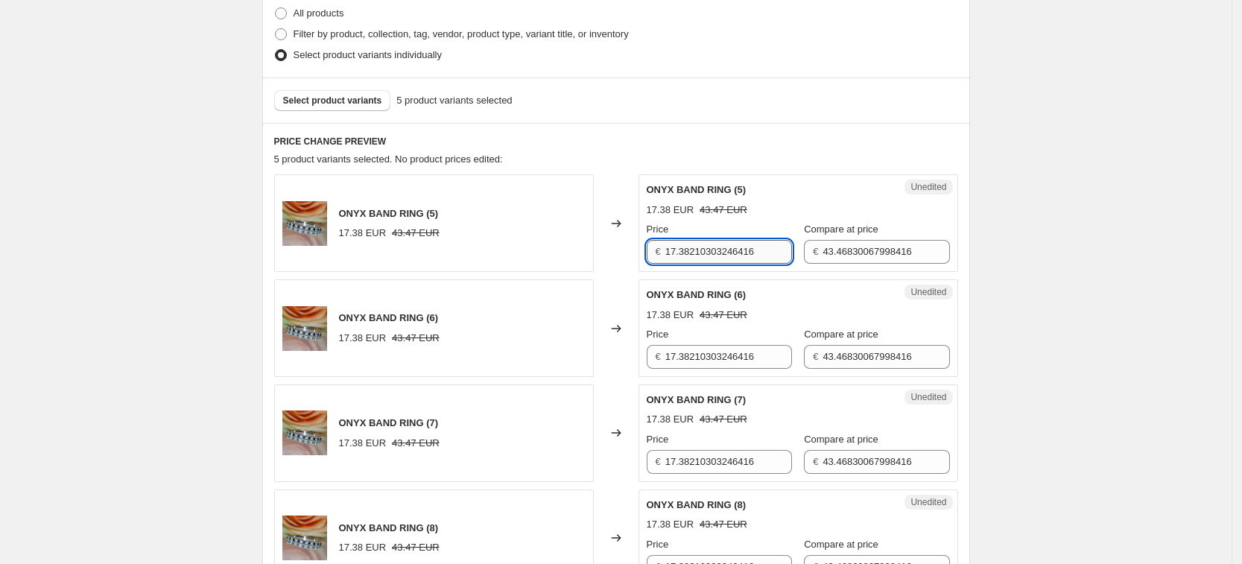
click at [715, 247] on input "17.38210303246416" at bounding box center [728, 252] width 127 height 24
type input "19.99"
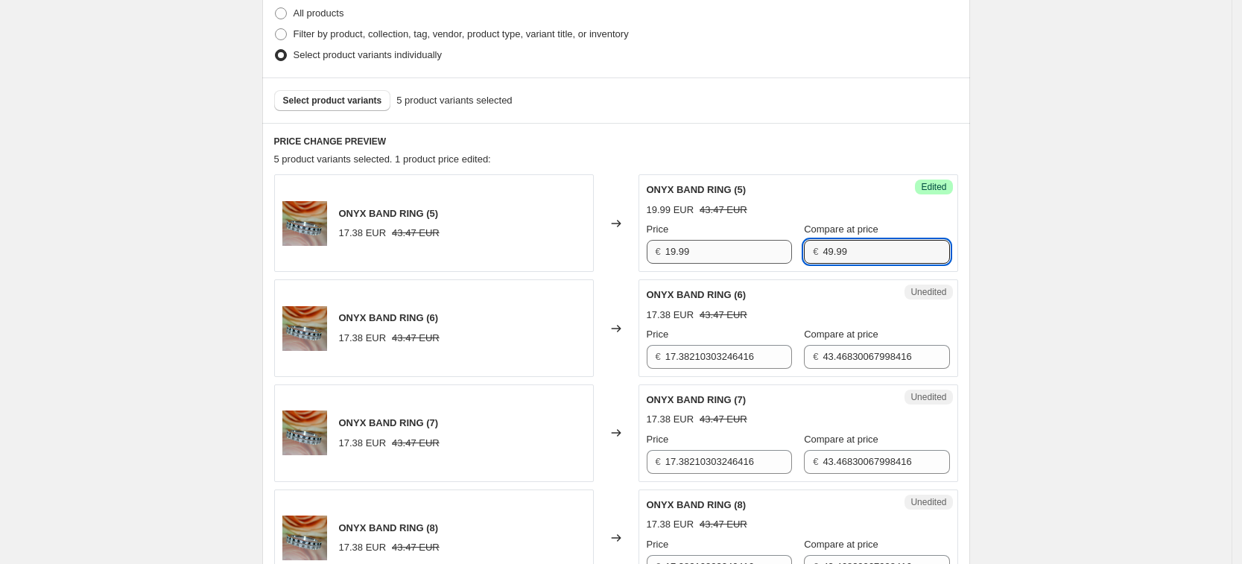
type input "49.99"
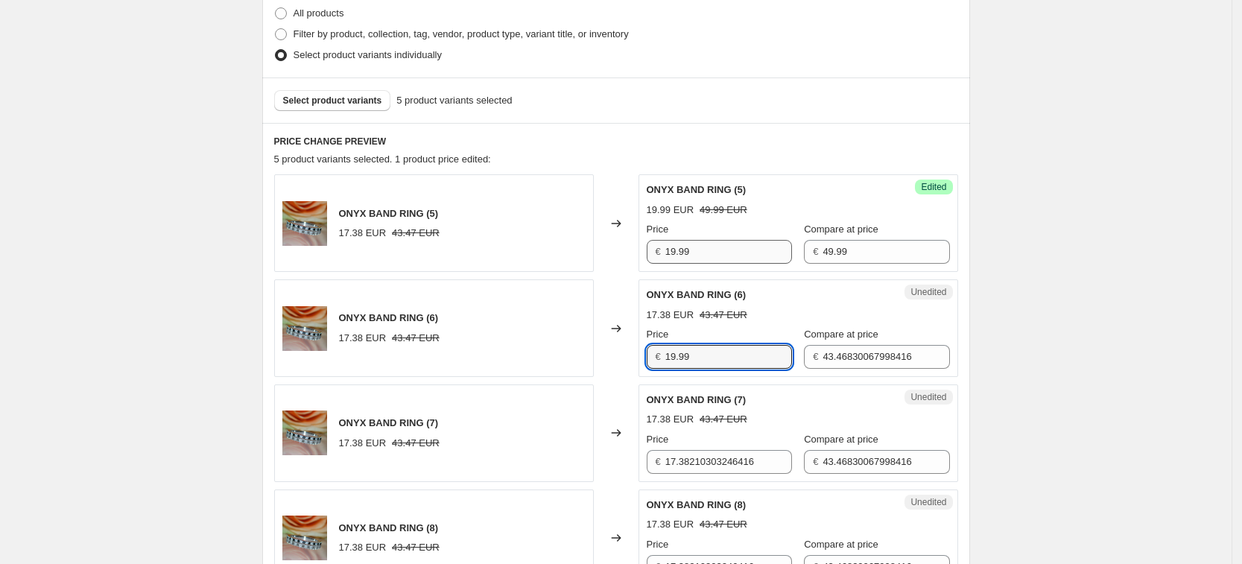
type input "19.99"
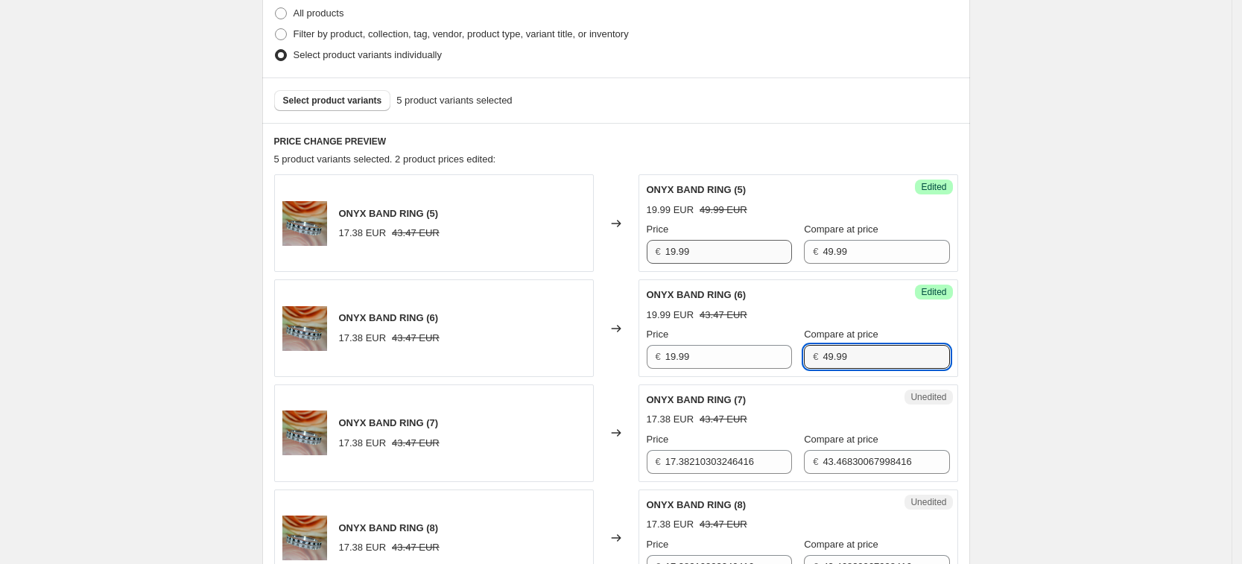
type input "49.99"
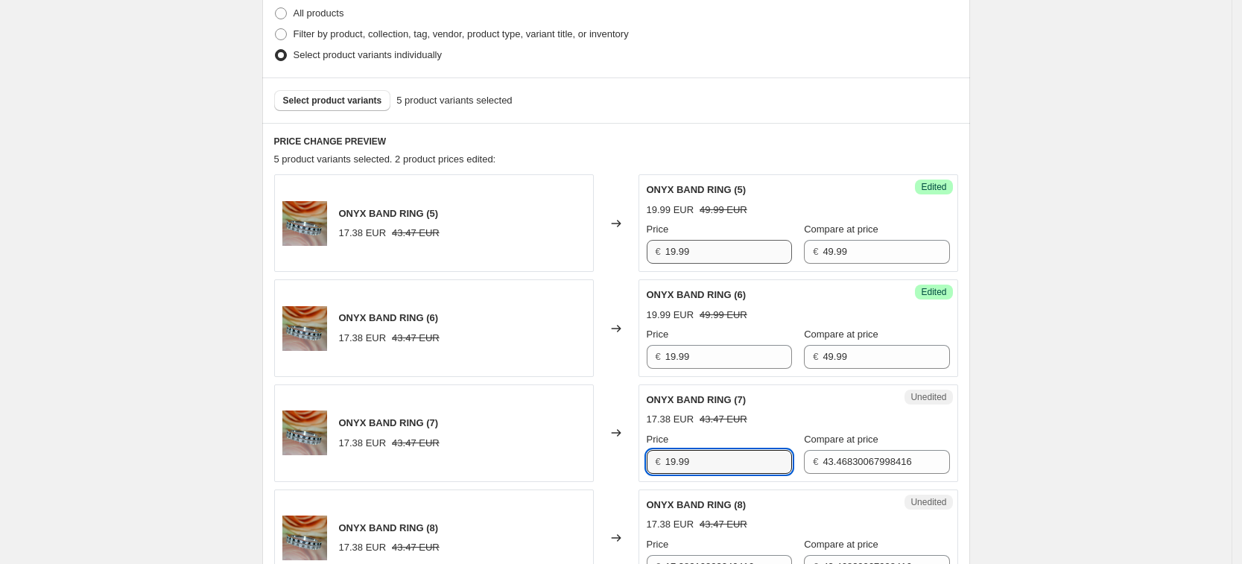
type input "19.99"
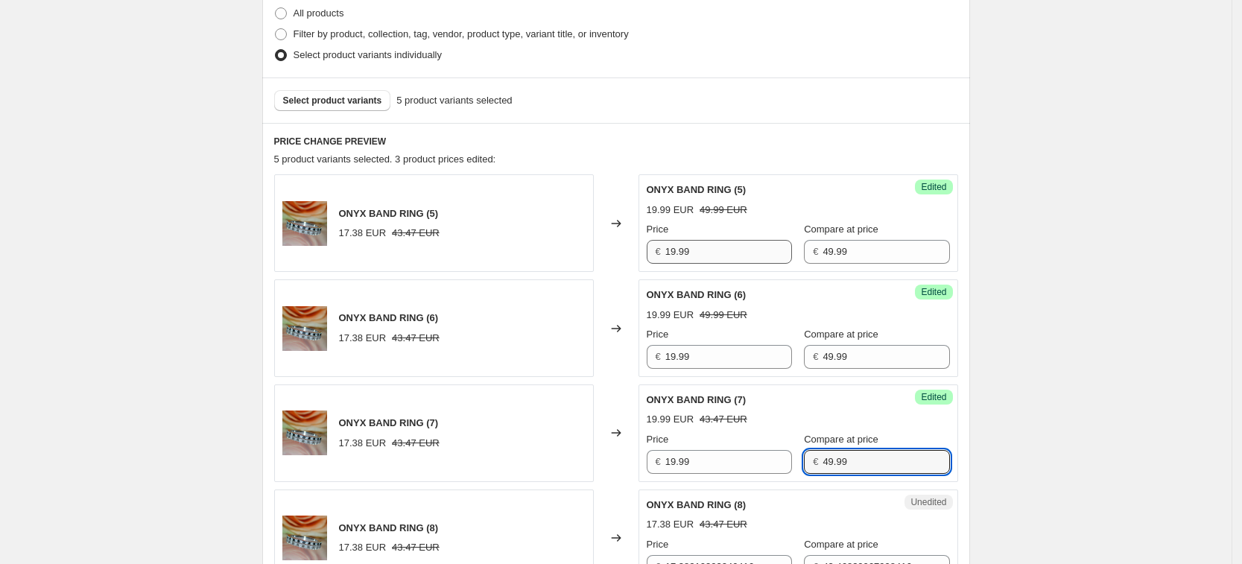
type input "49.99"
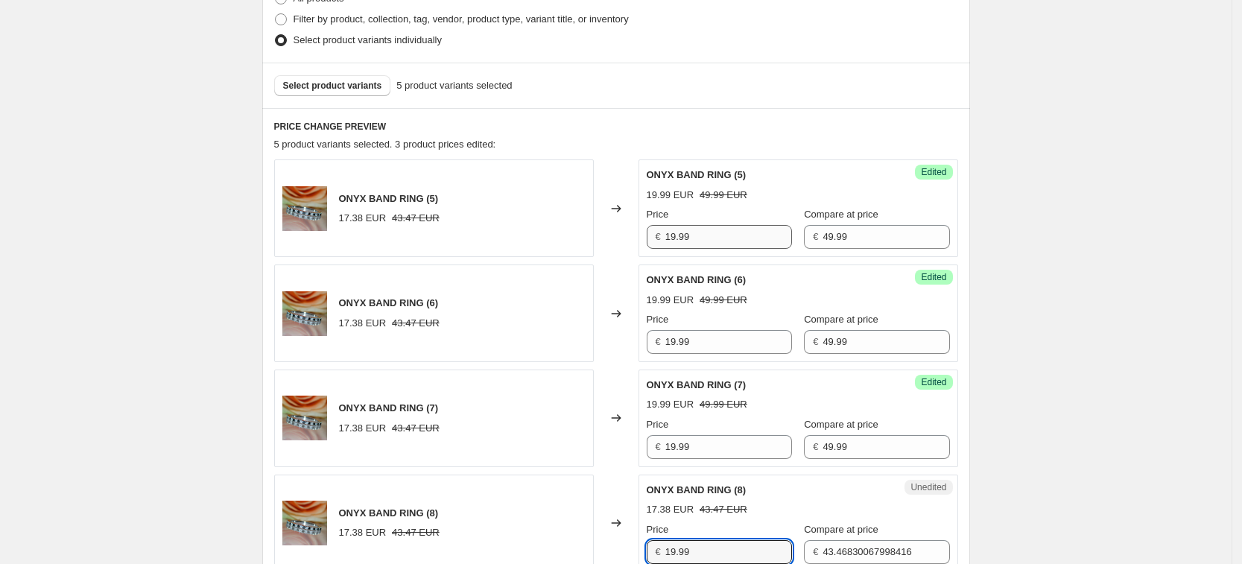
type input "19.99"
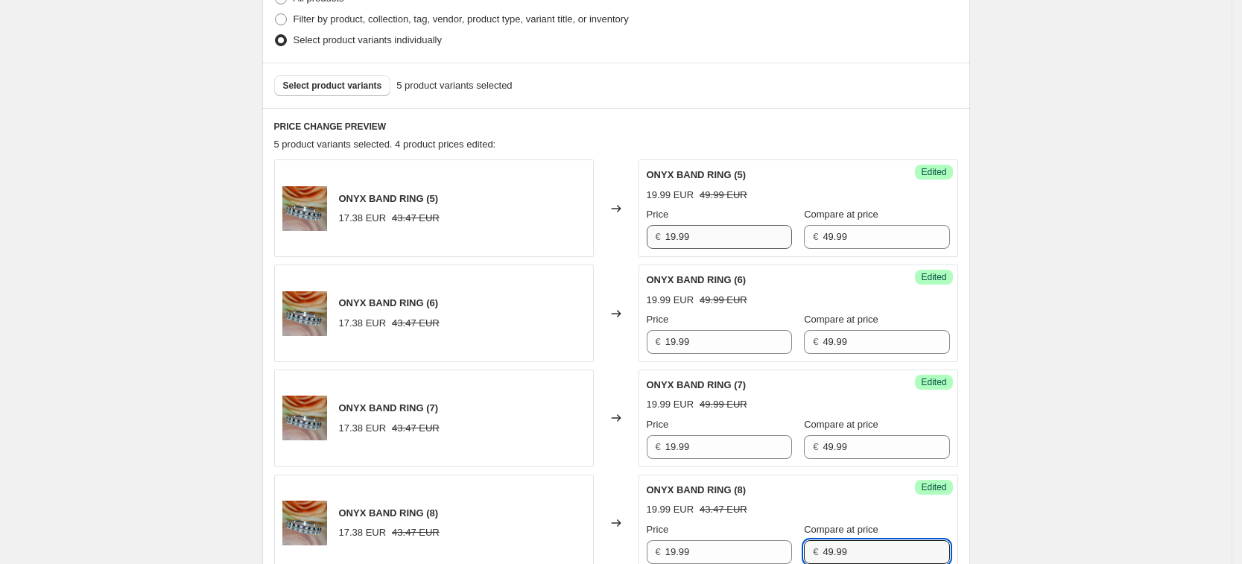
type input "49.99"
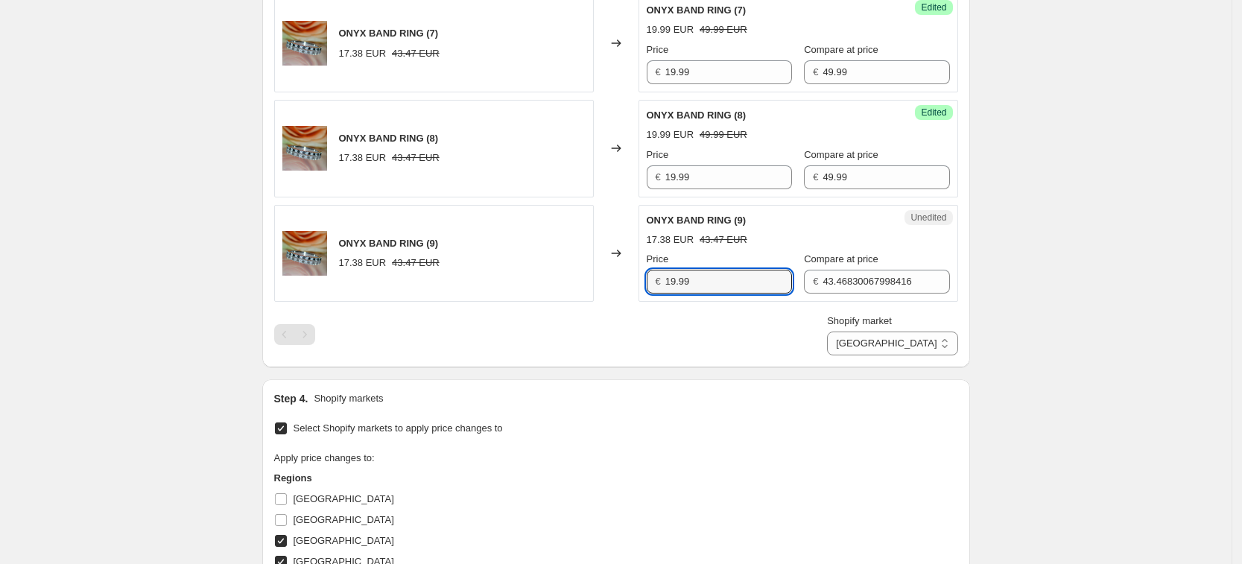
type input "19.99"
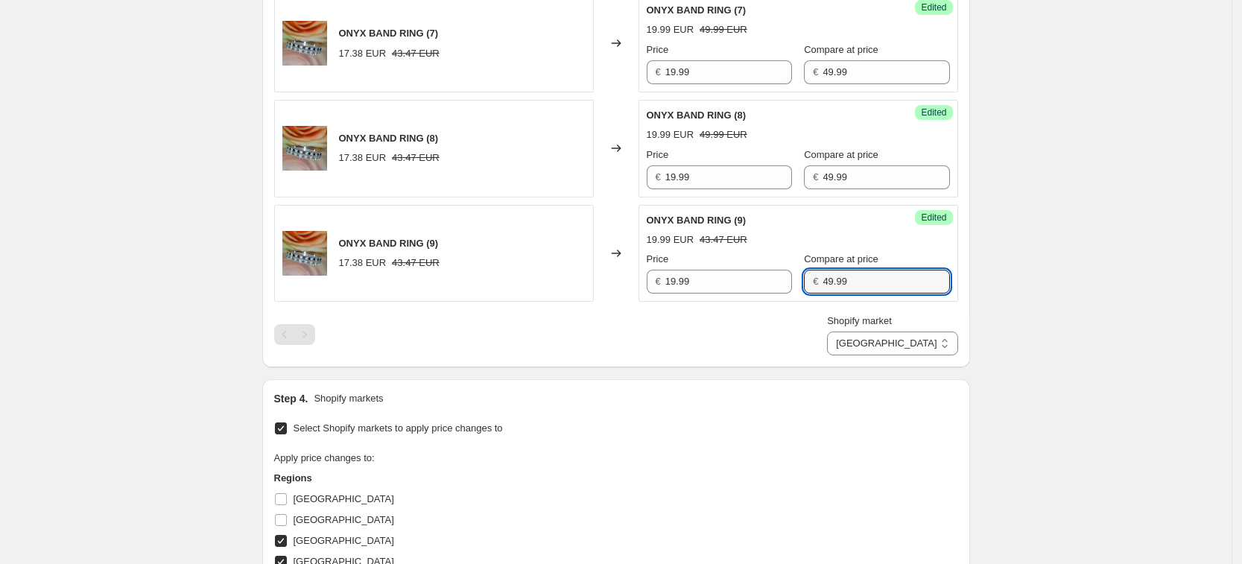
type input "49.99"
click at [823, 385] on div "Step 4. Shopify markets Select Shopify markets to apply price changes to Apply …" at bounding box center [616, 537] width 708 height 317
drag, startPoint x: 949, startPoint y: 342, endPoint x: 947, endPoint y: 352, distance: 10.7
click at [947, 343] on select "[GEOGRAPHIC_DATA] [GEOGRAPHIC_DATA] [GEOGRAPHIC_DATA] [GEOGRAPHIC_DATA]" at bounding box center [892, 343] width 130 height 24
select select "34367406236"
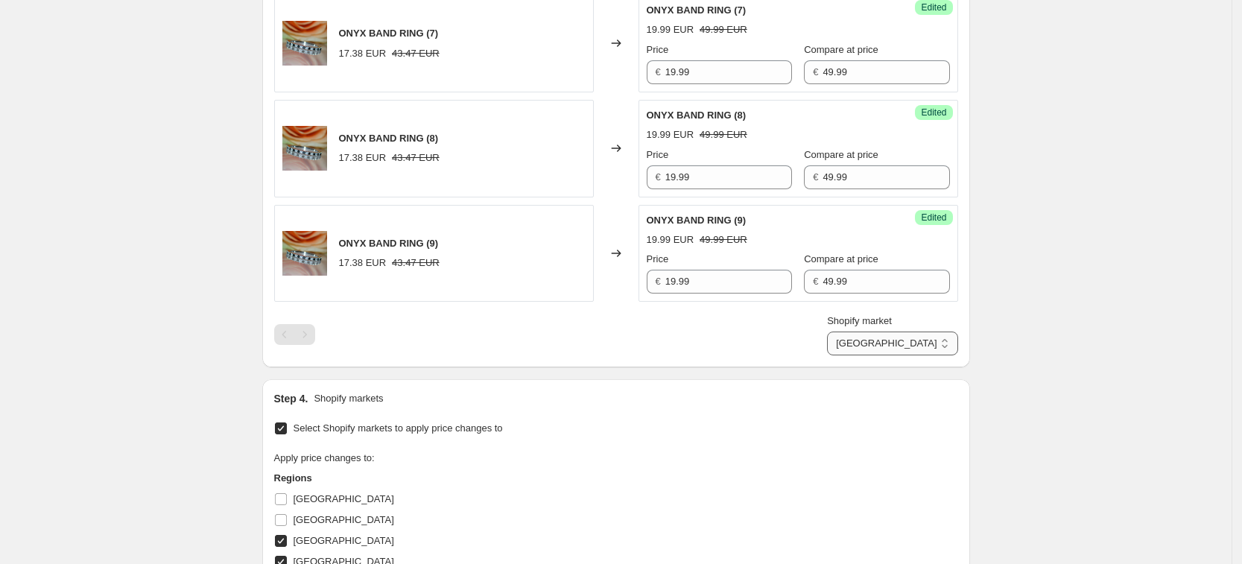
click at [894, 355] on select "[GEOGRAPHIC_DATA] [GEOGRAPHIC_DATA] [GEOGRAPHIC_DATA] [GEOGRAPHIC_DATA]" at bounding box center [892, 343] width 130 height 24
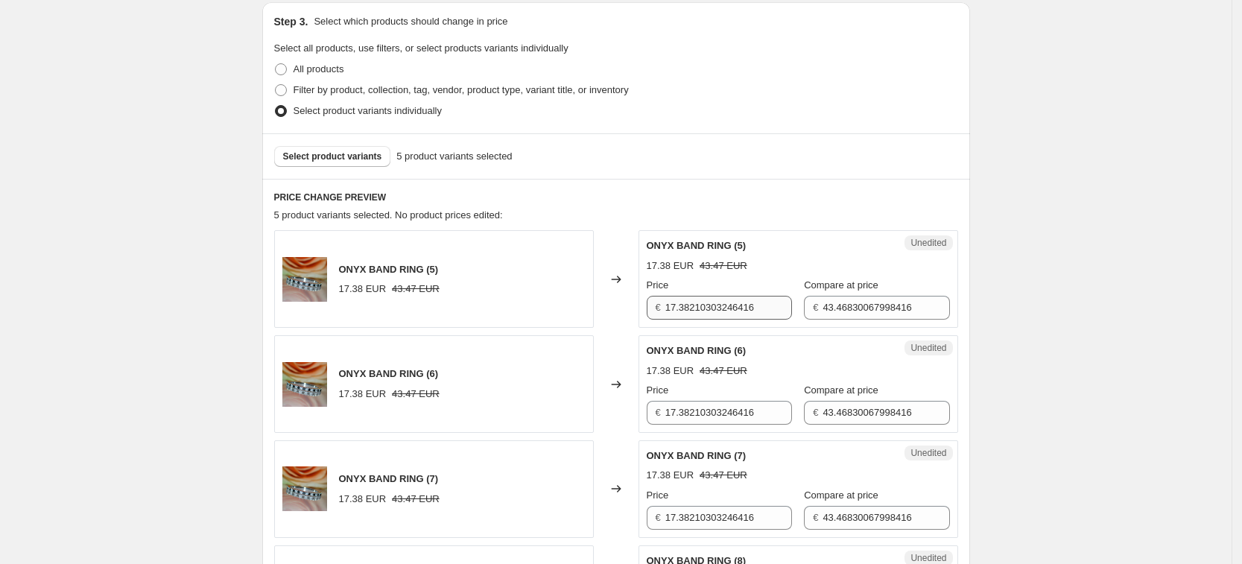
scroll to position [296, 0]
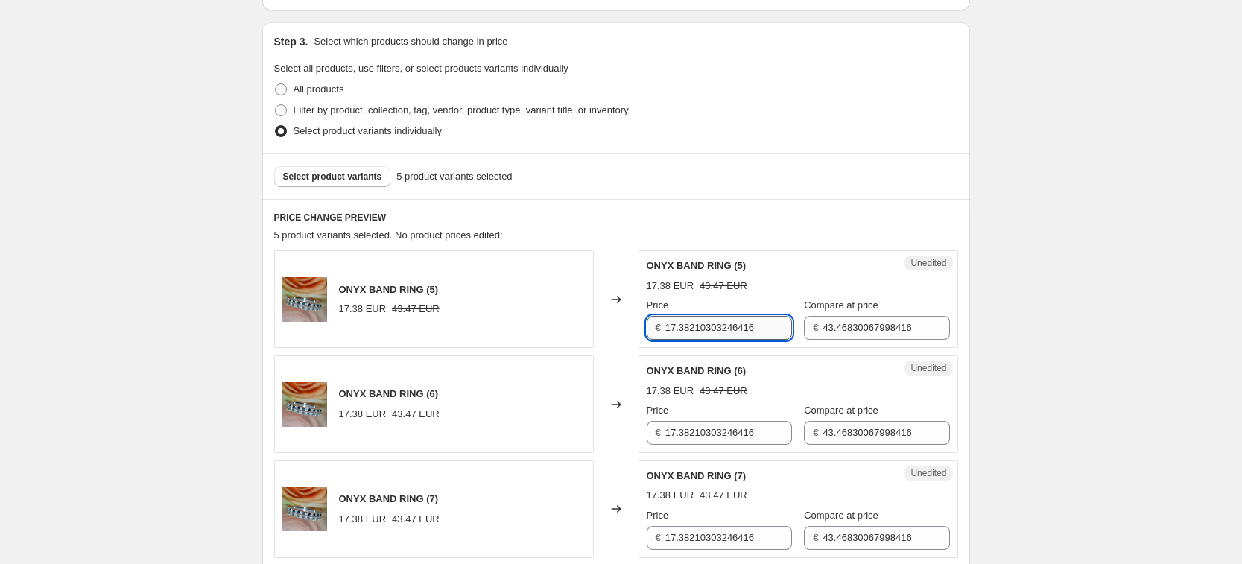
click at [761, 324] on input "17.38210303246416" at bounding box center [728, 328] width 127 height 24
type input "19.99"
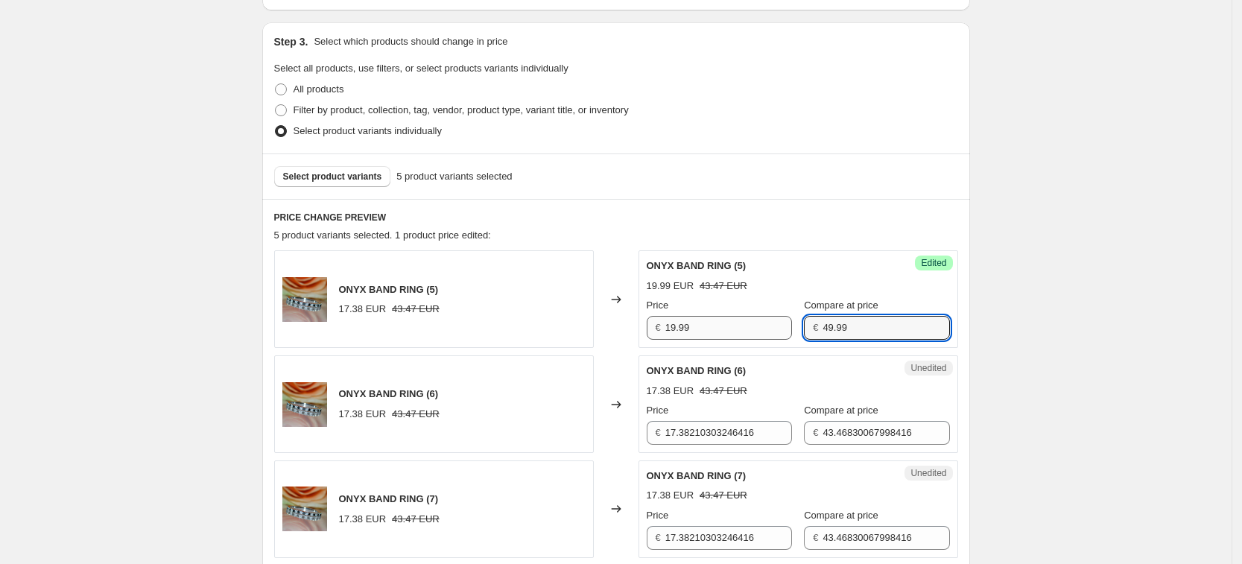
type input "49.99"
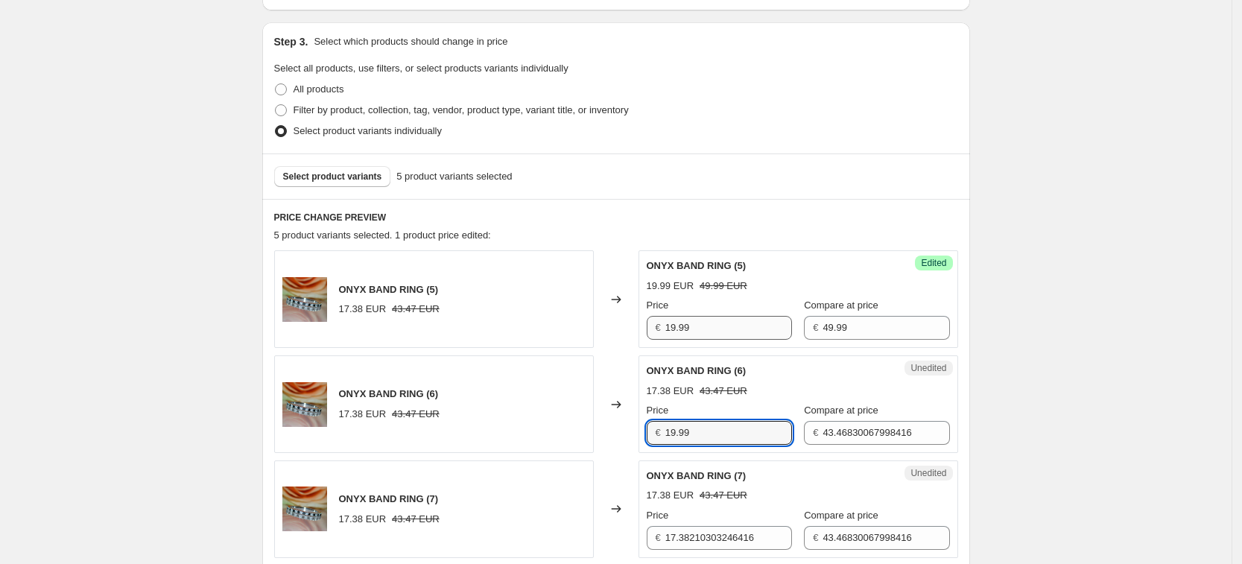
type input "19.99"
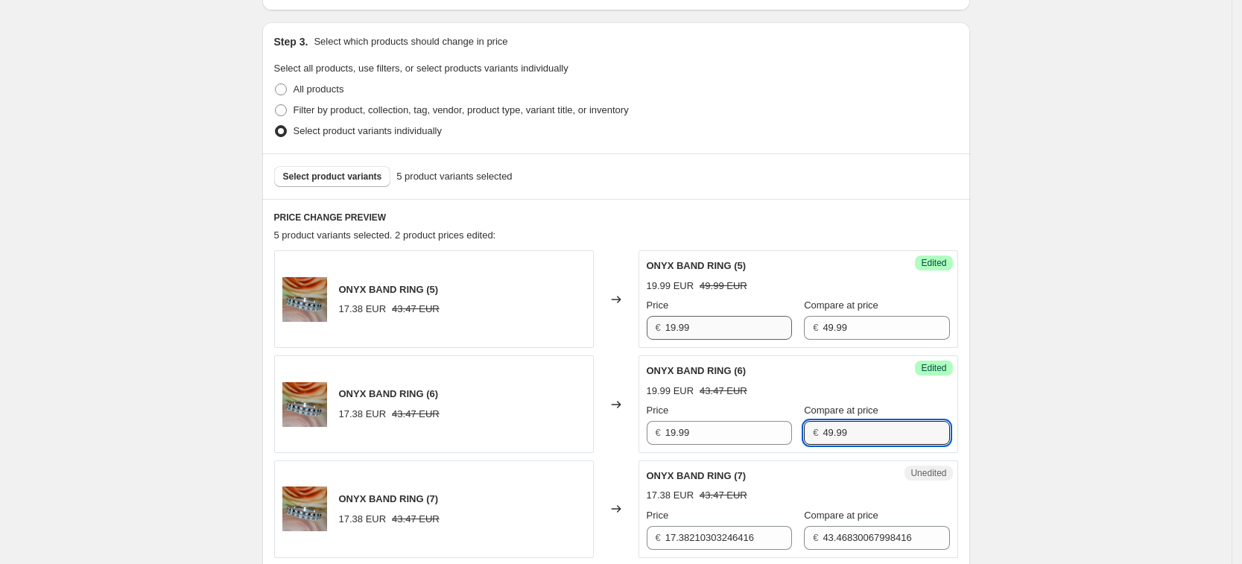
type input "49.99"
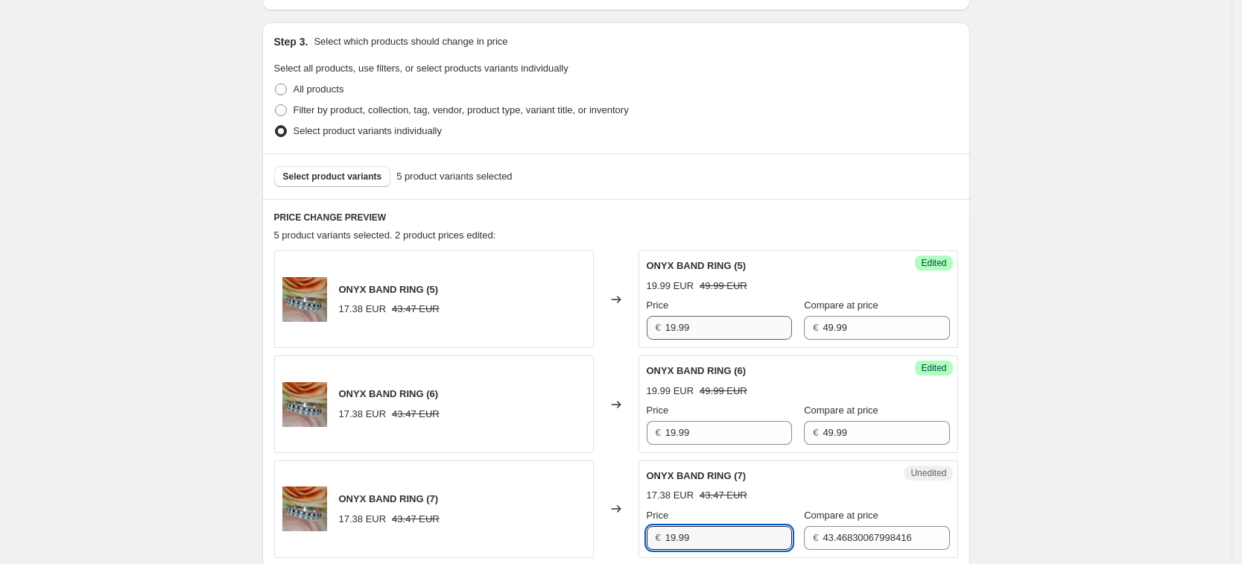
type input "19.99"
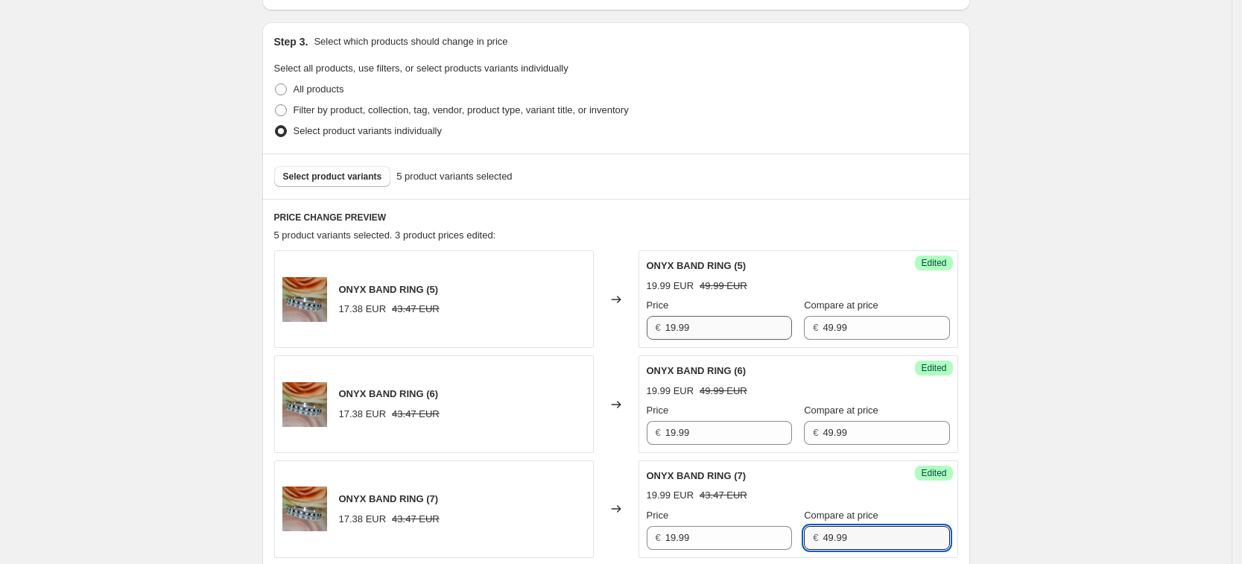
type input "49.99"
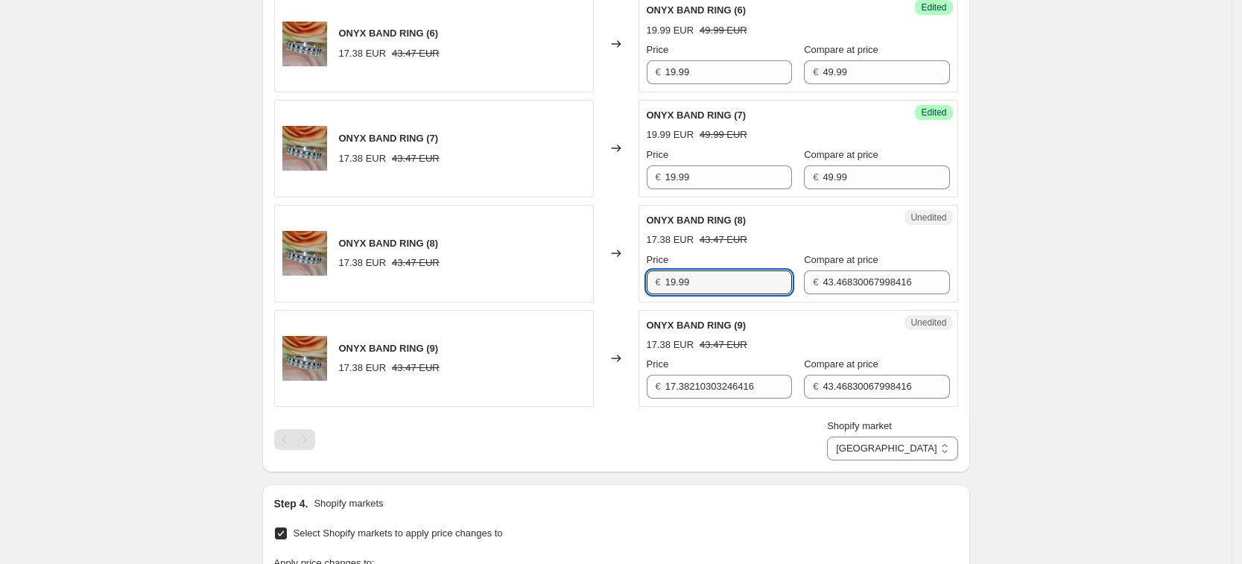
type input "19.99"
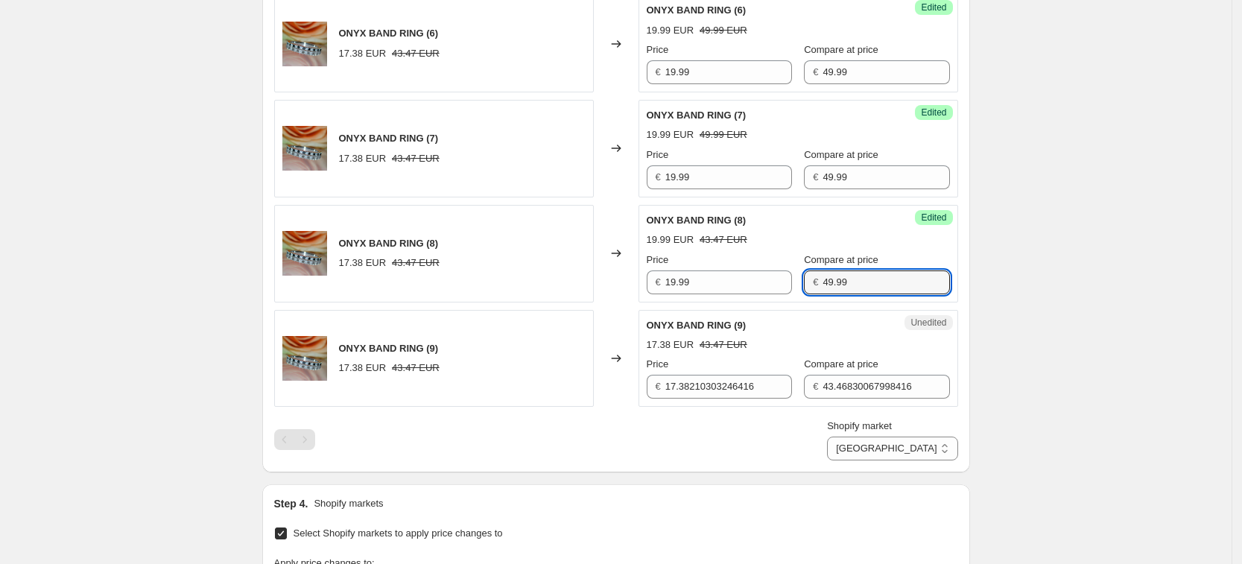
type input "49.99"
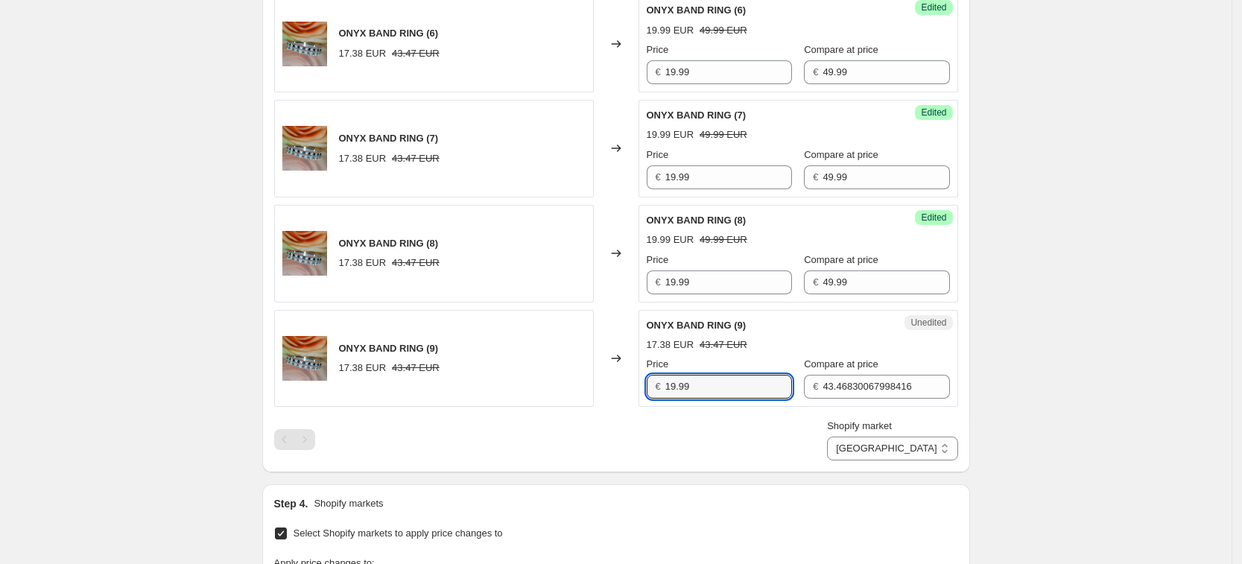
type input "19.99"
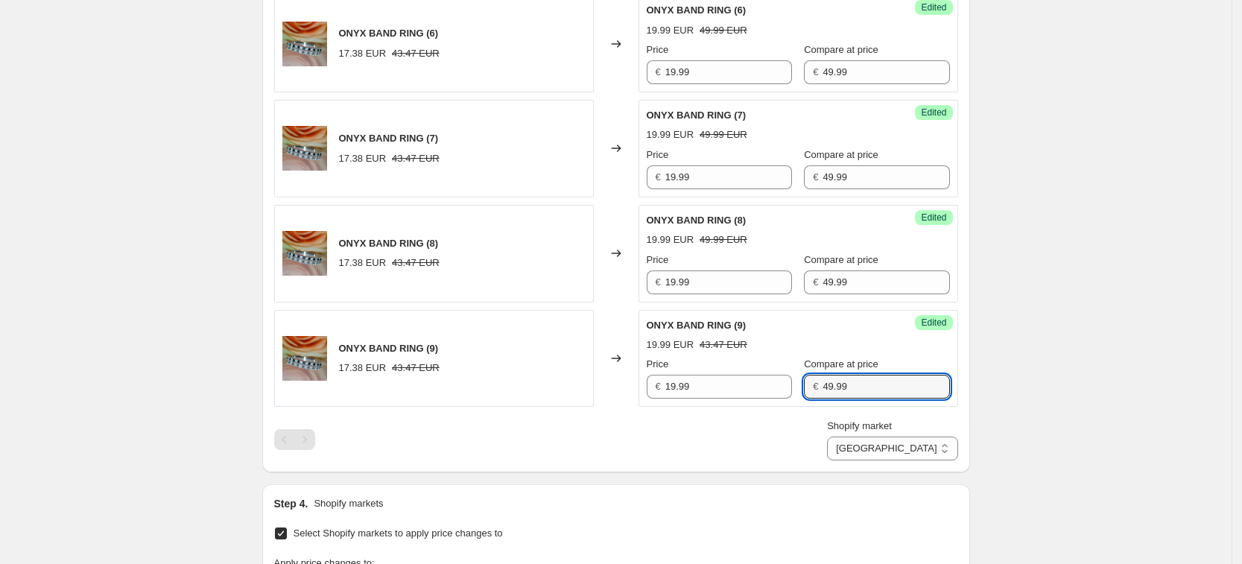
type input "49.99"
click at [822, 444] on div "Shopify market France Germany United Kingdom United States Germany" at bounding box center [616, 440] width 684 height 42
click at [915, 463] on div "PRICE CHANGE PREVIEW 5 product variants selected. 5 product prices edited: ONYX…" at bounding box center [616, 155] width 708 height 634
click at [930, 452] on select "[GEOGRAPHIC_DATA] [GEOGRAPHIC_DATA] [GEOGRAPHIC_DATA] [GEOGRAPHIC_DATA]" at bounding box center [892, 448] width 130 height 24
select select "34367209628"
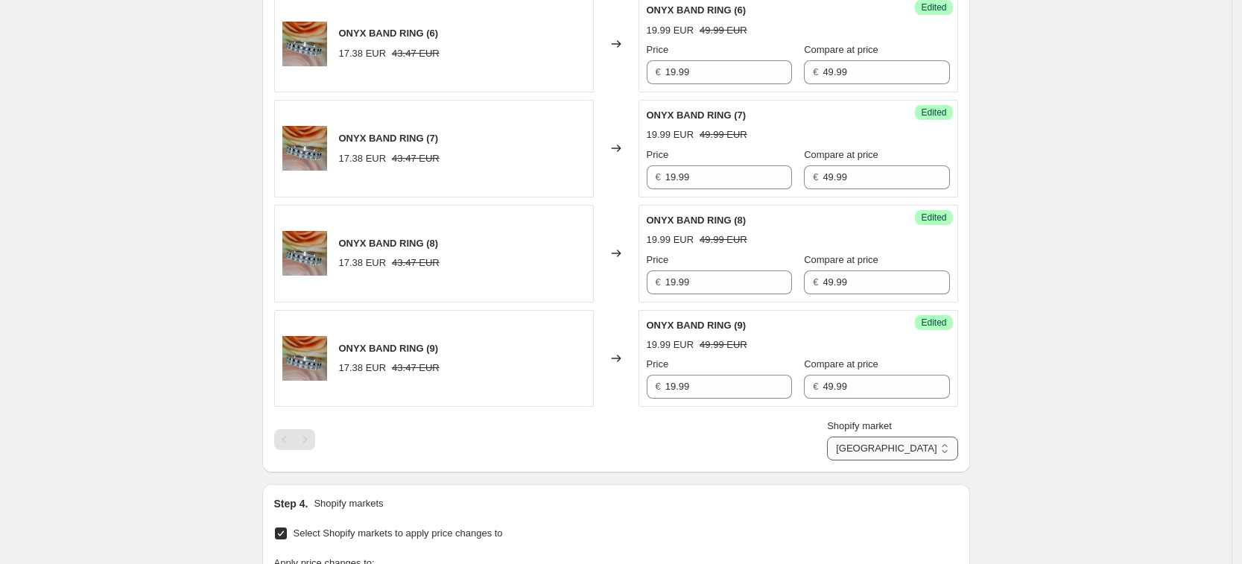
click at [862, 460] on select "[GEOGRAPHIC_DATA] [GEOGRAPHIC_DATA] [GEOGRAPHIC_DATA] [GEOGRAPHIC_DATA]" at bounding box center [892, 448] width 130 height 24
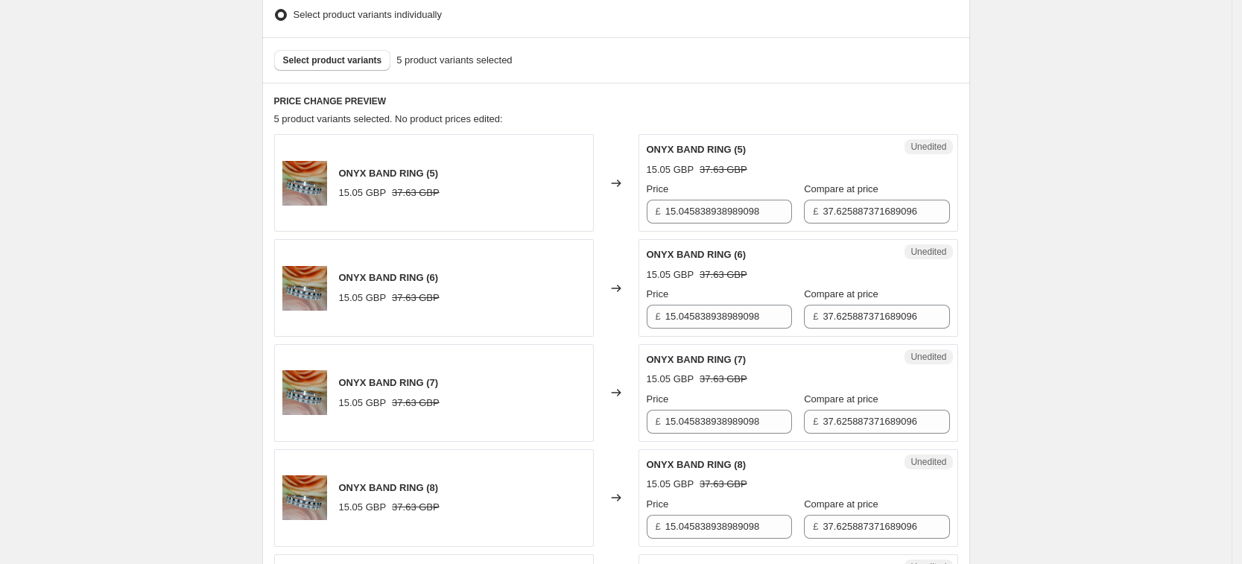
scroll to position [378, 0]
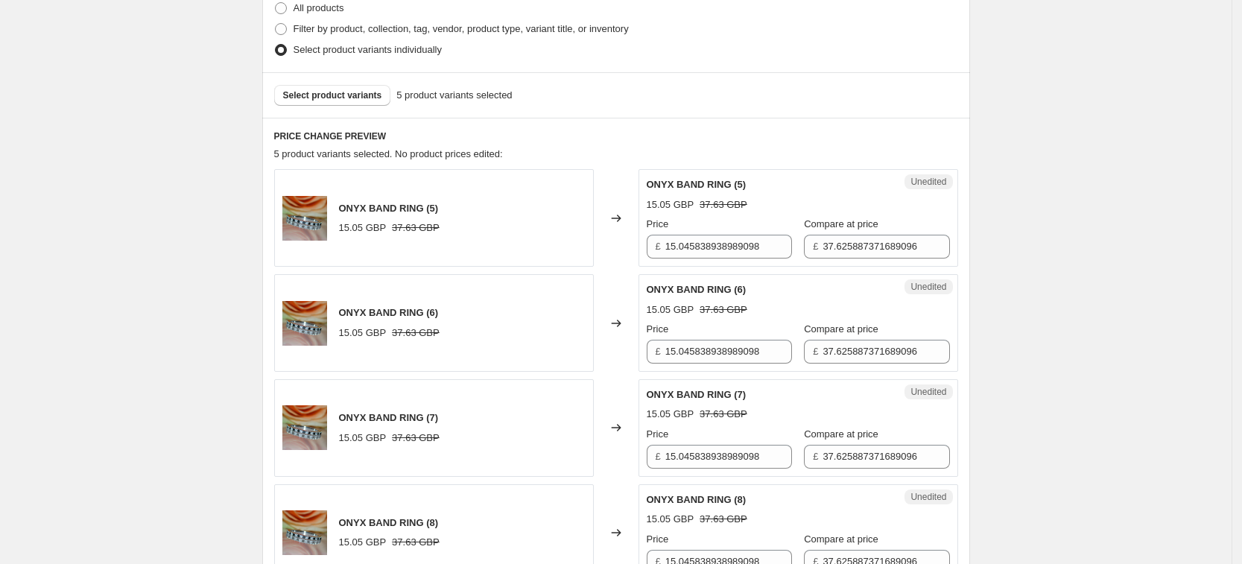
click at [728, 191] on div "ONYX BAND RING (5)" at bounding box center [769, 184] width 244 height 15
click at [725, 255] on input "15.045838938989098" at bounding box center [728, 247] width 127 height 24
type input "19.99"
type input "49.99"
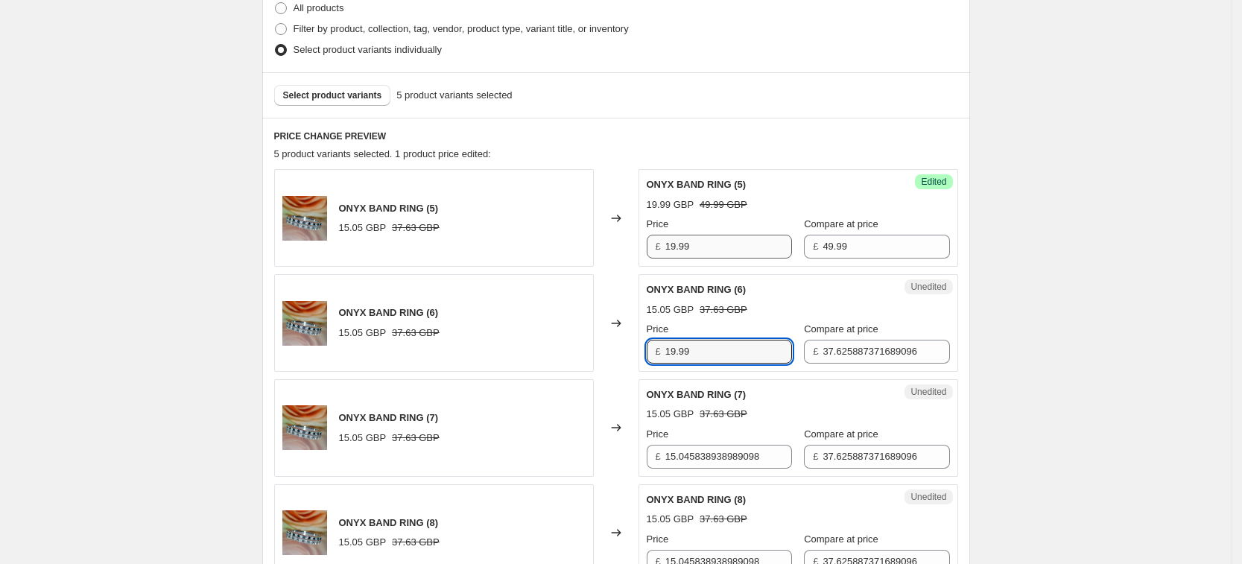
type input "19.99"
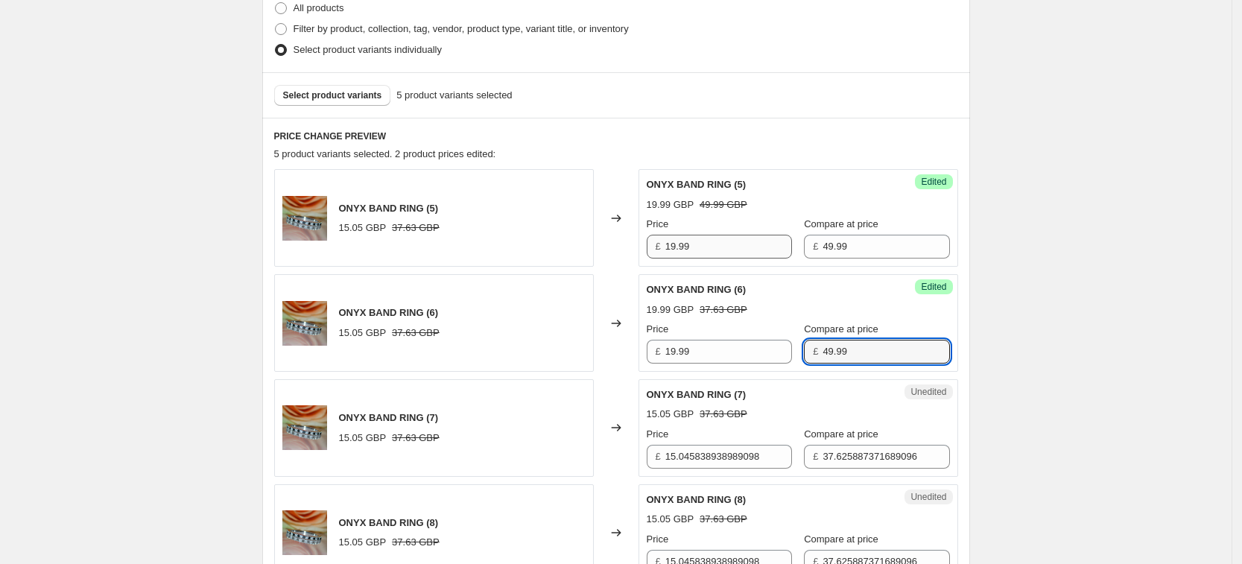
type input "49.99"
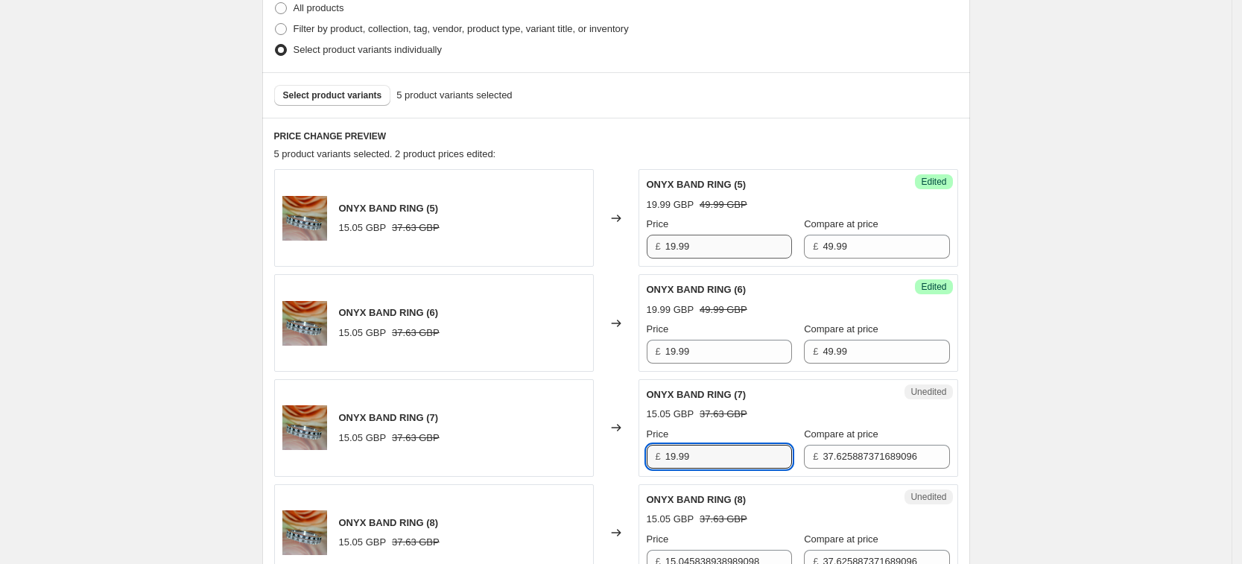
type input "19.99"
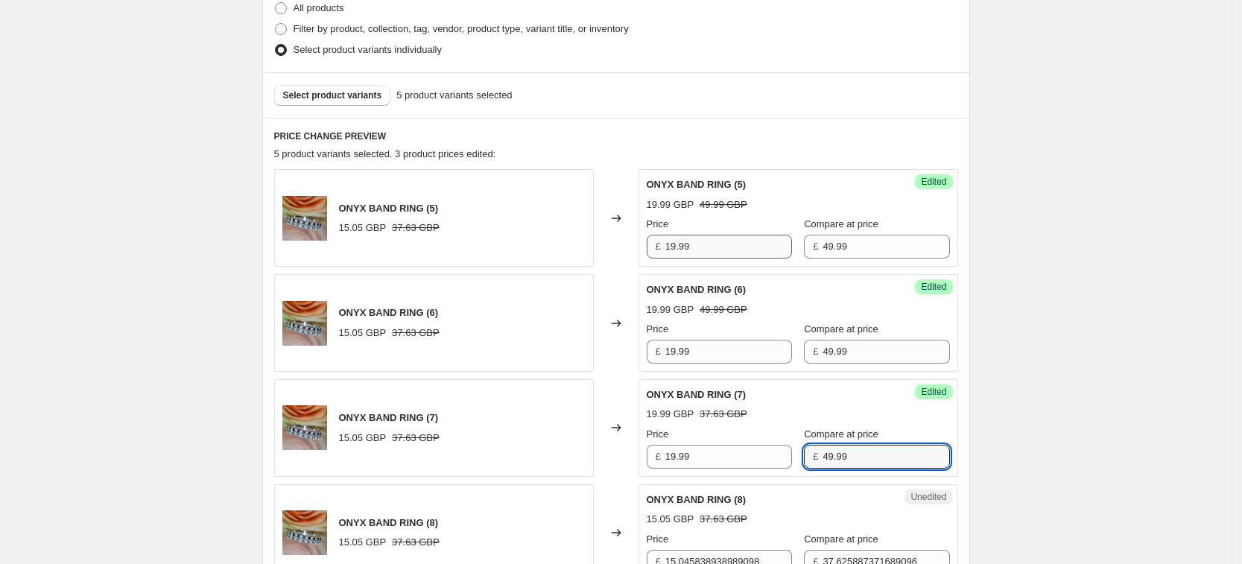
type input "49.99"
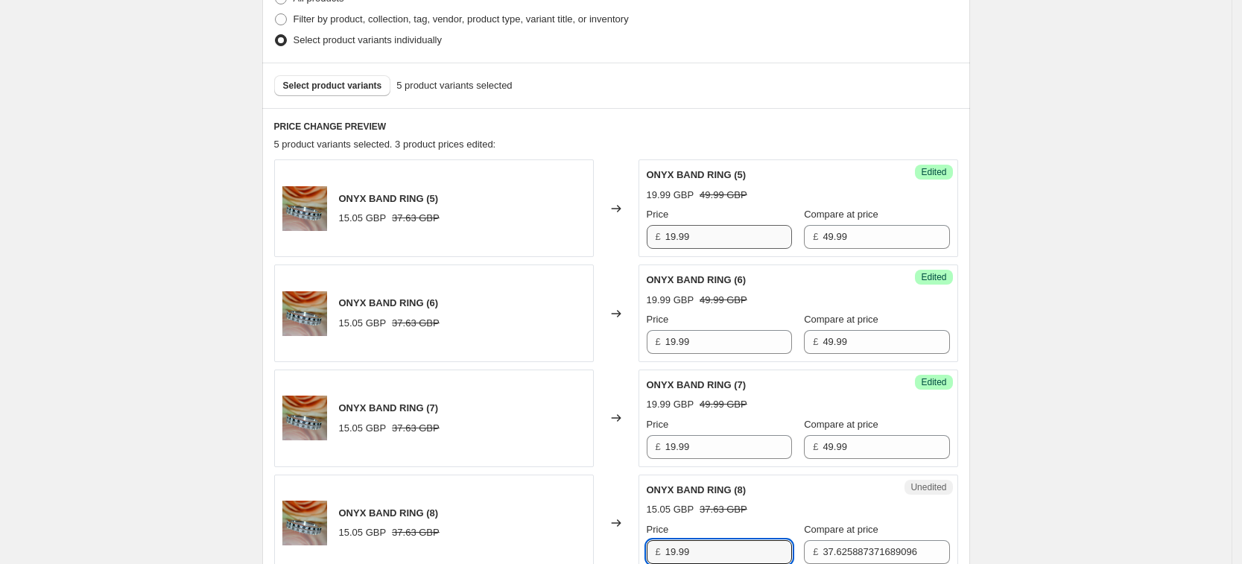
type input "19.99"
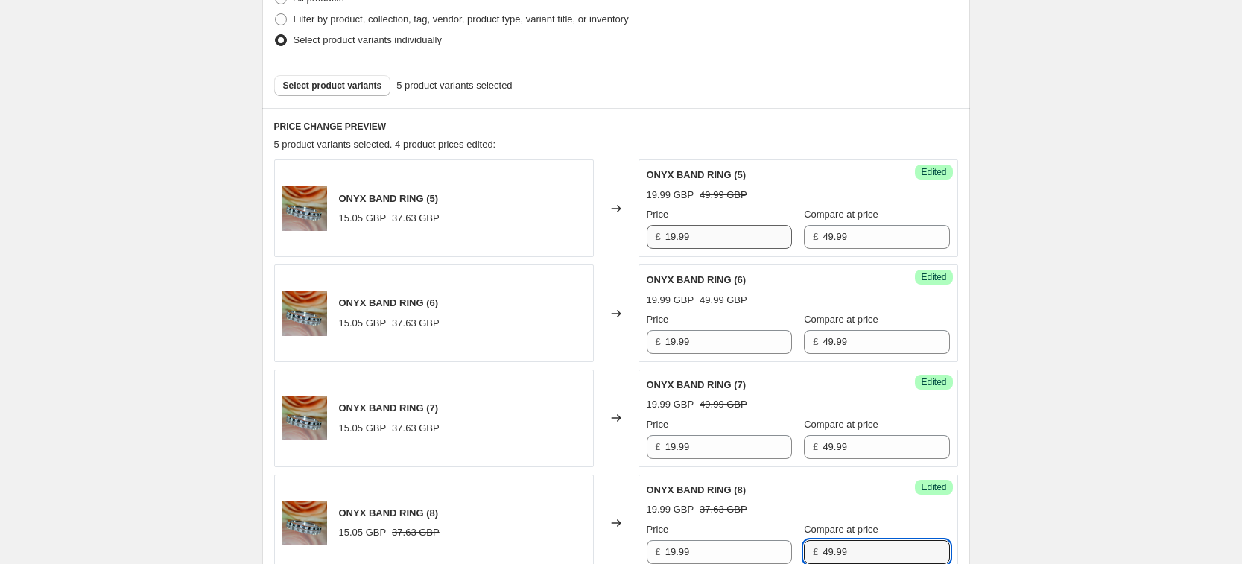
type input "49.99"
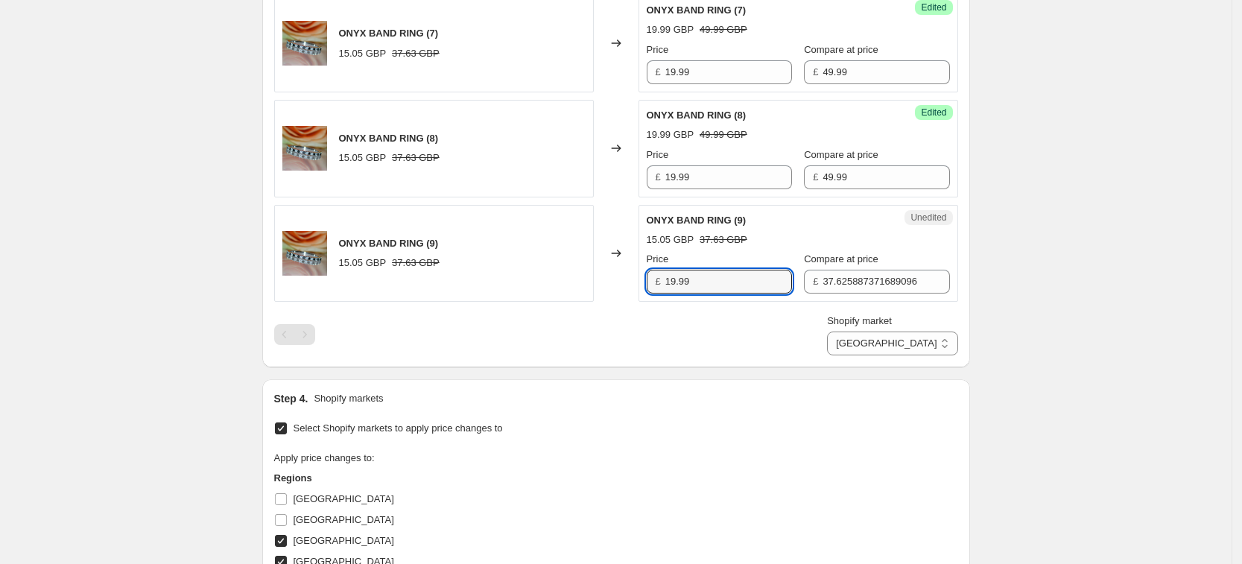
type input "19.99"
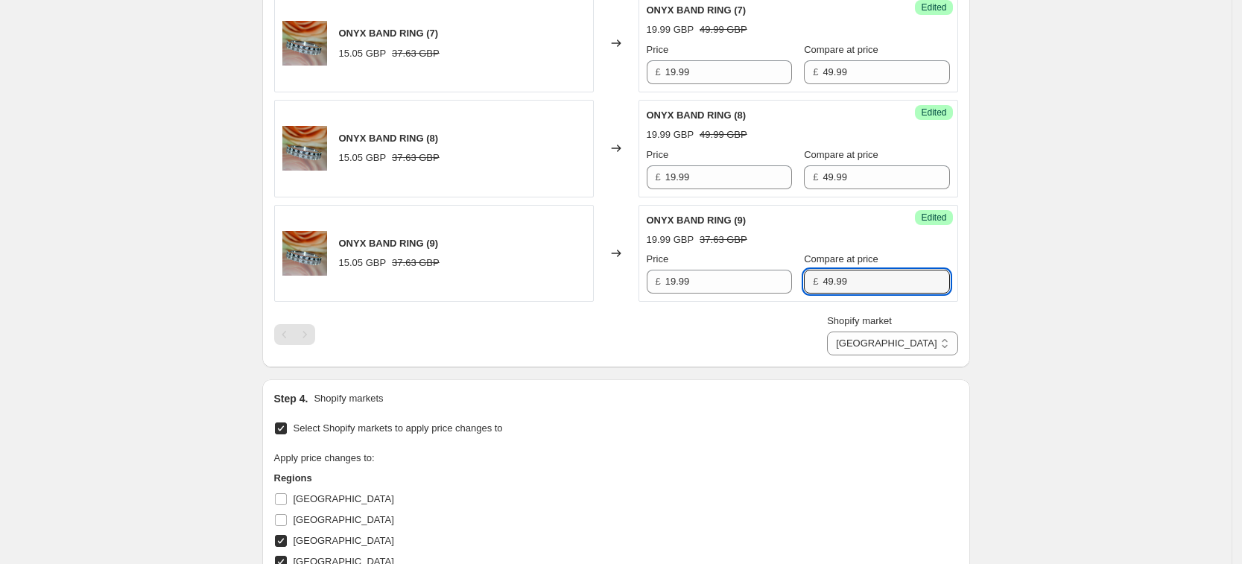
type input "49.99"
click at [781, 340] on div "Shopify market France Germany United Kingdom United States United Kingdom" at bounding box center [616, 335] width 684 height 42
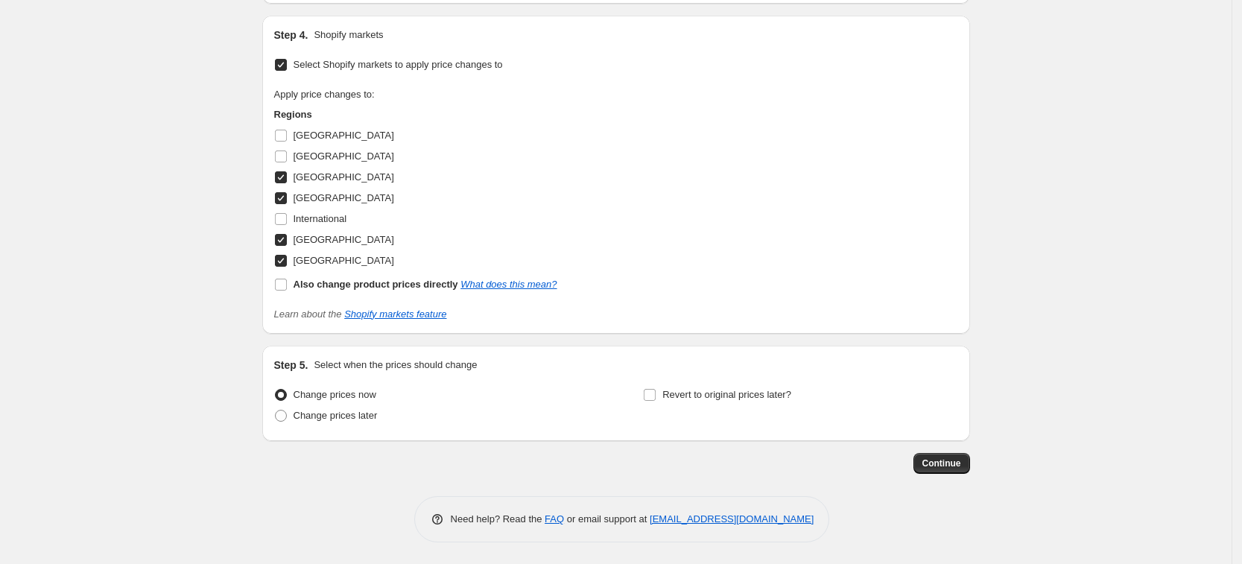
scroll to position [1126, 0]
click at [941, 464] on span "Continue" at bounding box center [941, 463] width 39 height 12
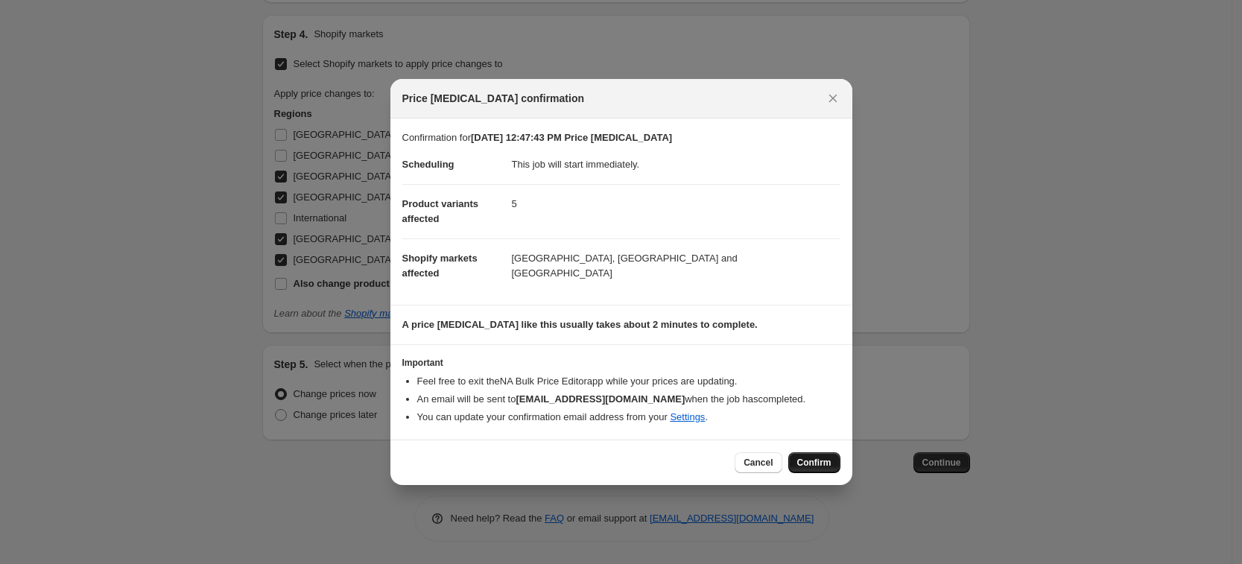
click at [799, 465] on span "Confirm" at bounding box center [814, 463] width 34 height 12
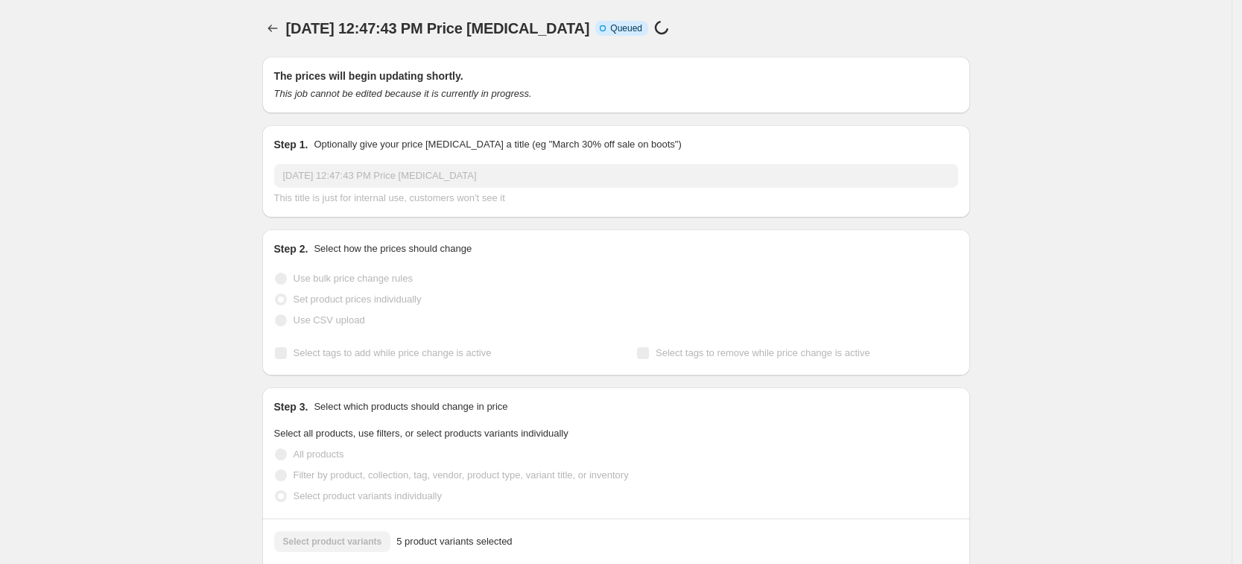
scroll to position [1126, 0]
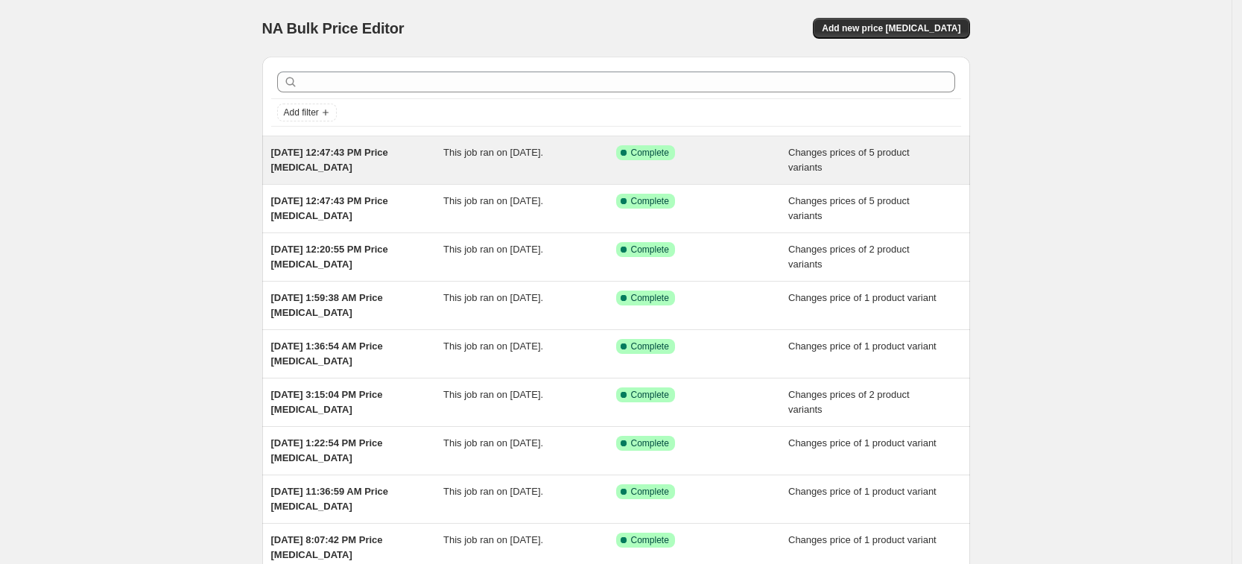
click at [431, 144] on div "[DATE] 12:47:43 PM Price [MEDICAL_DATA] This job ran on [DATE]. Success Complet…" at bounding box center [616, 160] width 708 height 48
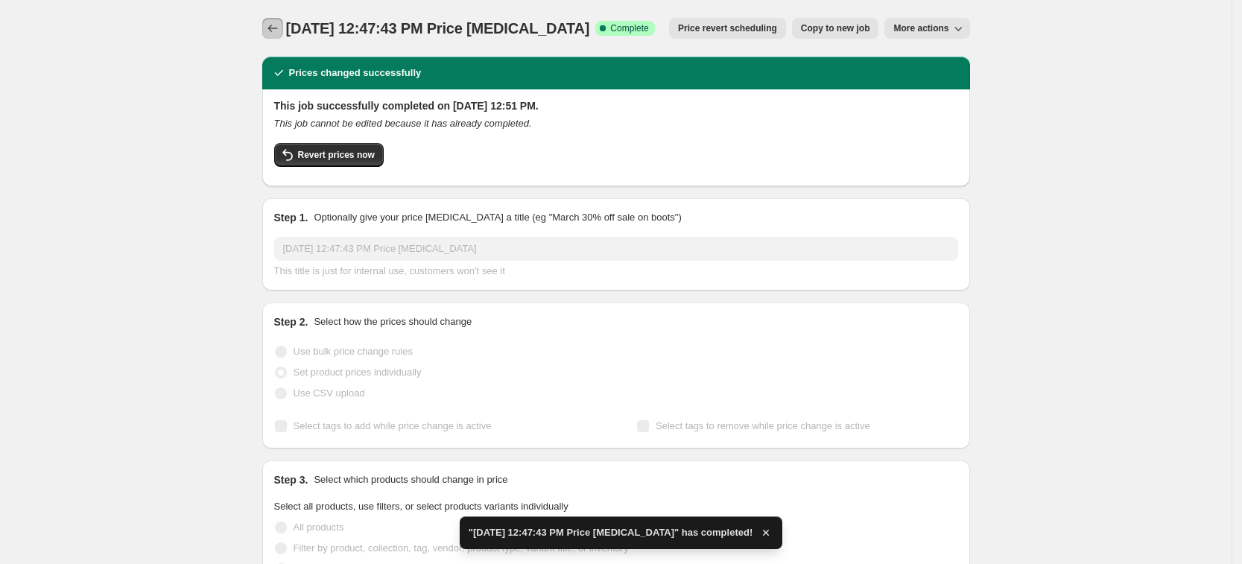
click at [280, 18] on button "Price change jobs" at bounding box center [272, 28] width 21 height 21
